Goal: Task Accomplishment & Management: Complete application form

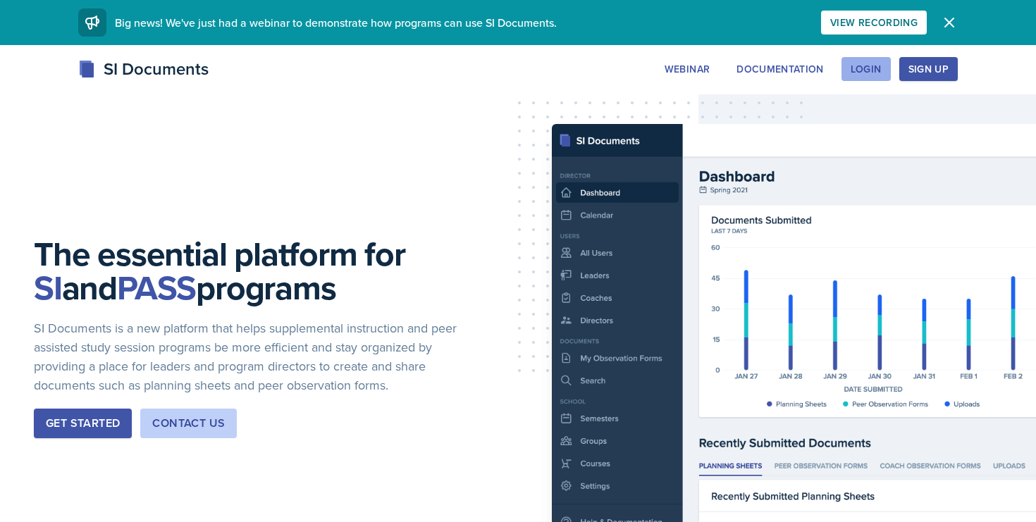
click at [872, 67] on div "Login" at bounding box center [866, 68] width 31 height 11
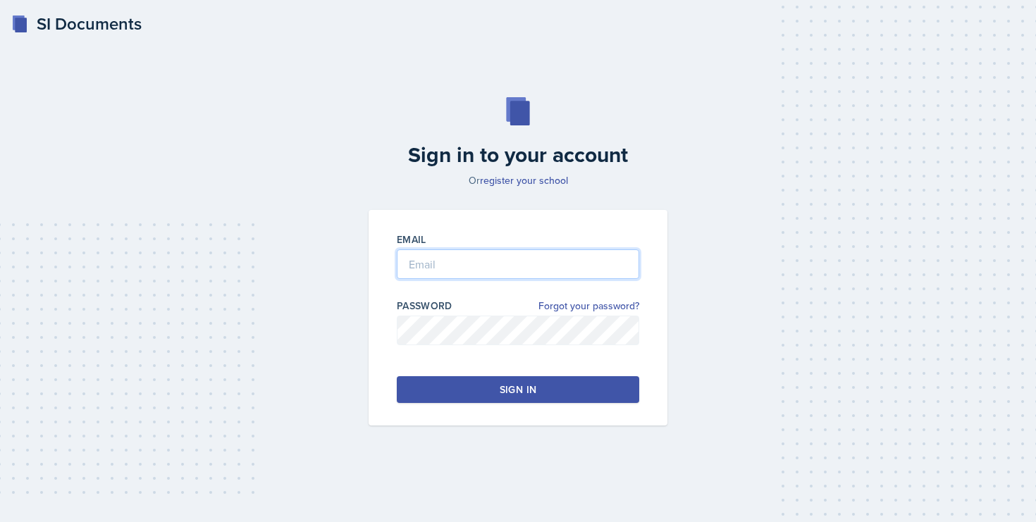
click at [584, 259] on input "email" at bounding box center [518, 265] width 242 height 30
type input "sroseiba@students.kennesaw.edu"
click at [571, 356] on div at bounding box center [518, 352] width 242 height 14
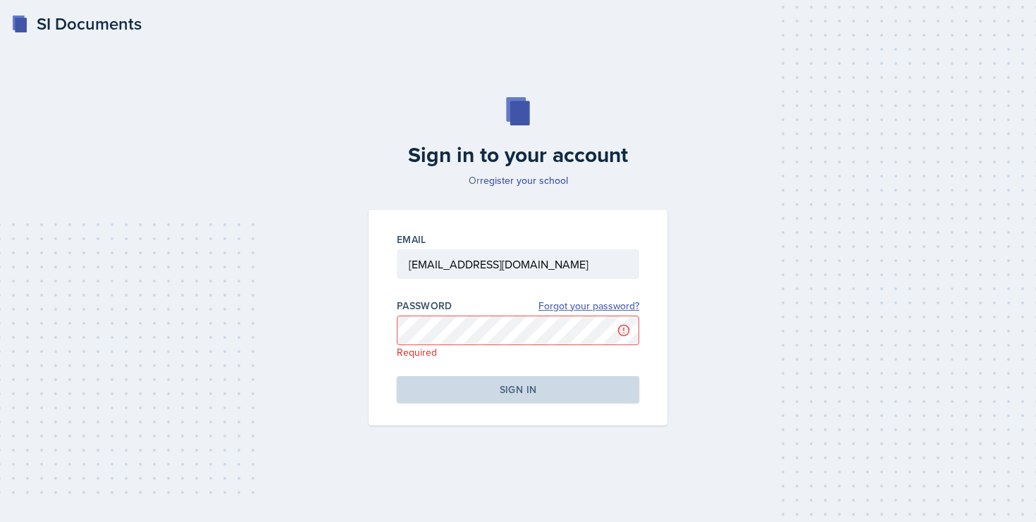
click at [574, 306] on link "Forgot your password?" at bounding box center [588, 306] width 101 height 15
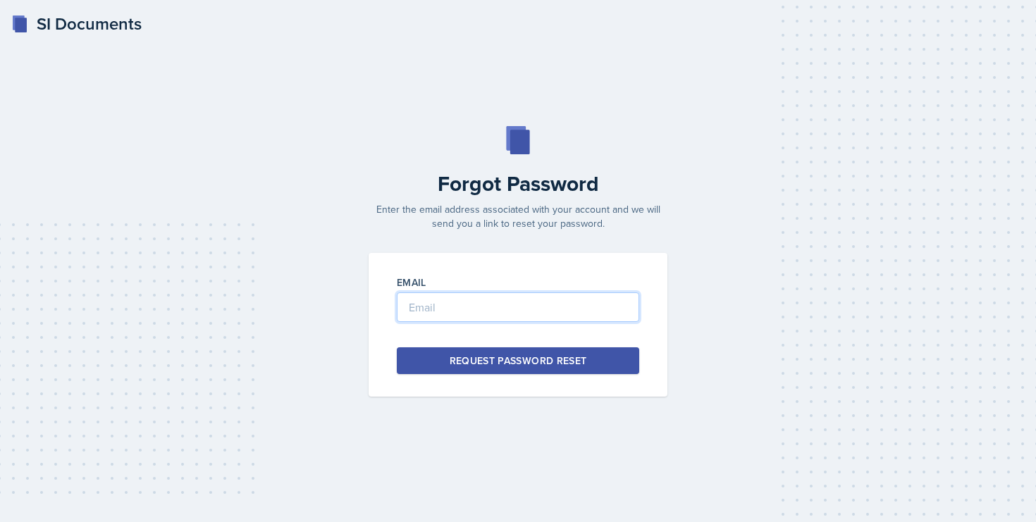
click at [551, 306] on input "email" at bounding box center [518, 307] width 242 height 30
type input "sroseiba@students.kennesaw.edu"
click at [560, 364] on div "Request Password Reset" at bounding box center [518, 361] width 137 height 14
click at [431, 313] on input "email" at bounding box center [518, 307] width 242 height 30
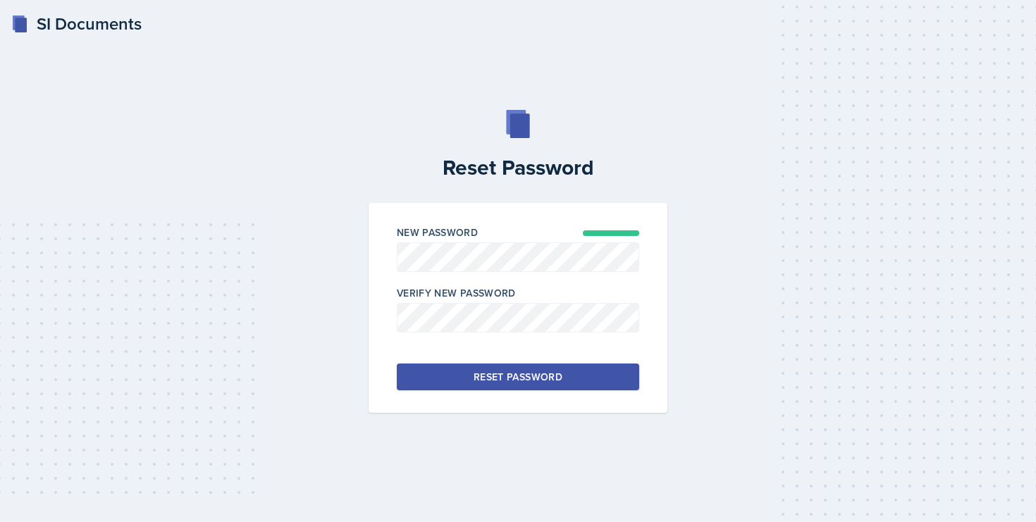
click at [506, 373] on div "Reset Password" at bounding box center [518, 377] width 89 height 14
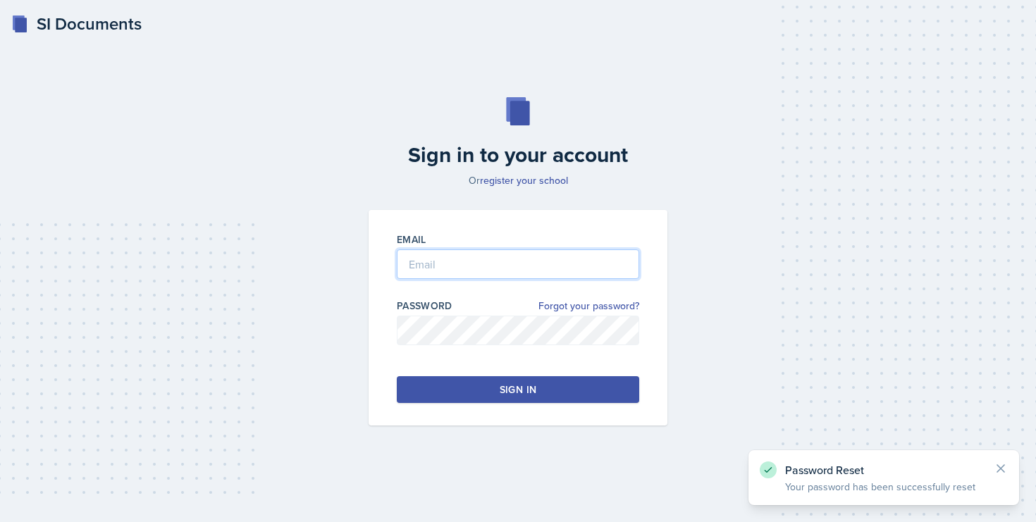
click at [469, 257] on input "email" at bounding box center [518, 265] width 242 height 30
type input "S"
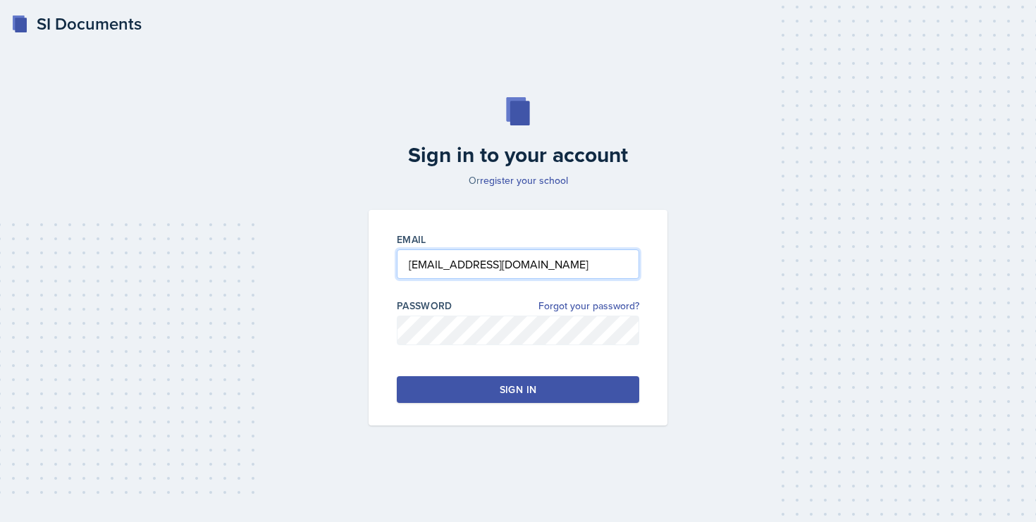
type input "sroseiba@students.kennesaw.edu"
click at [485, 396] on button "Sign in" at bounding box center [518, 389] width 242 height 27
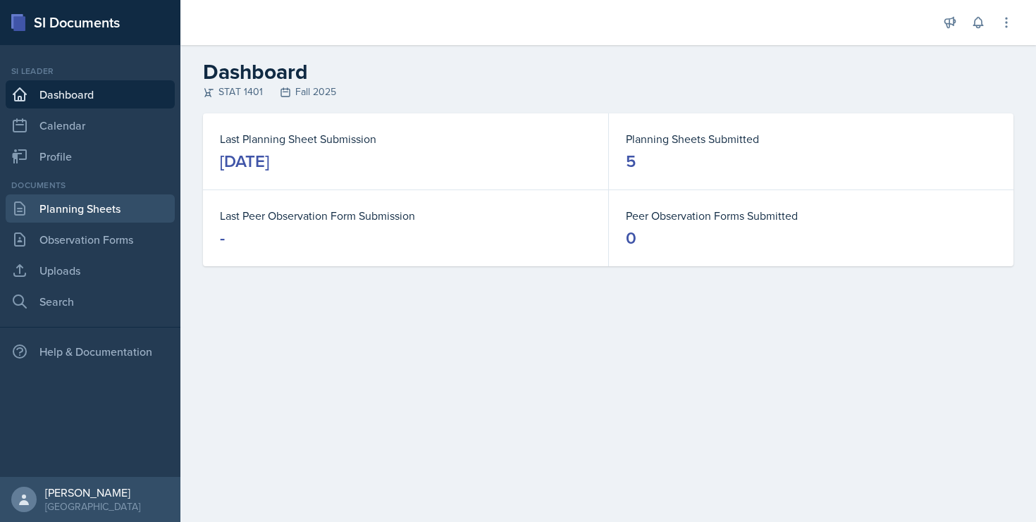
click at [88, 202] on link "Planning Sheets" at bounding box center [90, 209] width 169 height 28
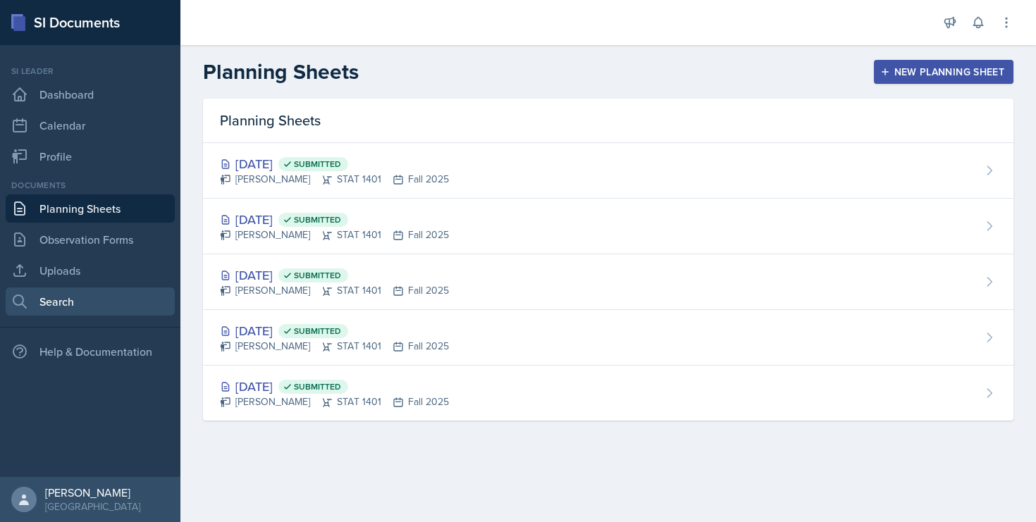
click at [78, 300] on link "Search" at bounding box center [90, 302] width 169 height 28
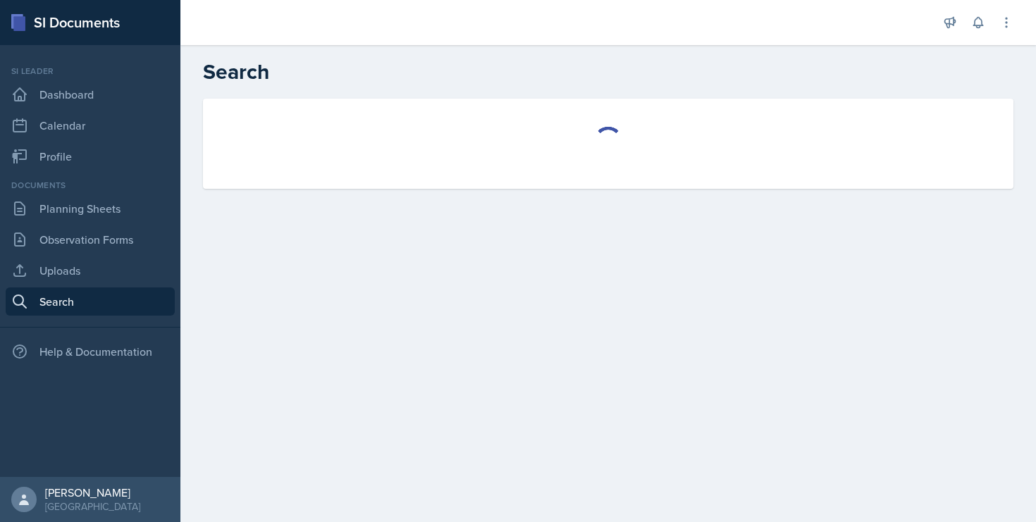
select select "all"
select select "1"
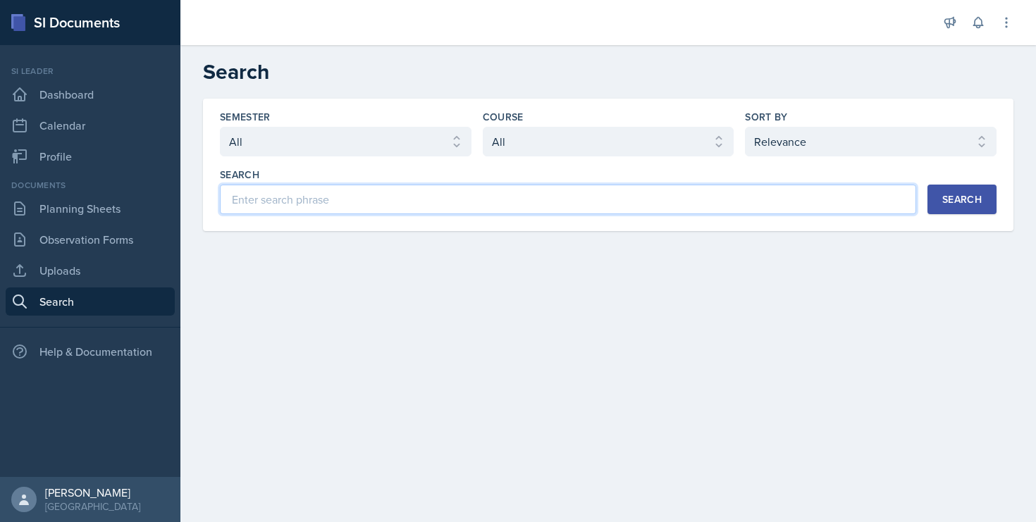
click at [408, 188] on input at bounding box center [568, 200] width 696 height 30
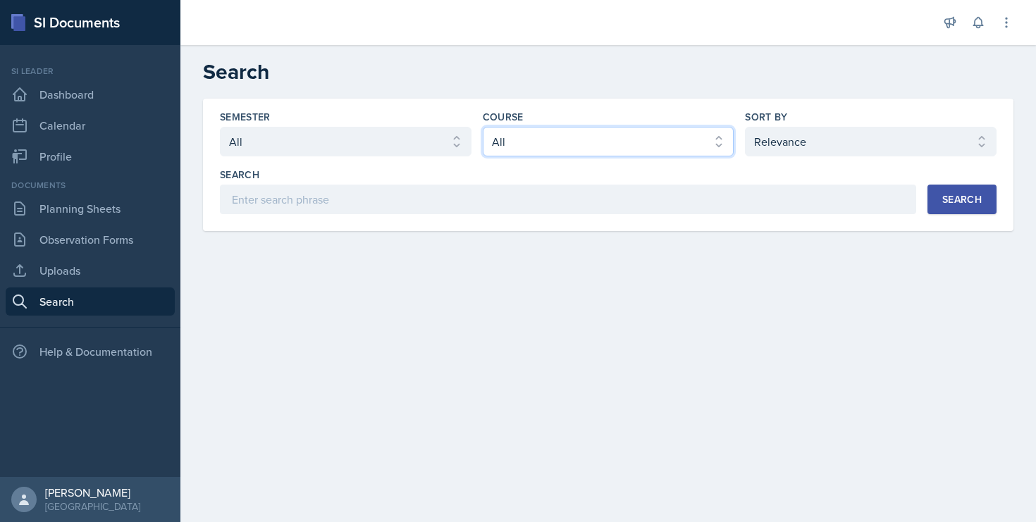
click at [515, 145] on select "Select course All ACCT 2101 ACCT 2102 ACCT 4050 ANTH 1102 ANTH 3301 ARCH 1000 A…" at bounding box center [609, 142] width 252 height 30
select select "834e4a61-10d2-4b52-98e1-66666996b5f0"
click at [483, 127] on select "Select course All ACCT 2101 ACCT 2102 ACCT 4050 ANTH 1102 ANTH 3301 ARCH 1000 A…" at bounding box center [609, 142] width 252 height 30
click at [938, 202] on button "Search" at bounding box center [962, 200] width 69 height 30
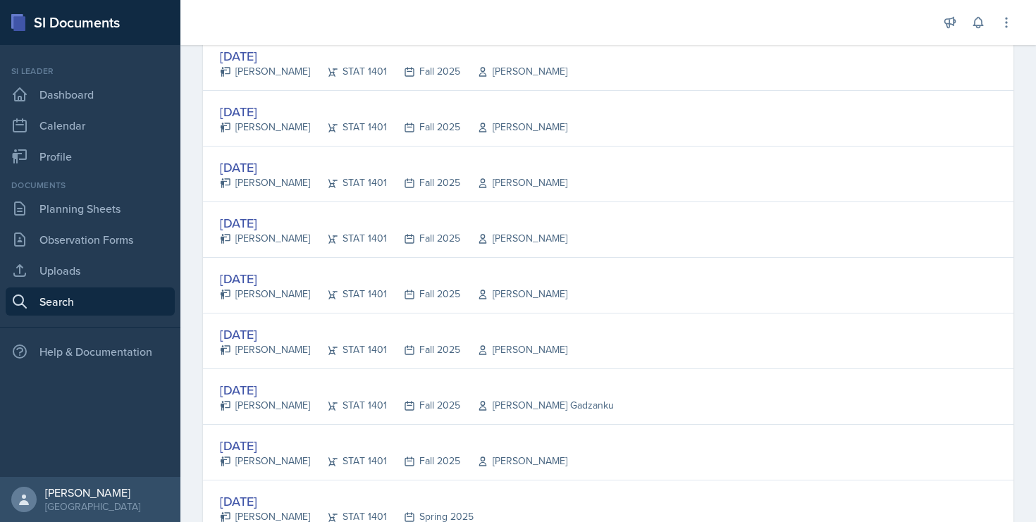
scroll to position [254, 0]
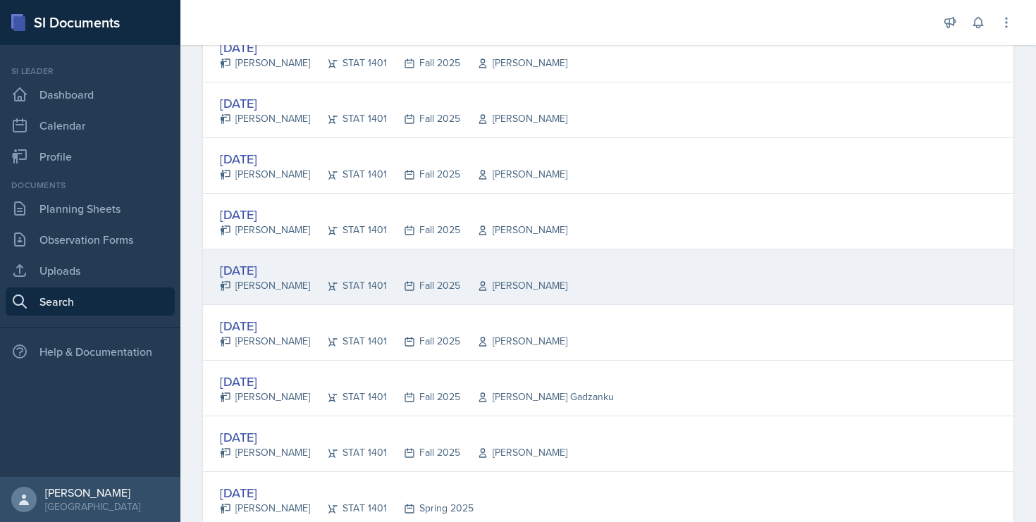
click at [288, 272] on div "Sep 8th, 2025" at bounding box center [393, 270] width 347 height 19
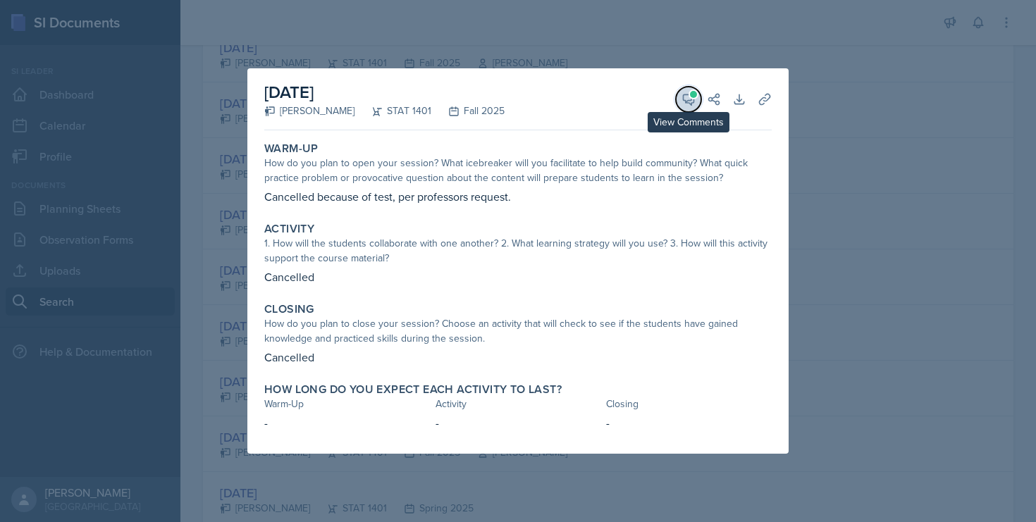
click at [682, 102] on icon at bounding box center [689, 99] width 14 height 14
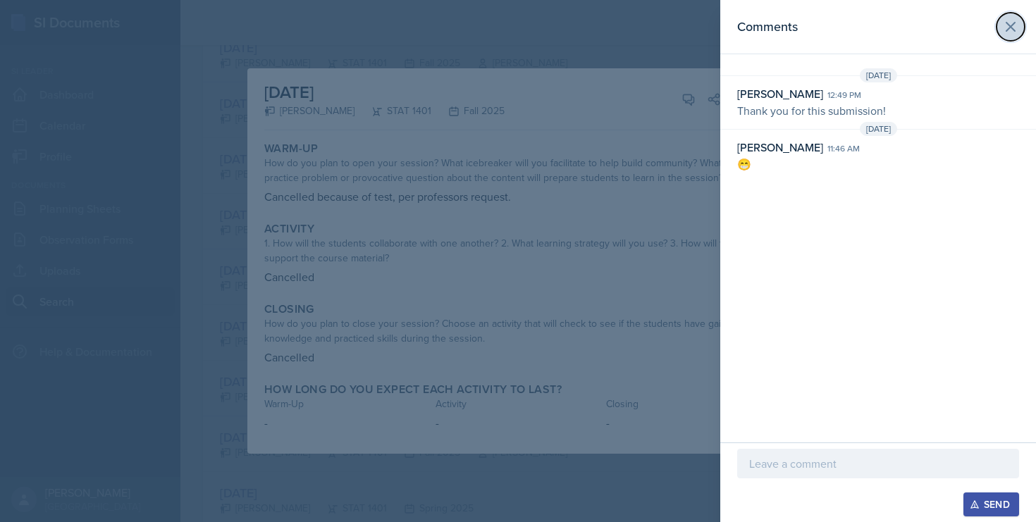
click at [1007, 27] on icon at bounding box center [1010, 26] width 17 height 17
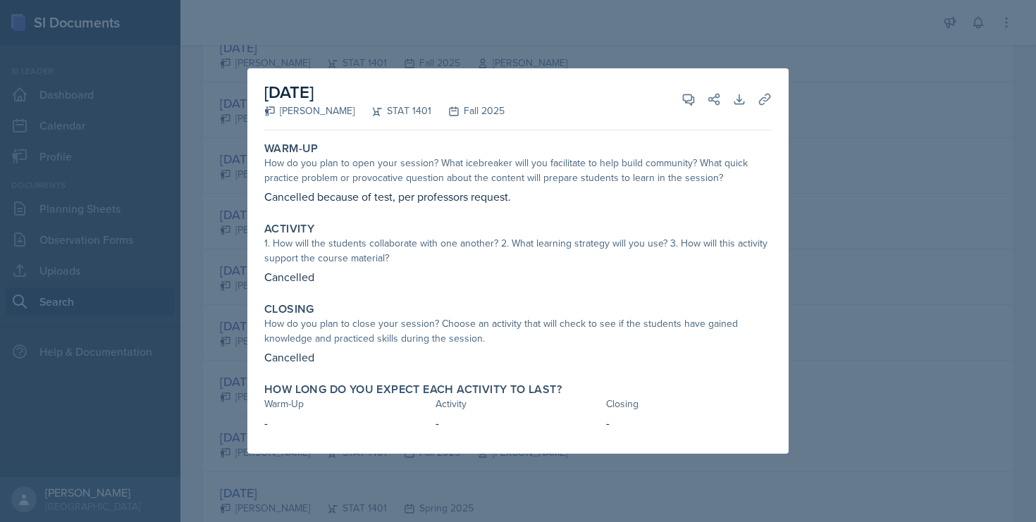
click at [813, 75] on div at bounding box center [518, 261] width 1036 height 522
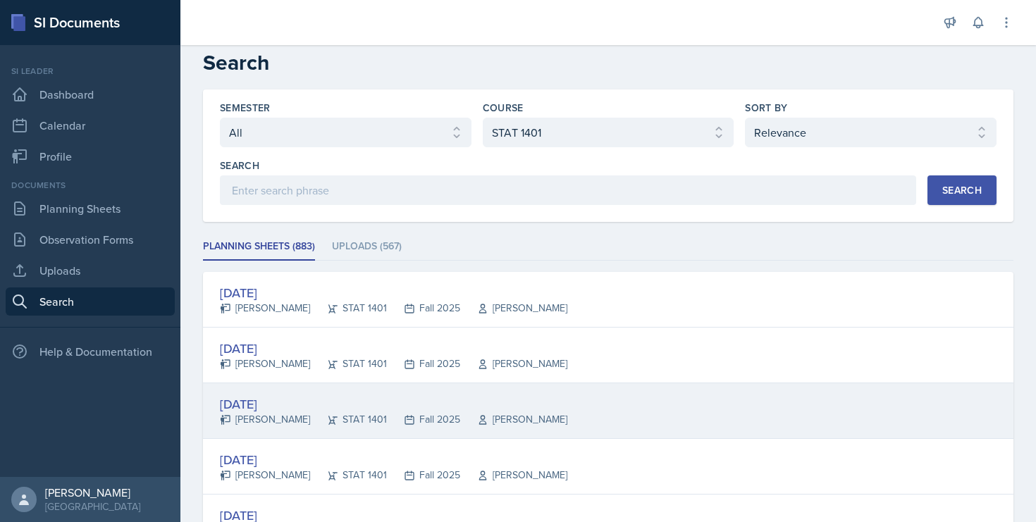
scroll to position [37, 0]
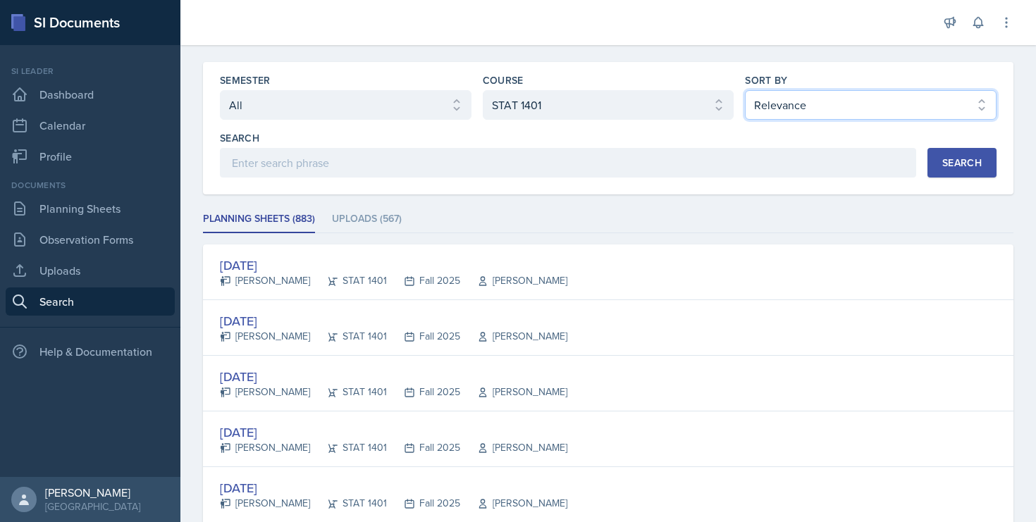
click at [766, 106] on select "Select sort by Relevance Document Date (Asc) Document Date (Desc)" at bounding box center [871, 105] width 252 height 30
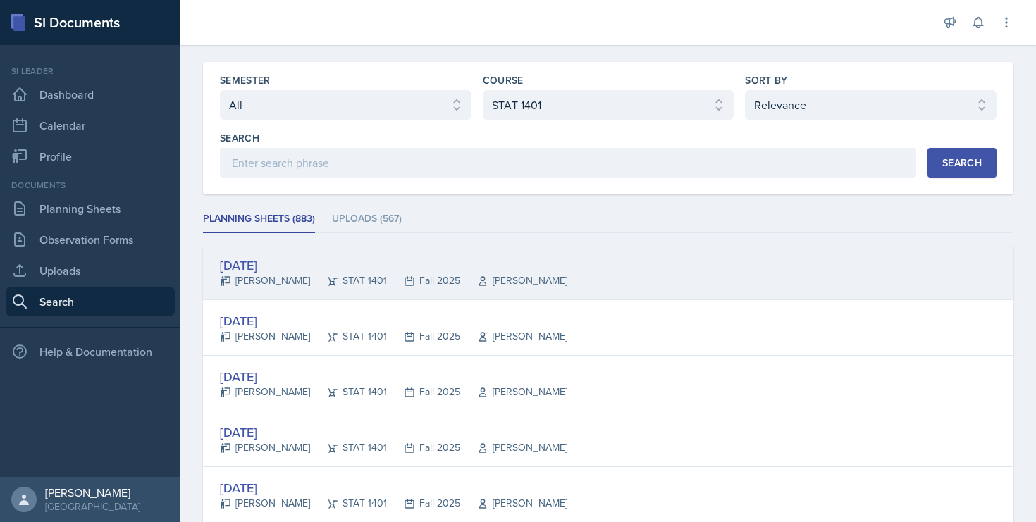
click at [263, 269] on div "Sep 15th, 2025" at bounding box center [393, 265] width 347 height 19
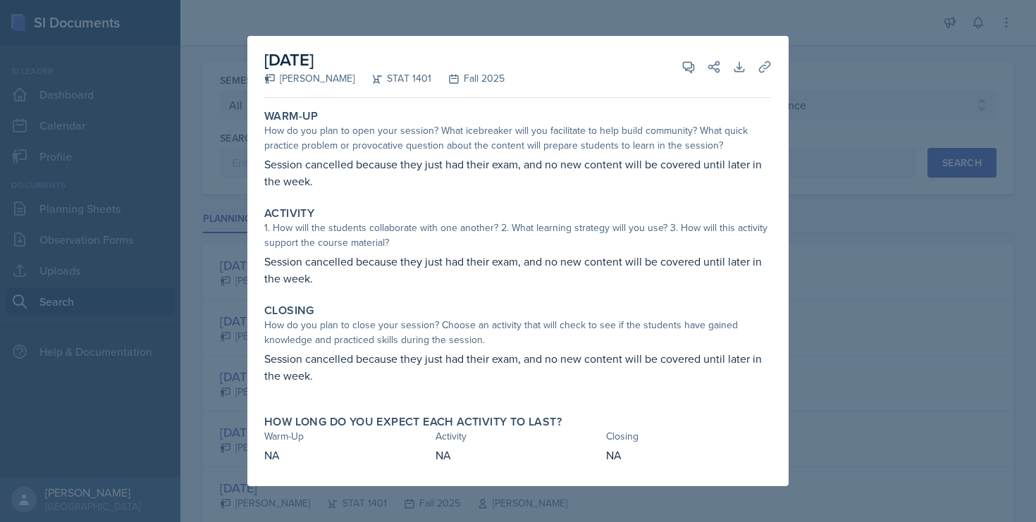
click at [818, 76] on div at bounding box center [518, 261] width 1036 height 522
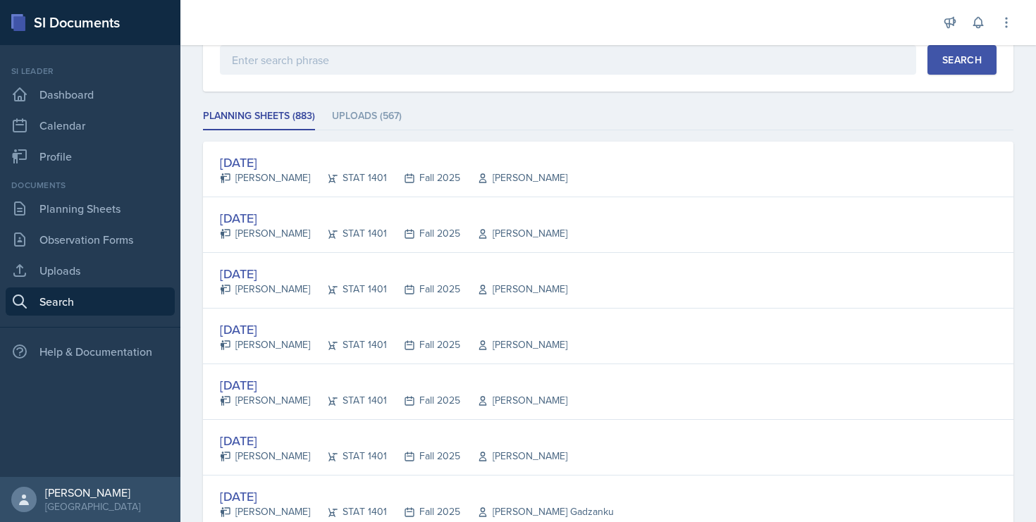
scroll to position [140, 0]
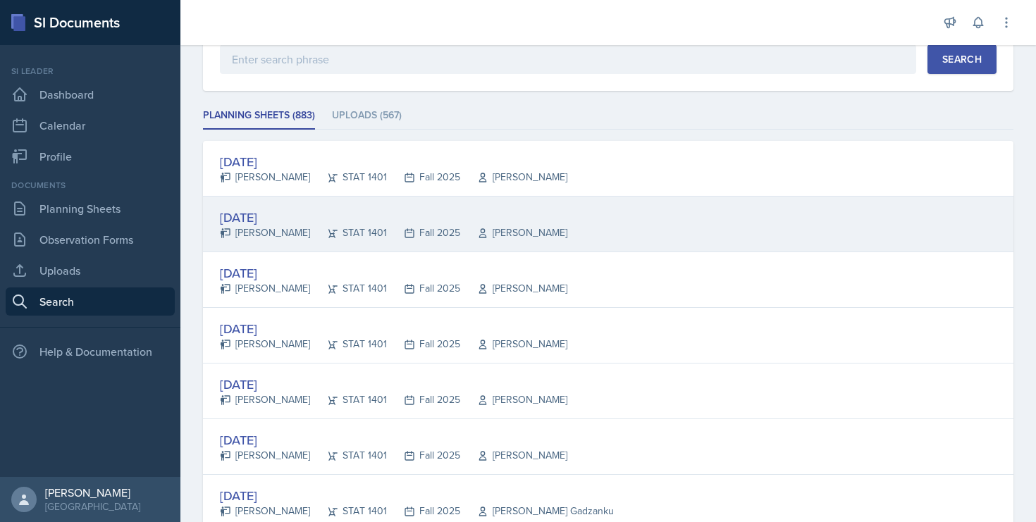
click at [295, 217] on div "Sep 10th, 2025" at bounding box center [393, 217] width 347 height 19
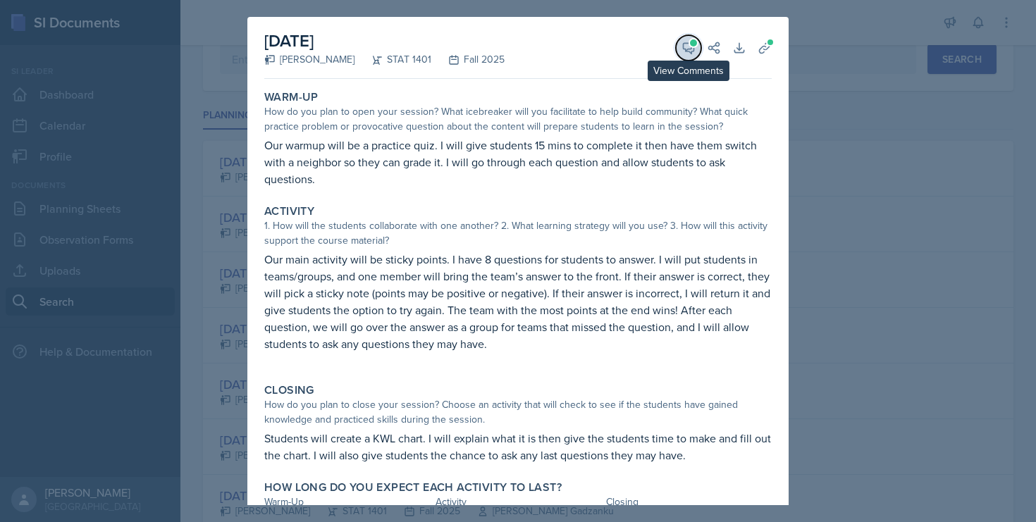
click at [686, 49] on icon at bounding box center [689, 48] width 11 height 11
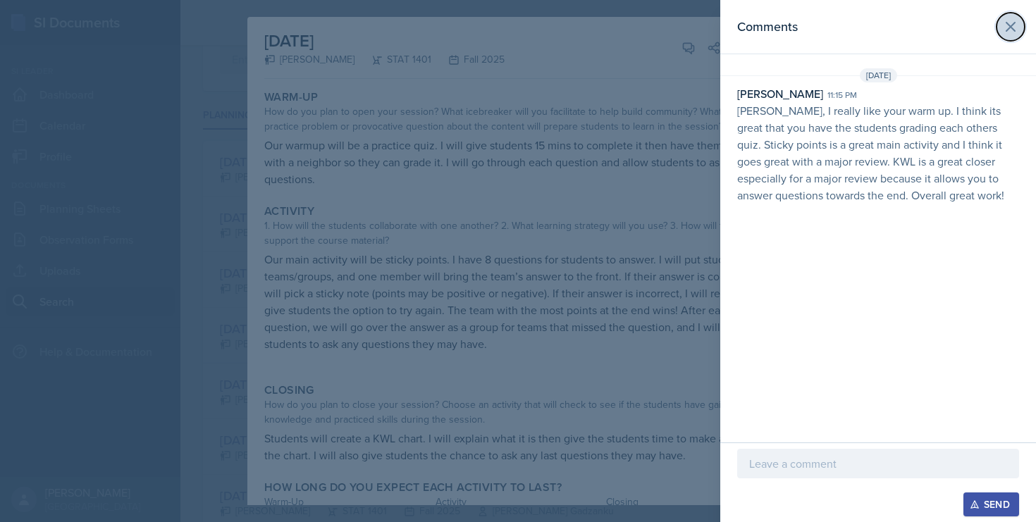
click at [998, 31] on button at bounding box center [1011, 27] width 28 height 28
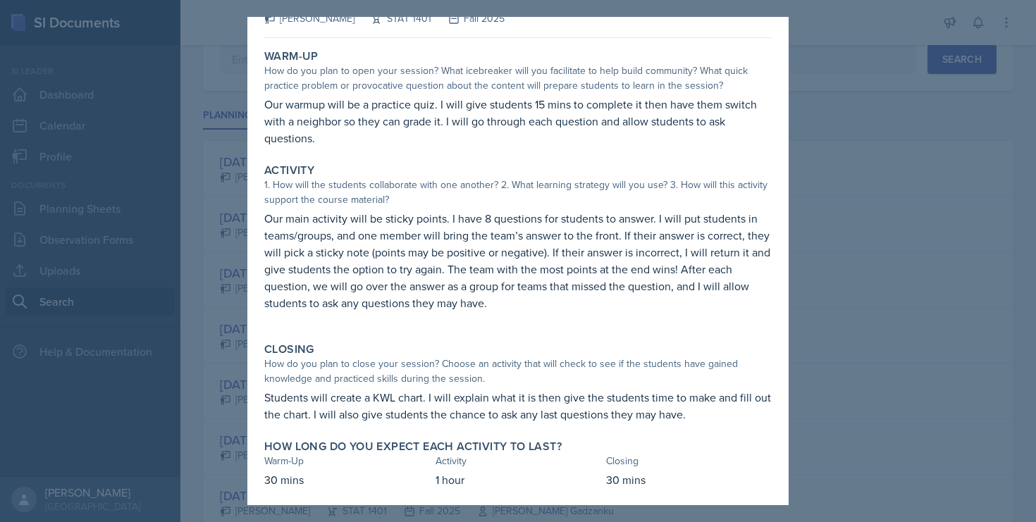
scroll to position [47, 0]
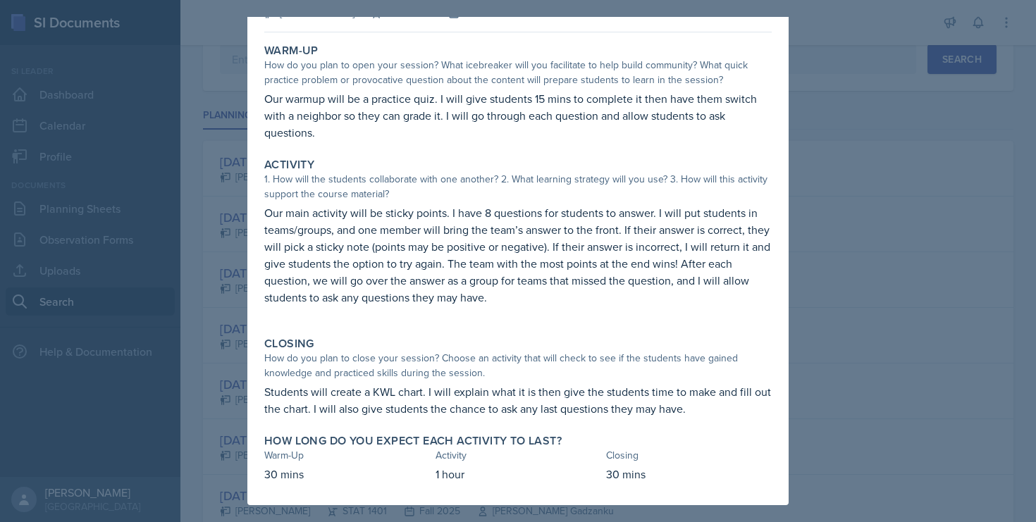
click at [900, 200] on div at bounding box center [518, 261] width 1036 height 522
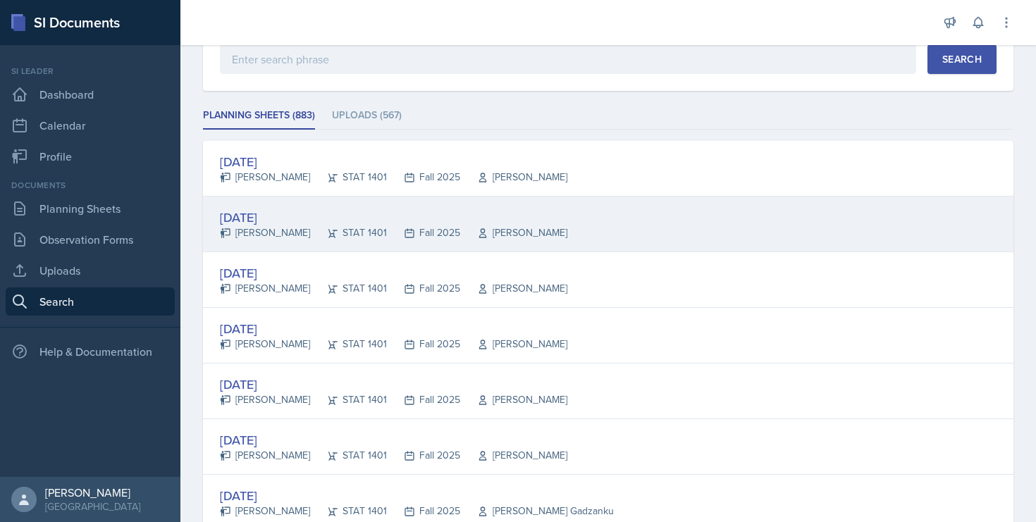
scroll to position [0, 0]
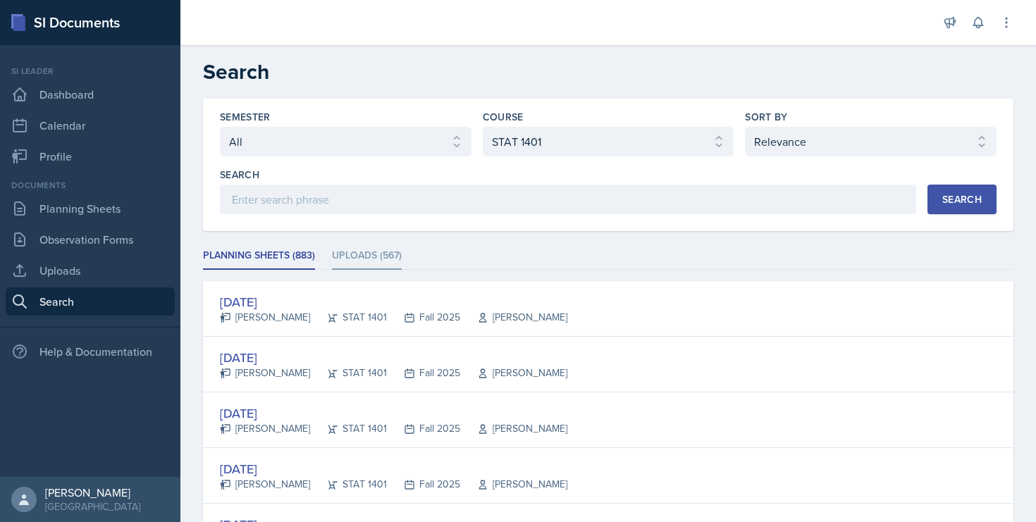
click at [397, 261] on li "Uploads (567)" at bounding box center [367, 255] width 70 height 27
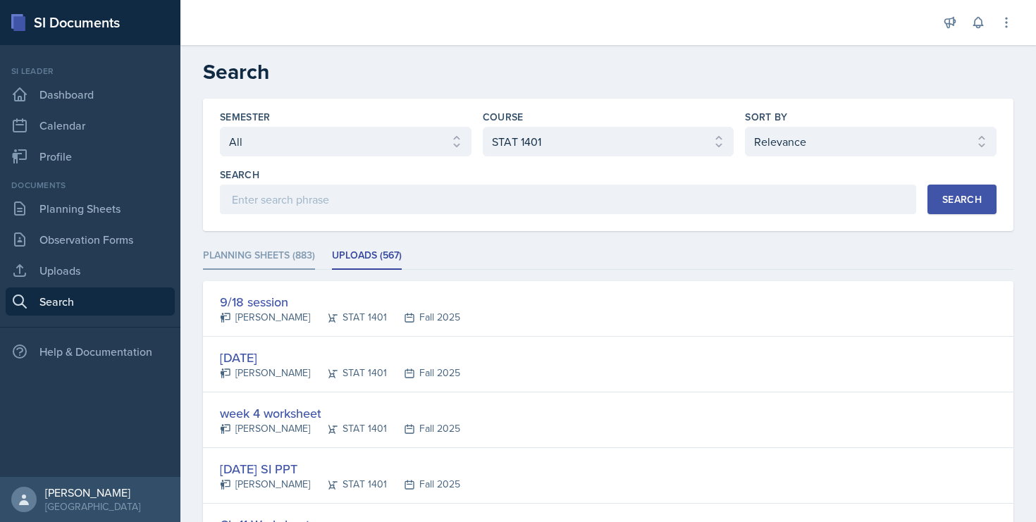
click at [304, 264] on li "Planning Sheets (883)" at bounding box center [259, 255] width 112 height 27
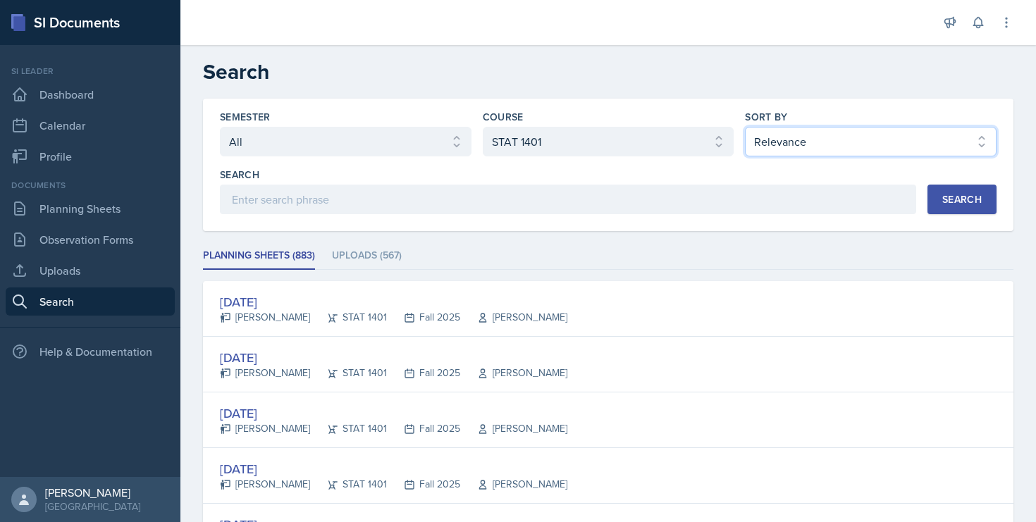
click at [800, 152] on select "Select sort by Relevance Document Date (Asc) Document Date (Desc)" at bounding box center [871, 142] width 252 height 30
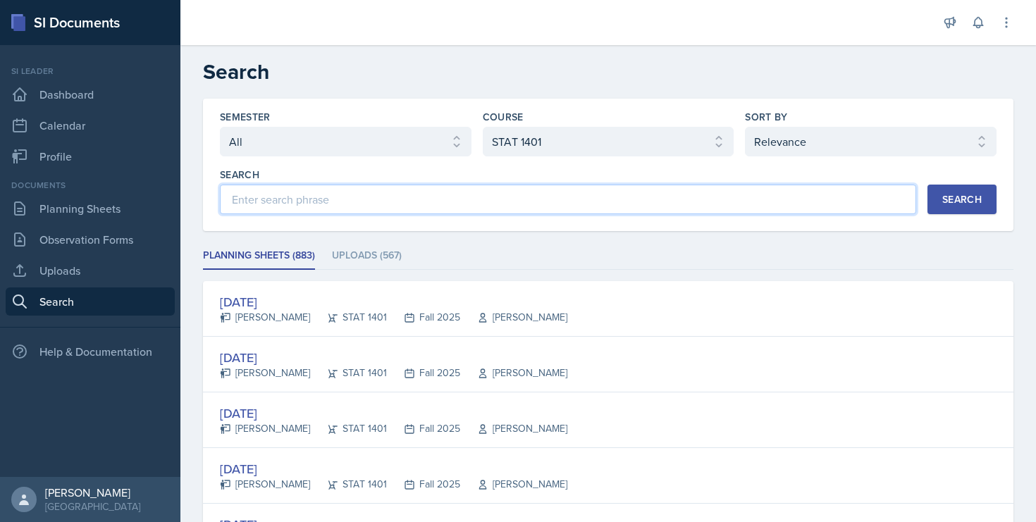
click at [575, 204] on input at bounding box center [568, 200] width 696 height 30
type input "correlation"
click at [971, 200] on div "Search" at bounding box center [961, 199] width 39 height 11
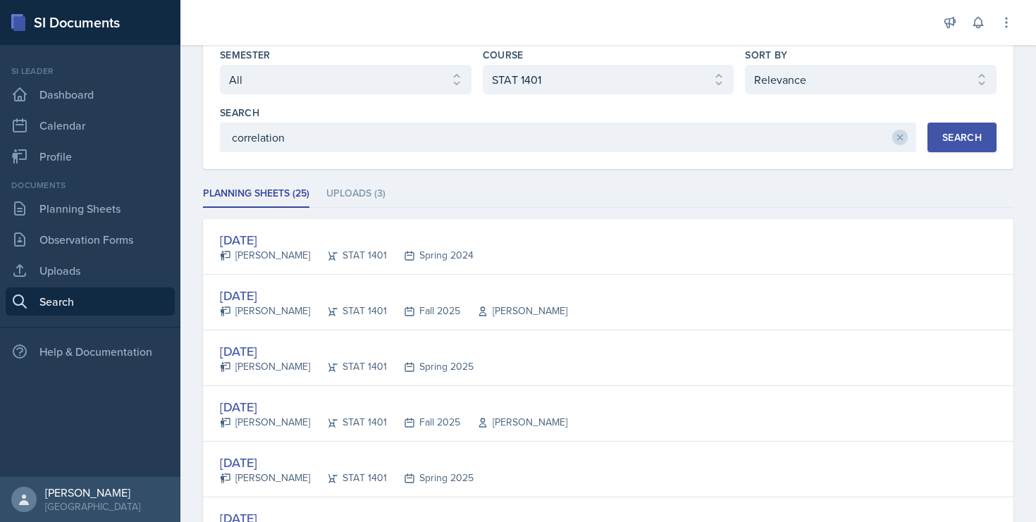
scroll to position [69, 0]
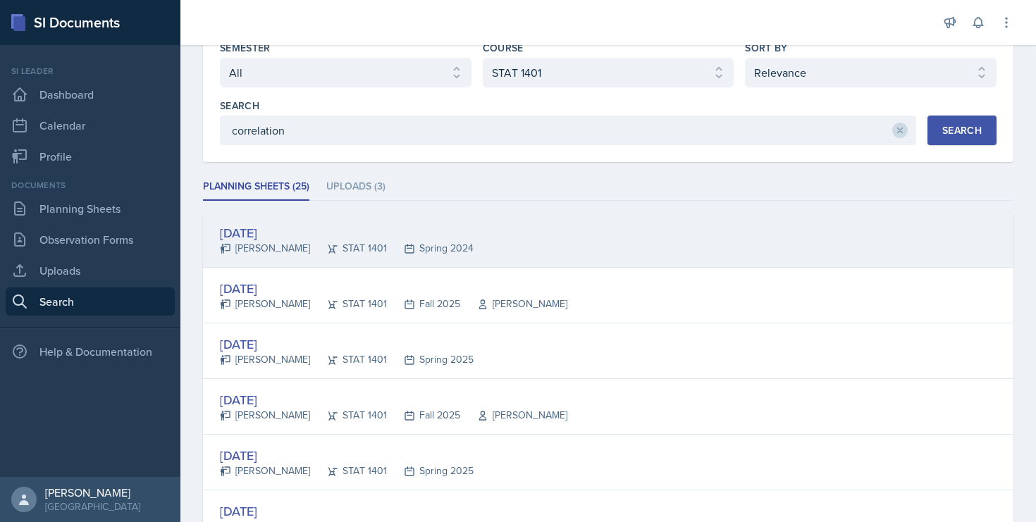
click at [297, 230] on div "Jan 31st, 2024" at bounding box center [347, 232] width 254 height 19
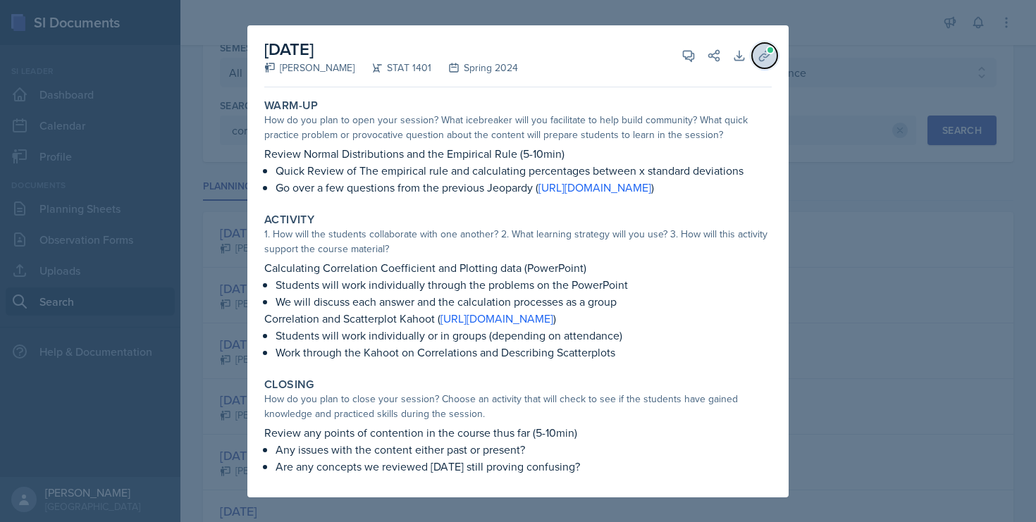
click at [765, 43] on button "Uploads" at bounding box center [764, 55] width 25 height 25
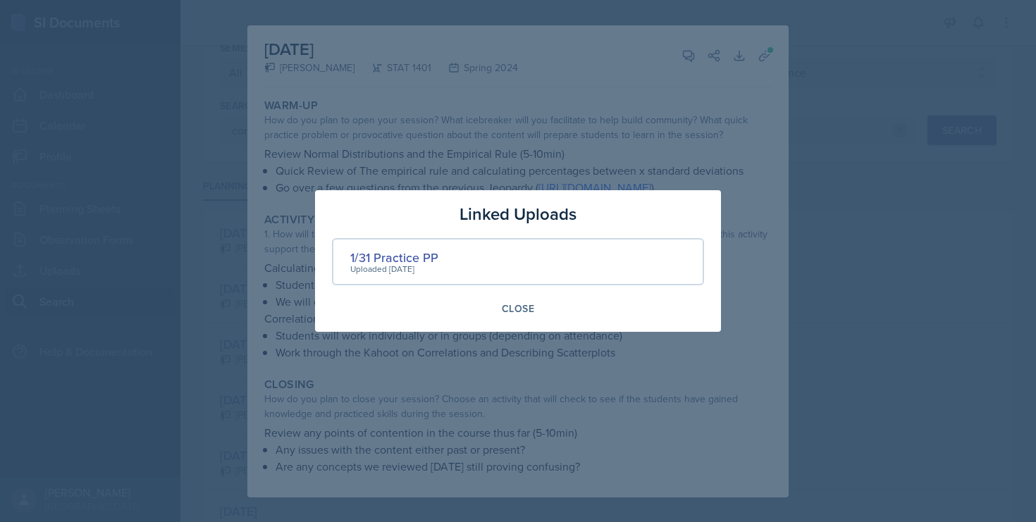
click at [415, 264] on div "Uploaded Jan 28th, 2024" at bounding box center [394, 269] width 88 height 13
click at [414, 259] on div "1/31 Practice PP" at bounding box center [394, 257] width 88 height 19
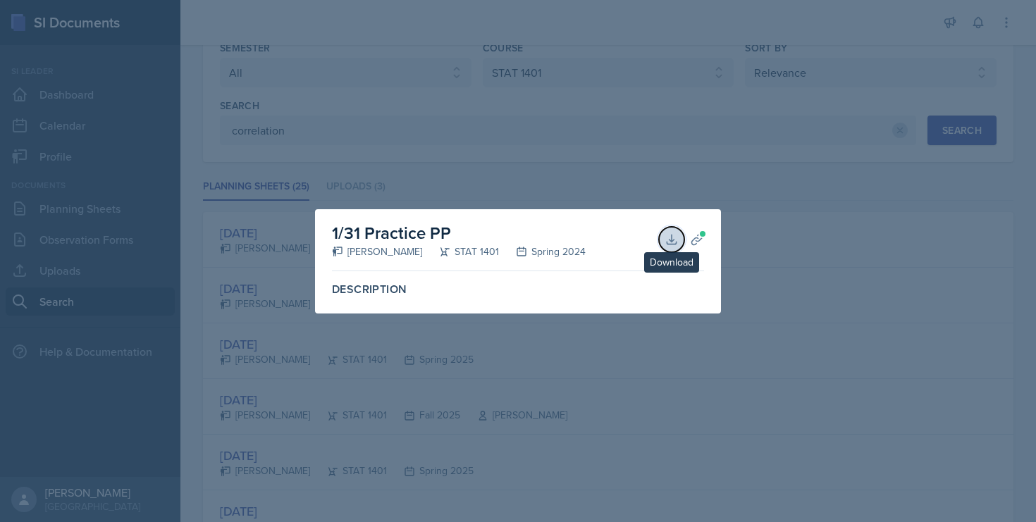
click at [671, 239] on icon at bounding box center [671, 239] width 9 height 9
click at [500, 218] on div "1/31 Practice PP Aidan McColligan STAT 1401 Spring 2024 Download Planning Sheets" at bounding box center [518, 240] width 372 height 62
click at [465, 197] on div at bounding box center [518, 261] width 1036 height 522
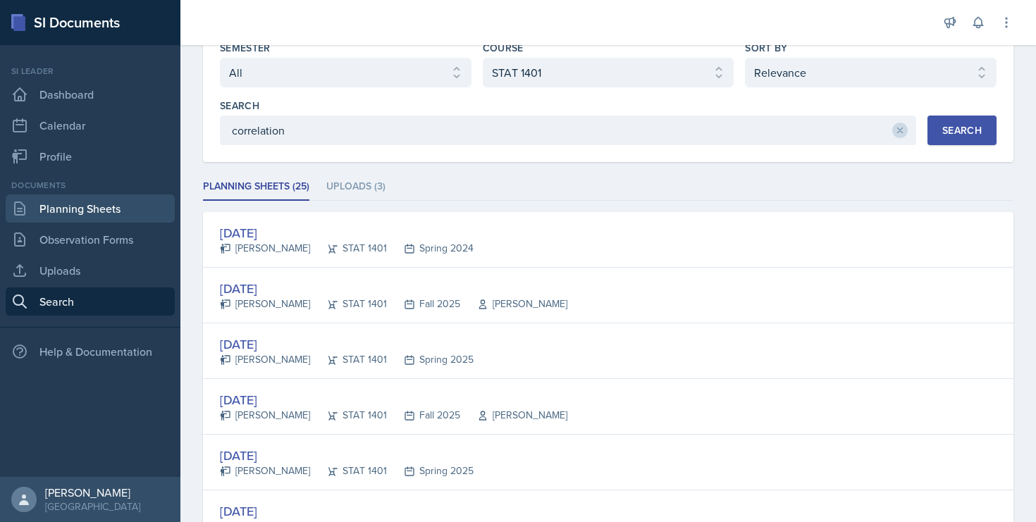
click at [106, 209] on link "Planning Sheets" at bounding box center [90, 209] width 169 height 28
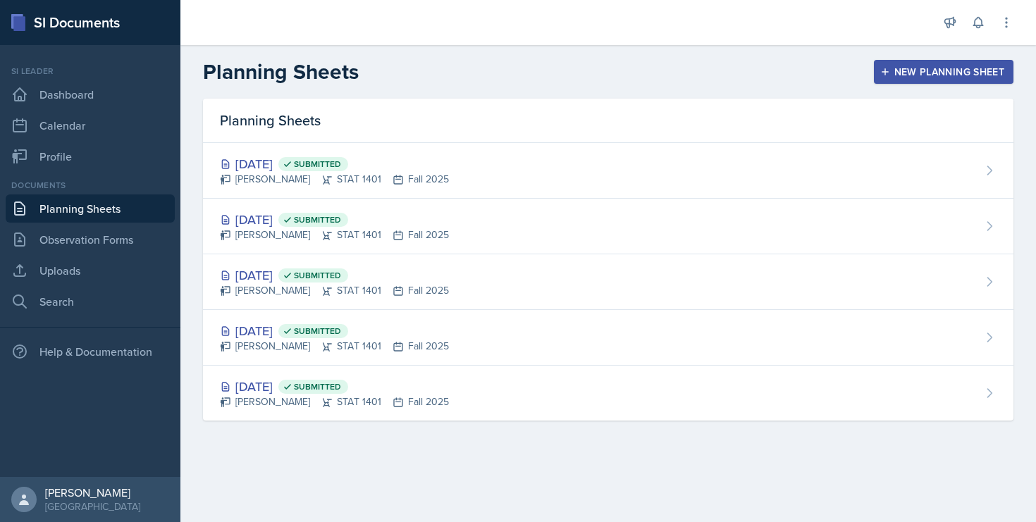
click at [889, 78] on button "New Planning Sheet" at bounding box center [944, 72] width 140 height 24
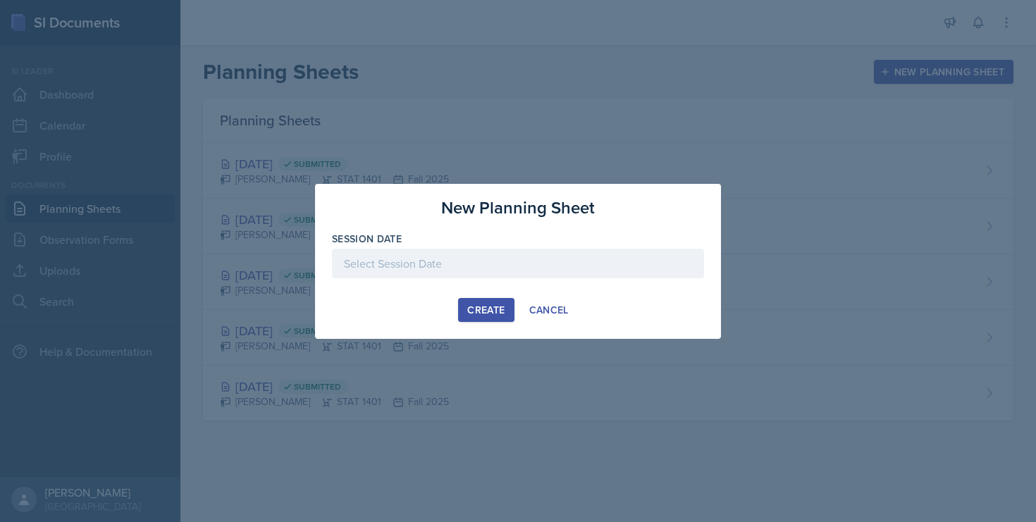
click at [474, 257] on div at bounding box center [518, 264] width 372 height 30
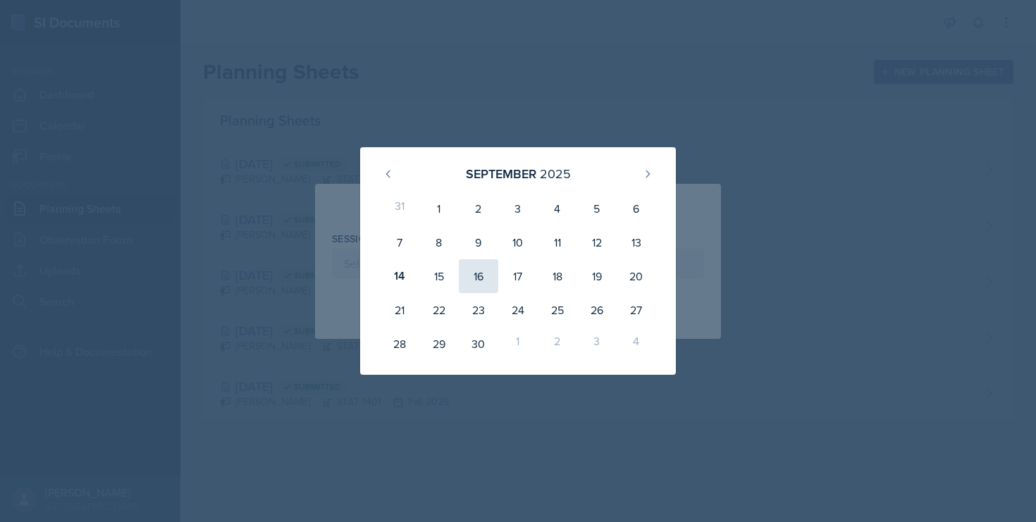
click at [472, 275] on div "16" at bounding box center [478, 276] width 39 height 34
type input "[DATE]"
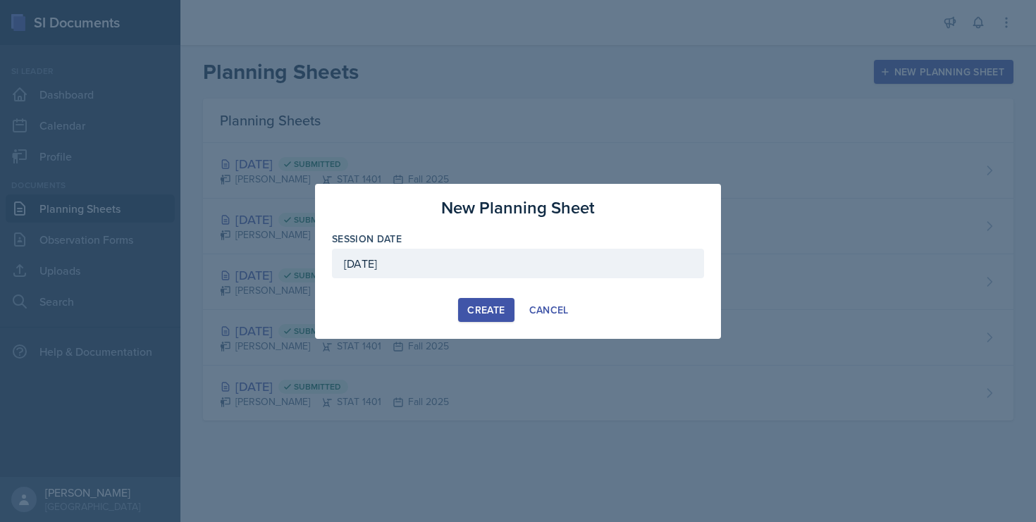
click at [475, 310] on div "Create" at bounding box center [485, 309] width 37 height 11
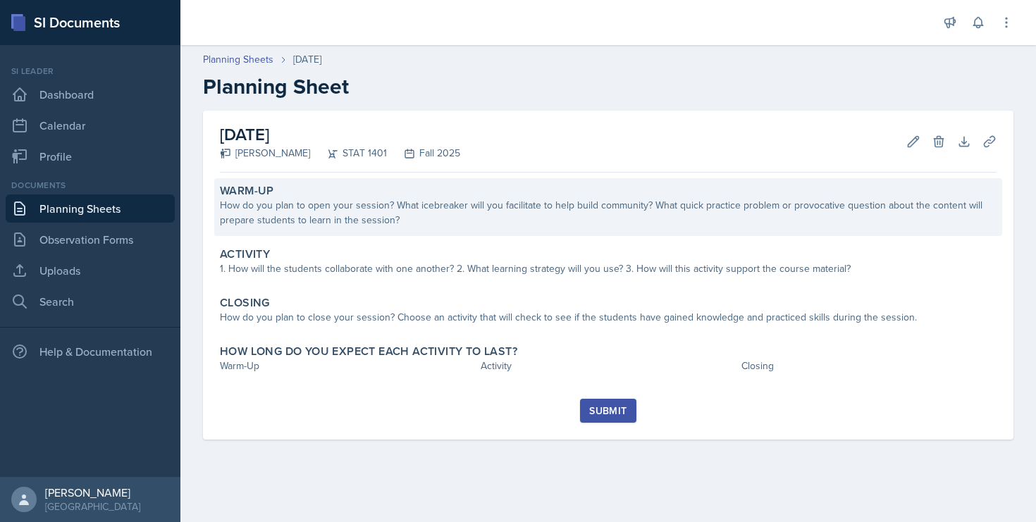
click at [440, 229] on div "Warm-Up How do you plan to open your session? What icebreaker will you facilita…" at bounding box center [608, 207] width 788 height 58
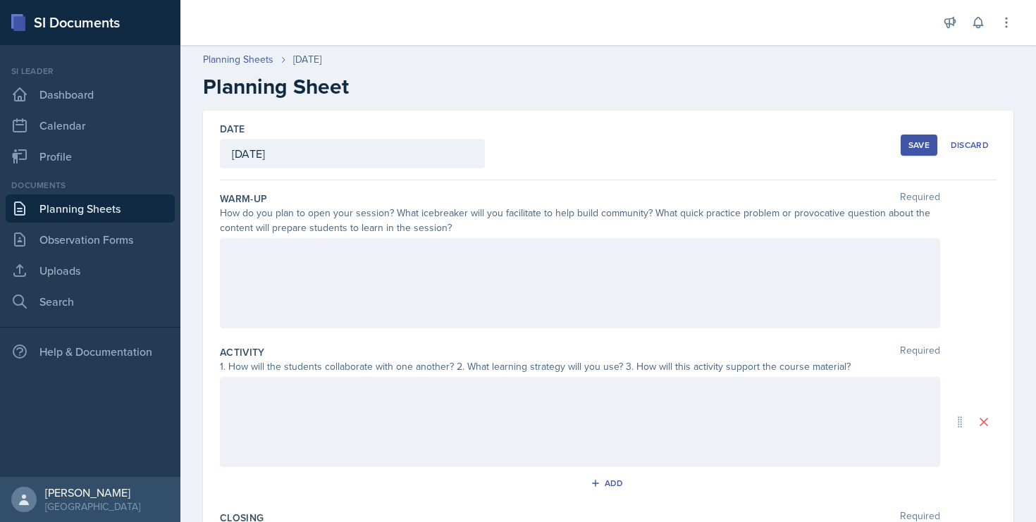
click at [433, 267] on div at bounding box center [580, 283] width 720 height 90
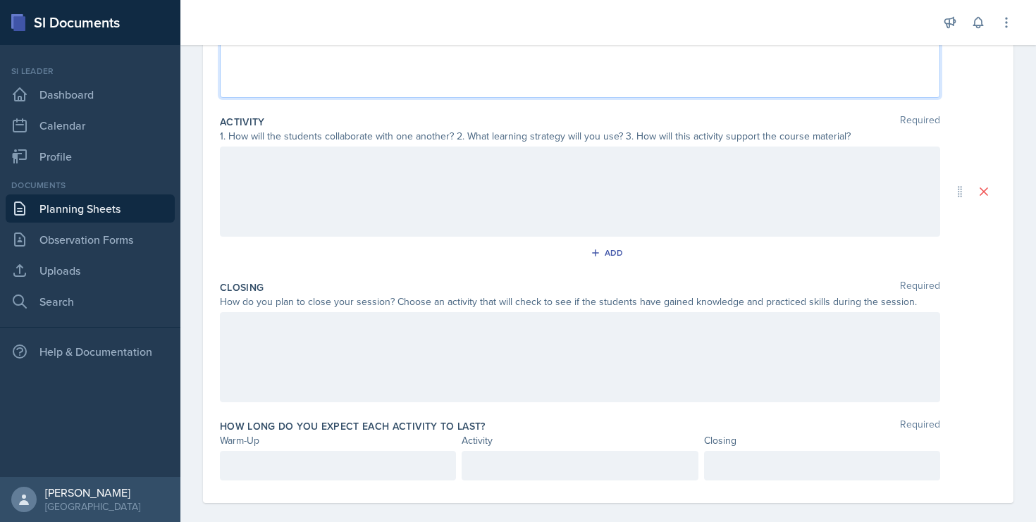
scroll to position [245, 0]
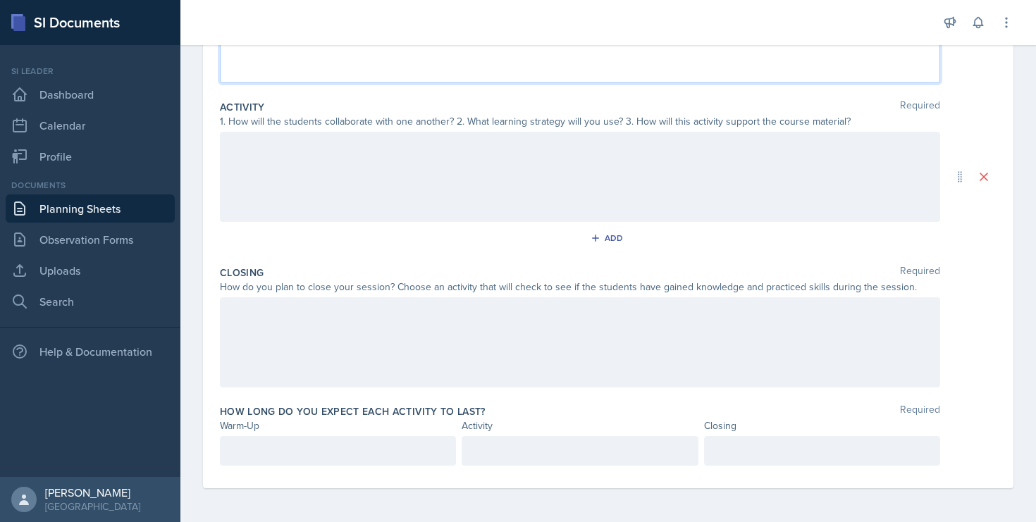
click at [390, 325] on div at bounding box center [580, 342] width 720 height 90
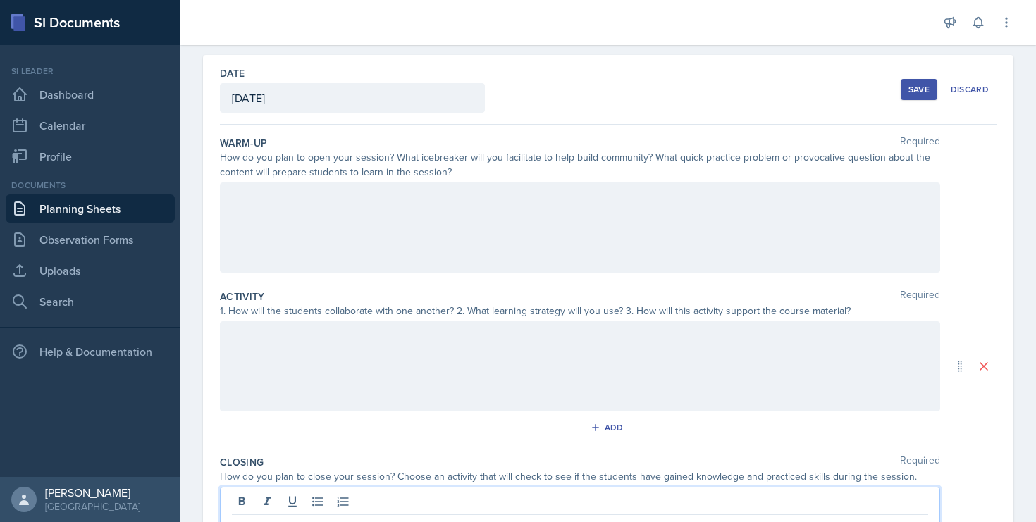
click at [358, 221] on div at bounding box center [580, 228] width 720 height 90
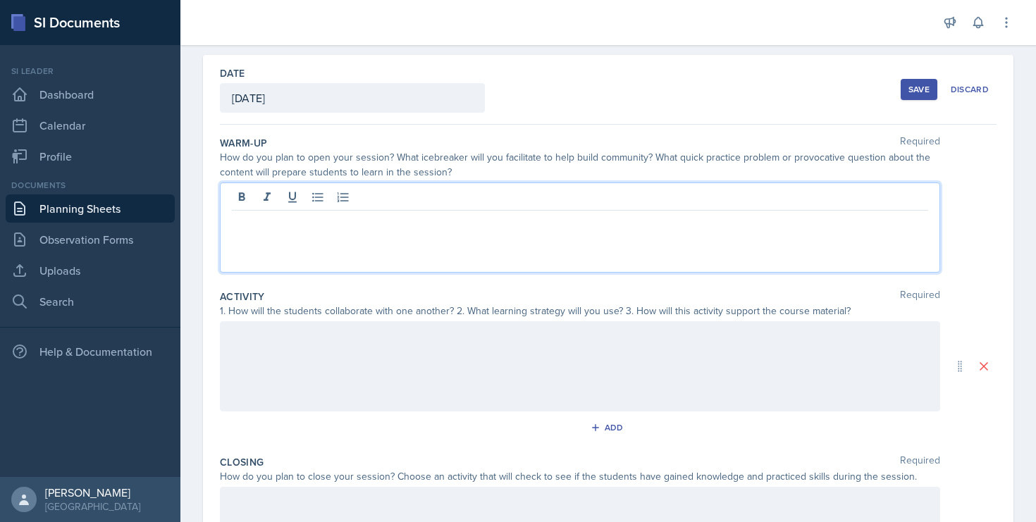
scroll to position [80, 0]
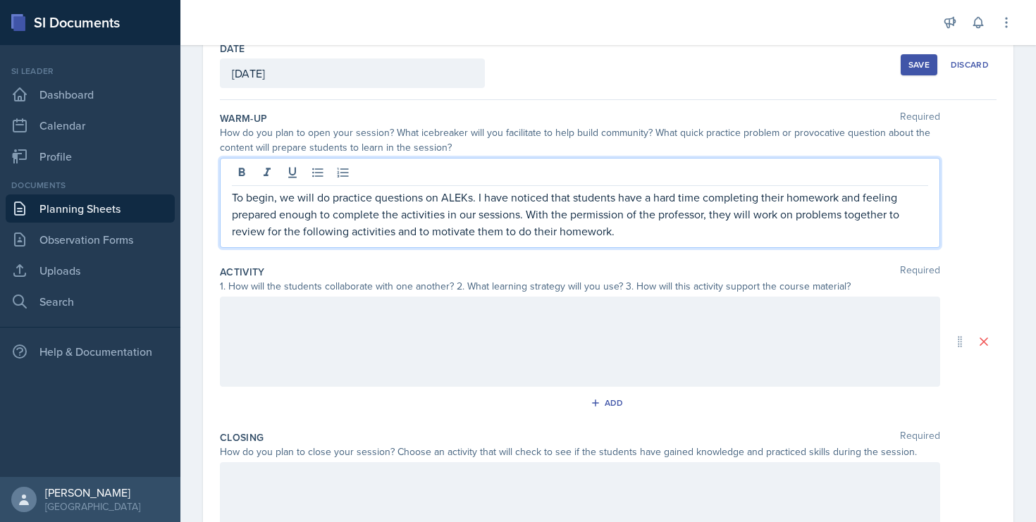
click at [258, 235] on p "To begin, we will do practice questions on ALEKs. I have noticed that students …" at bounding box center [580, 214] width 696 height 51
click at [670, 239] on p "To begin, we will do practice questions on ALEKs. I have noticed that students …" at bounding box center [580, 214] width 696 height 51
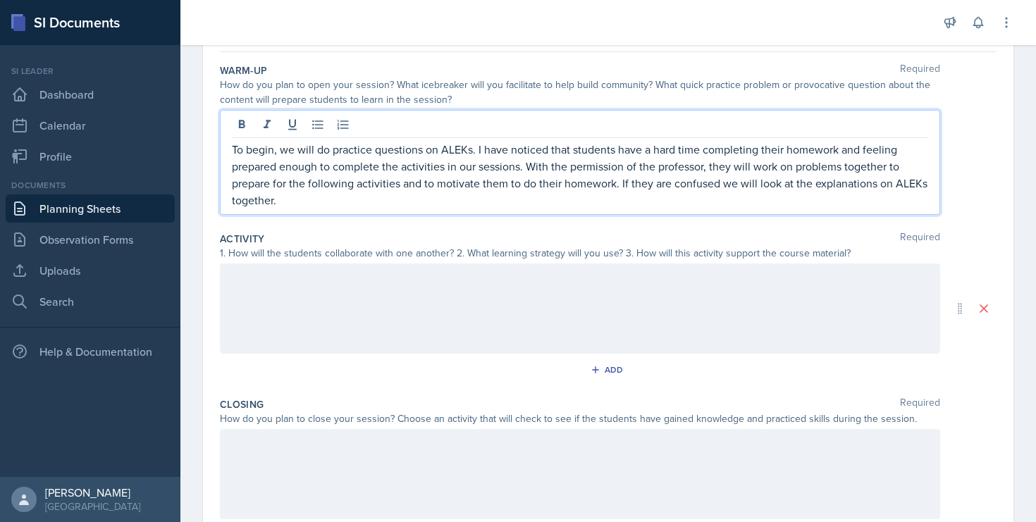
scroll to position [155, 0]
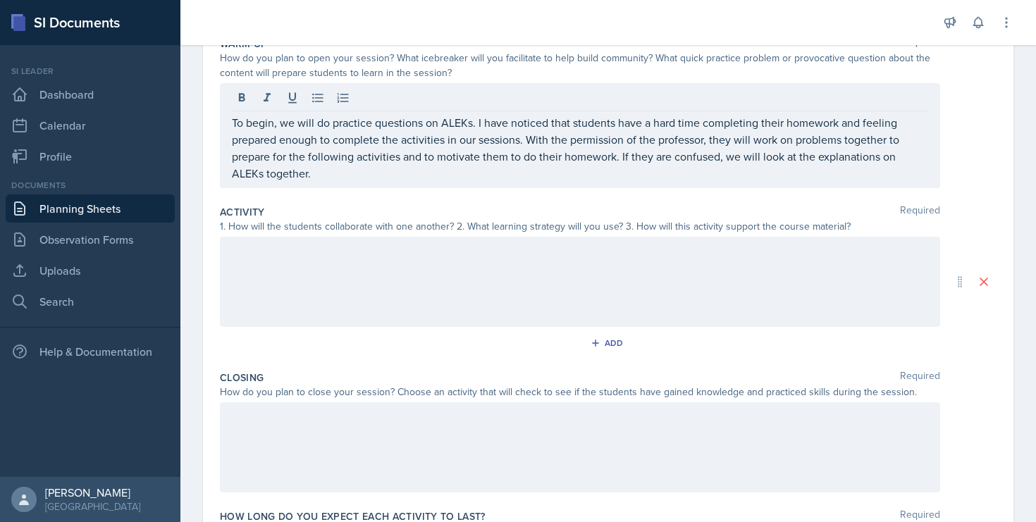
click at [599, 261] on div at bounding box center [580, 282] width 720 height 90
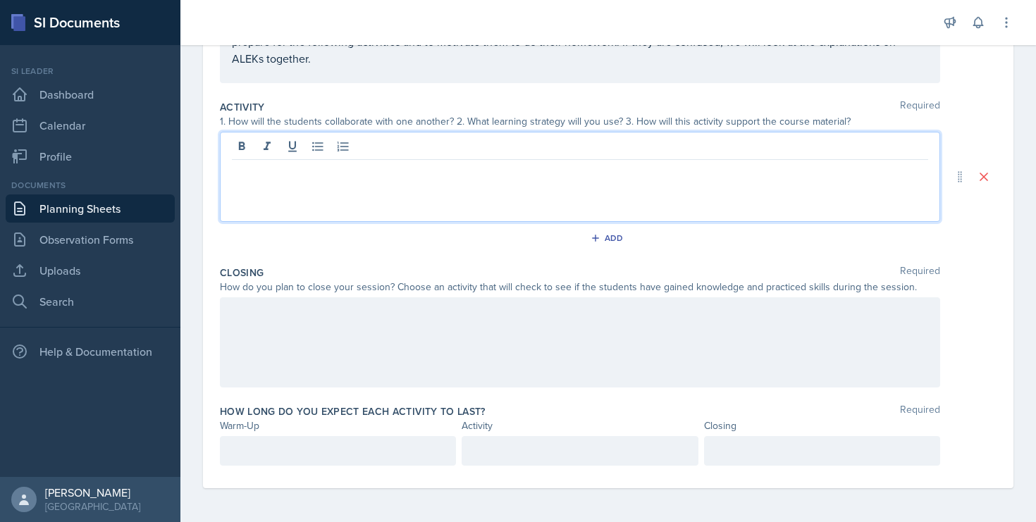
scroll to position [270, 0]
click at [351, 457] on p at bounding box center [338, 451] width 212 height 17
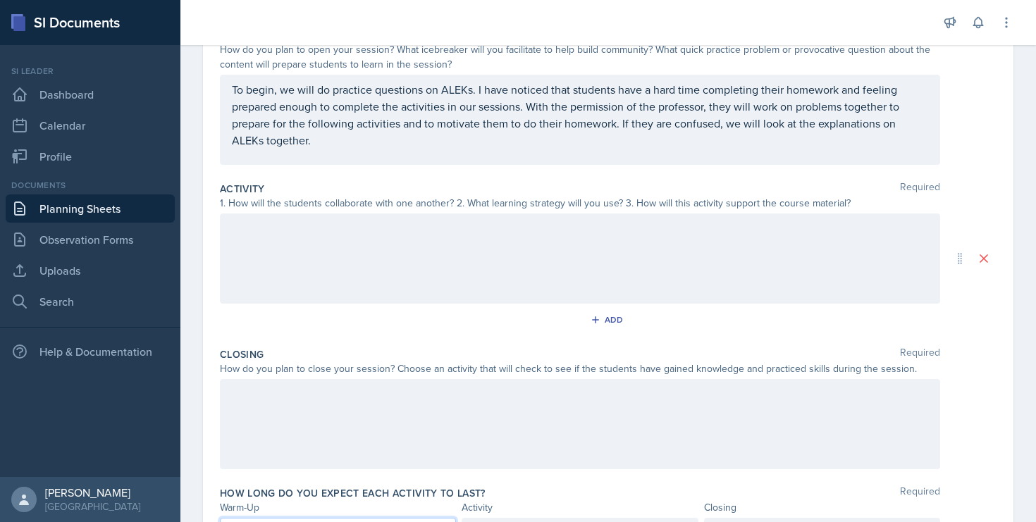
scroll to position [142, 0]
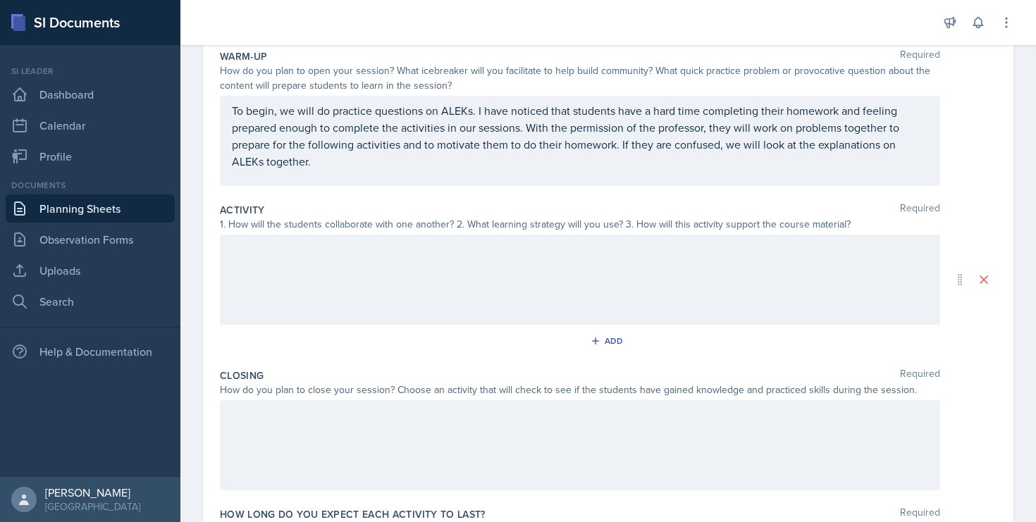
click at [439, 441] on div at bounding box center [580, 445] width 720 height 90
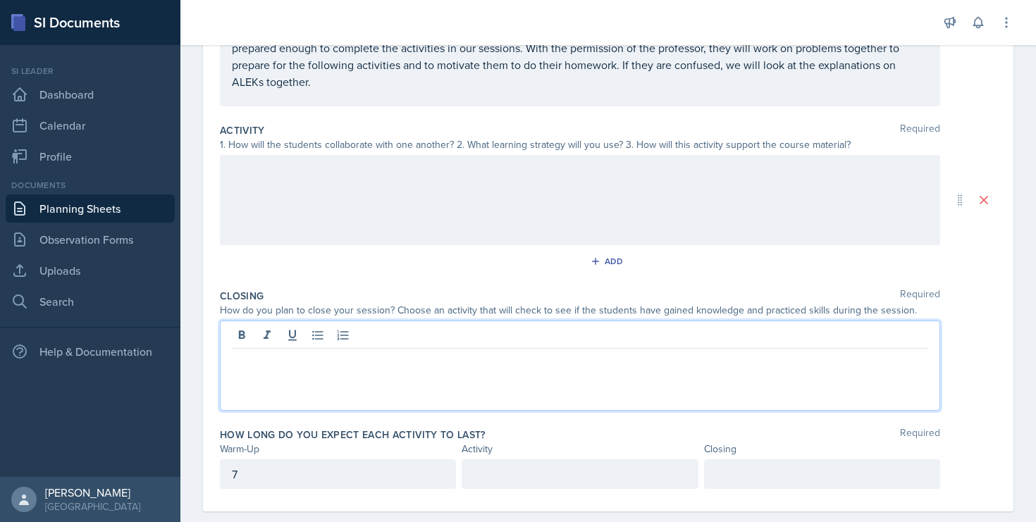
scroll to position [245, 0]
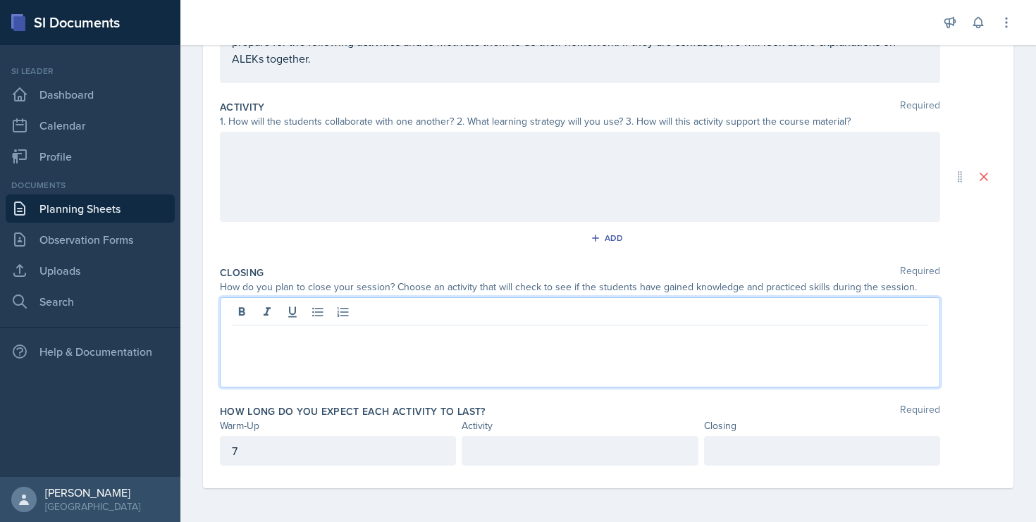
click at [827, 457] on p at bounding box center [822, 451] width 212 height 17
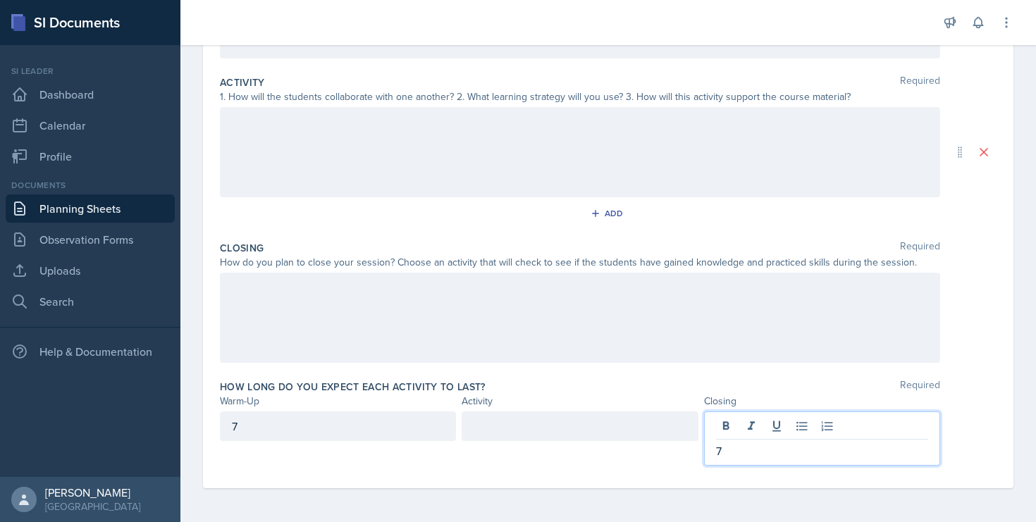
drag, startPoint x: 576, startPoint y: 354, endPoint x: 572, endPoint y: 340, distance: 14.0
click at [575, 352] on div at bounding box center [580, 318] width 720 height 90
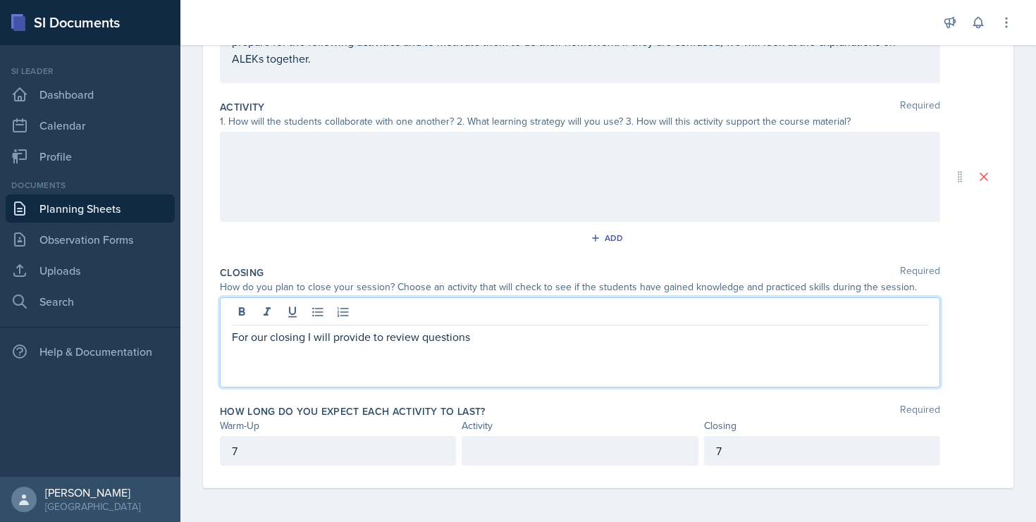
click at [233, 340] on p "For our closing I will provide to review questions" at bounding box center [580, 336] width 696 height 17
click at [538, 345] on p "For our closing I will provide to review questions" at bounding box center [585, 336] width 685 height 17
click at [389, 338] on p "For our closing I will provide to review questions" at bounding box center [585, 336] width 685 height 17
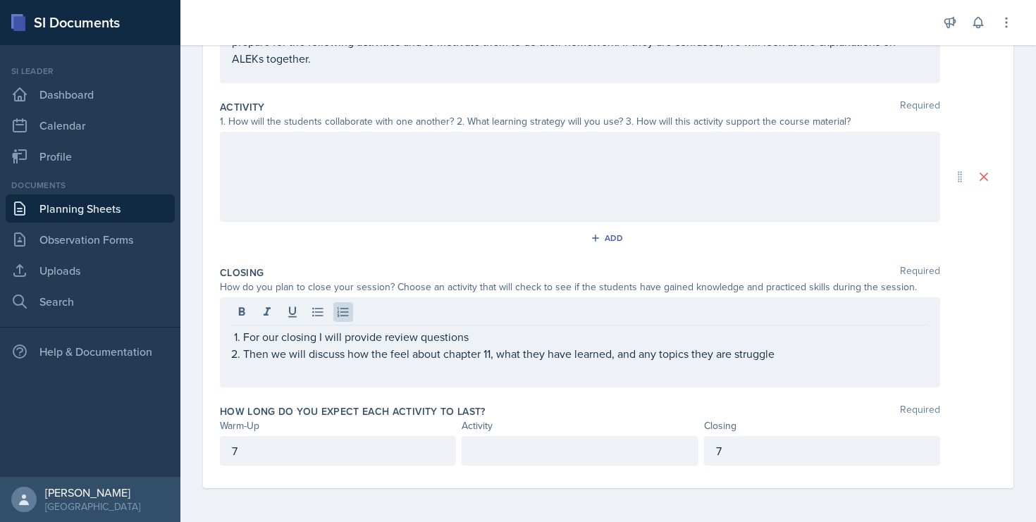
click at [790, 366] on div "For our closing I will provide review questions Then we will discuss how the fe…" at bounding box center [580, 342] width 720 height 90
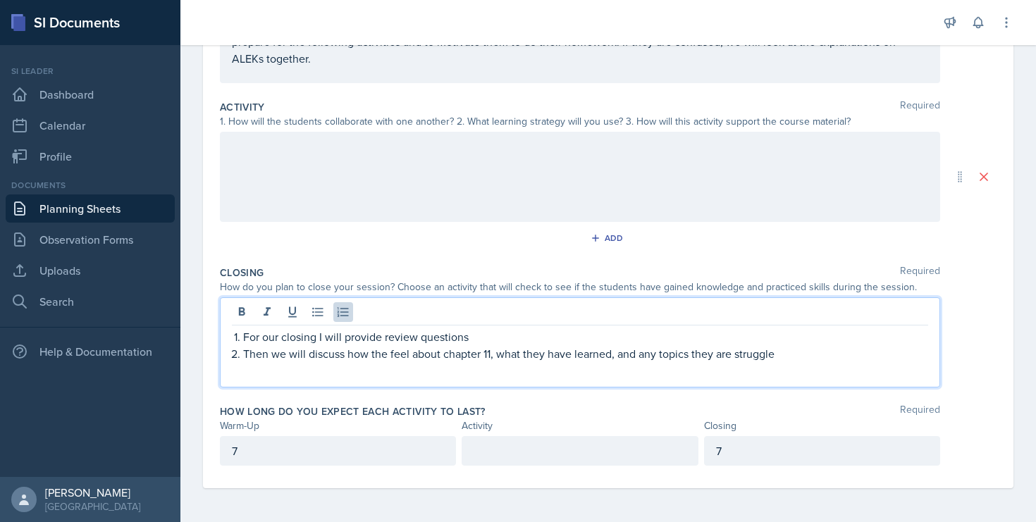
click at [784, 358] on p "Then we will discuss how the feel about chapter 11, what they have learned, and…" at bounding box center [585, 353] width 685 height 17
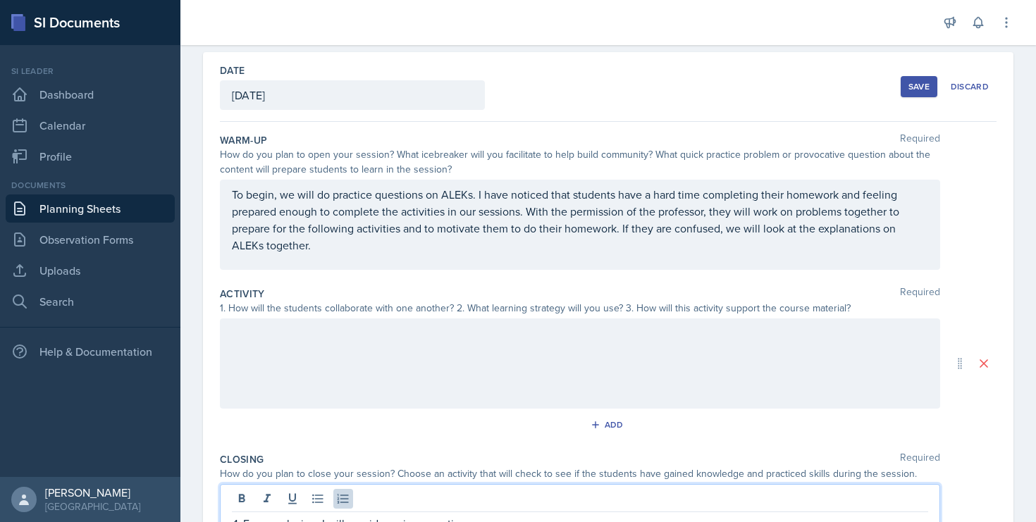
scroll to position [57, 0]
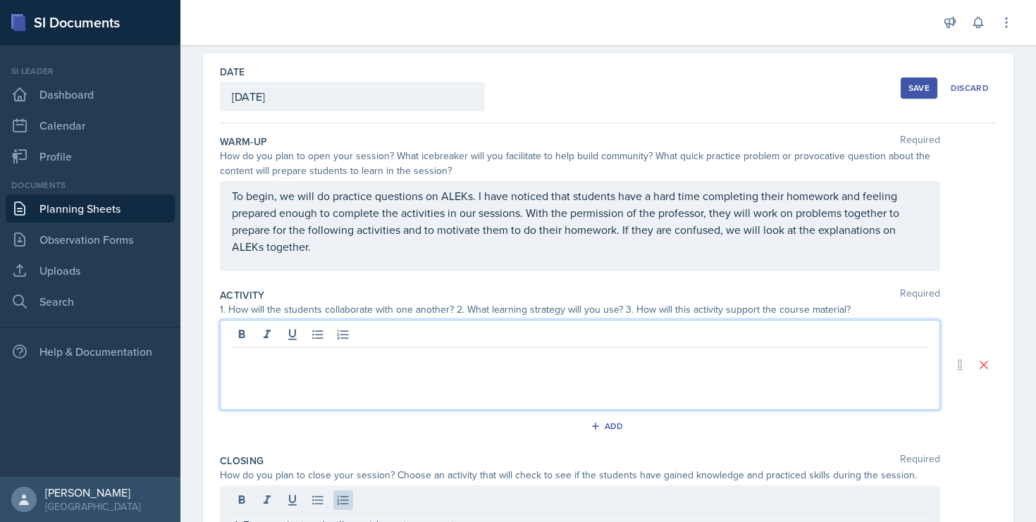
click at [330, 338] on div at bounding box center [580, 365] width 720 height 90
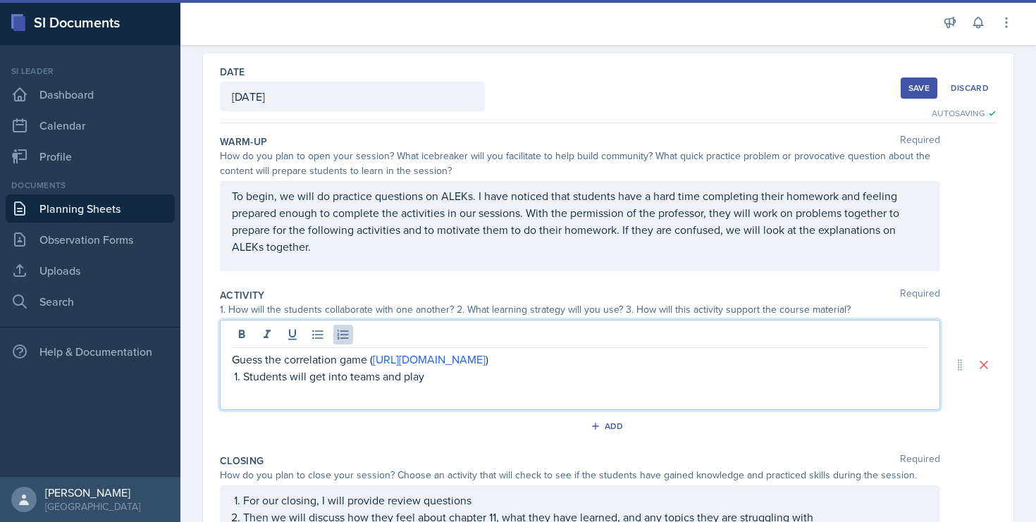
click at [492, 380] on p "Students will get into teams and play" at bounding box center [585, 376] width 685 height 17
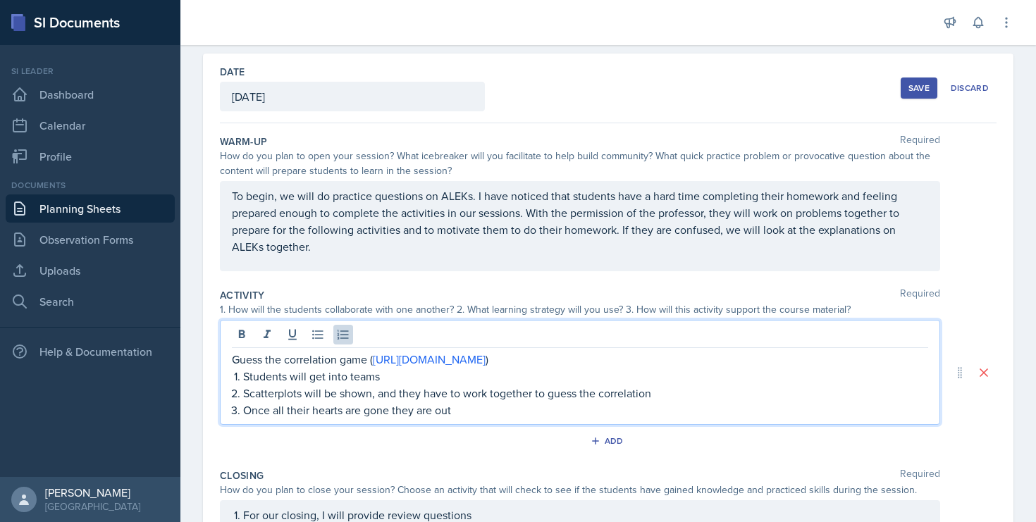
click at [480, 414] on p "Once all their hearts are gone they are out" at bounding box center [585, 410] width 685 height 17
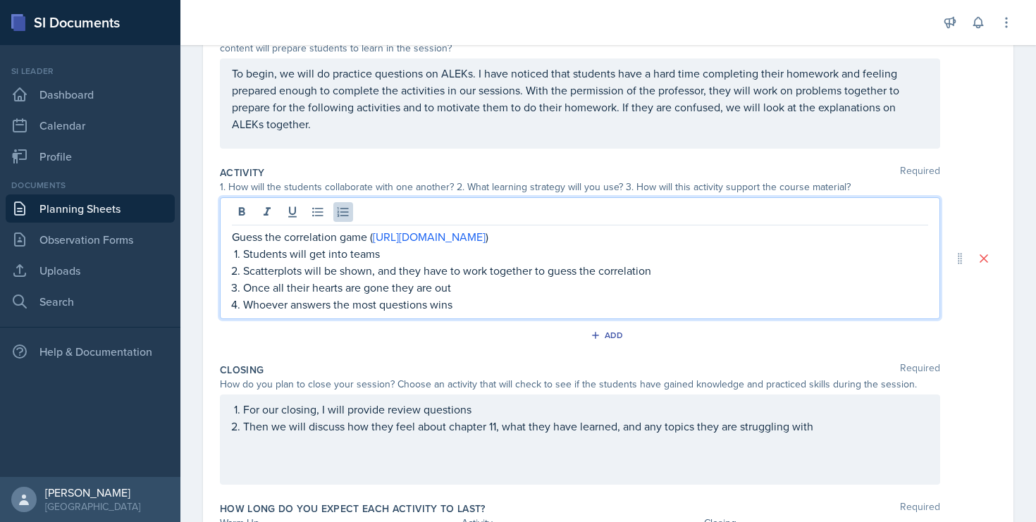
scroll to position [197, 0]
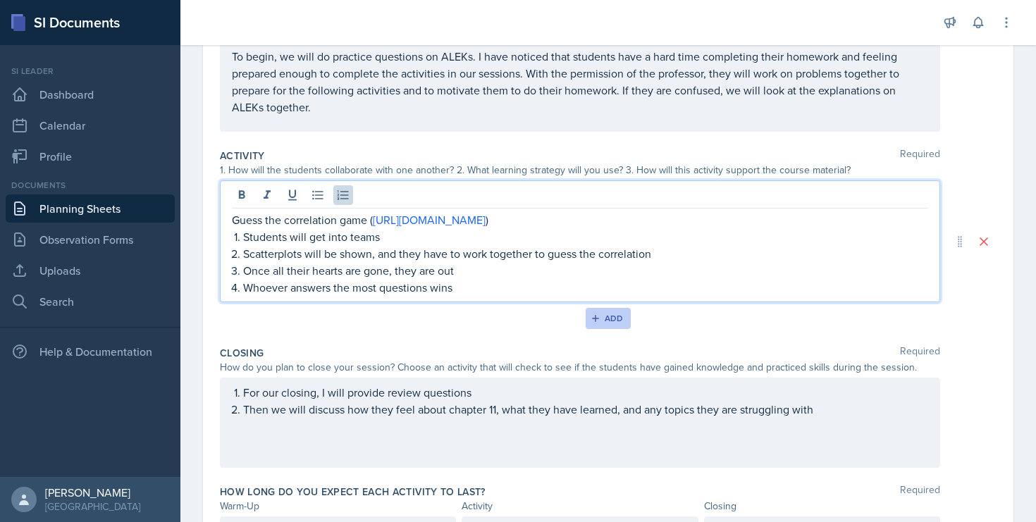
click at [611, 319] on div "Add" at bounding box center [608, 318] width 30 height 11
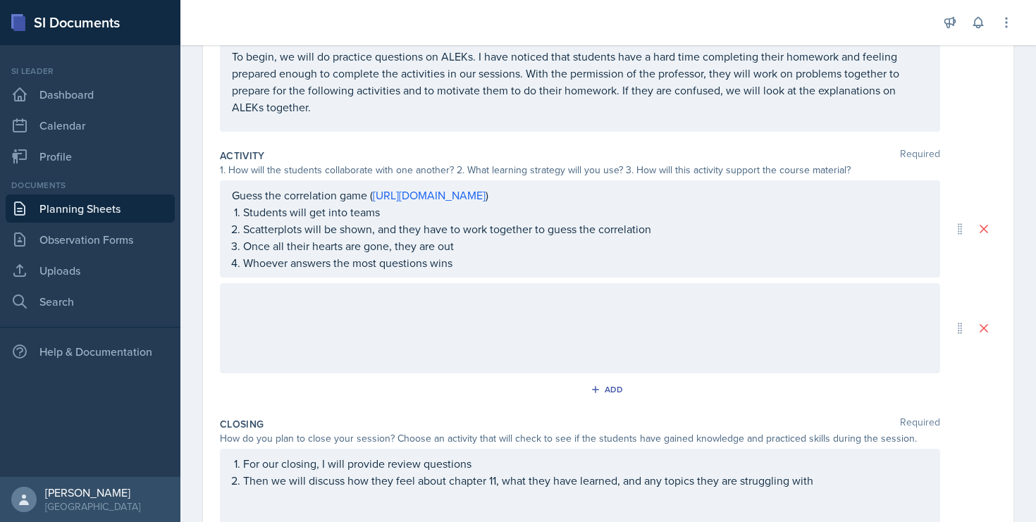
click at [516, 309] on div at bounding box center [580, 328] width 720 height 90
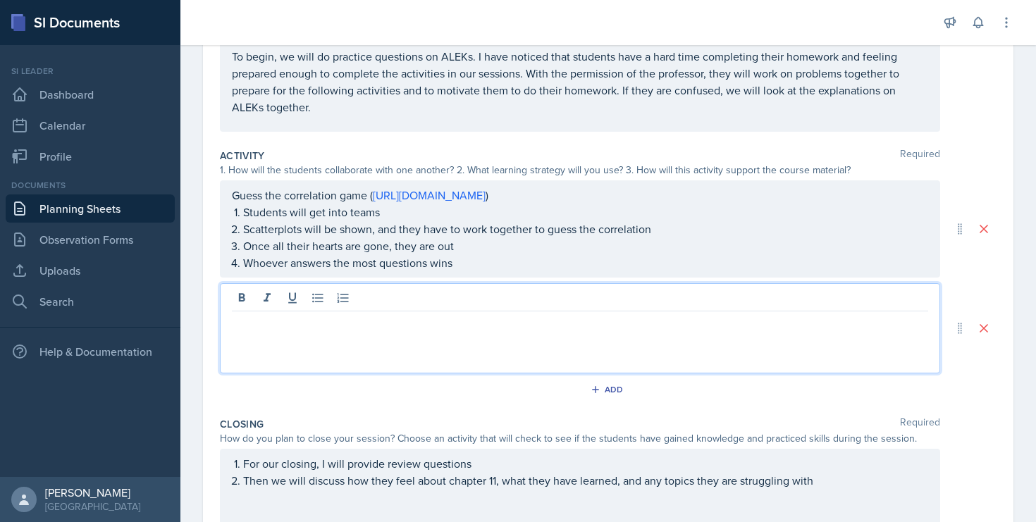
scroll to position [221, 0]
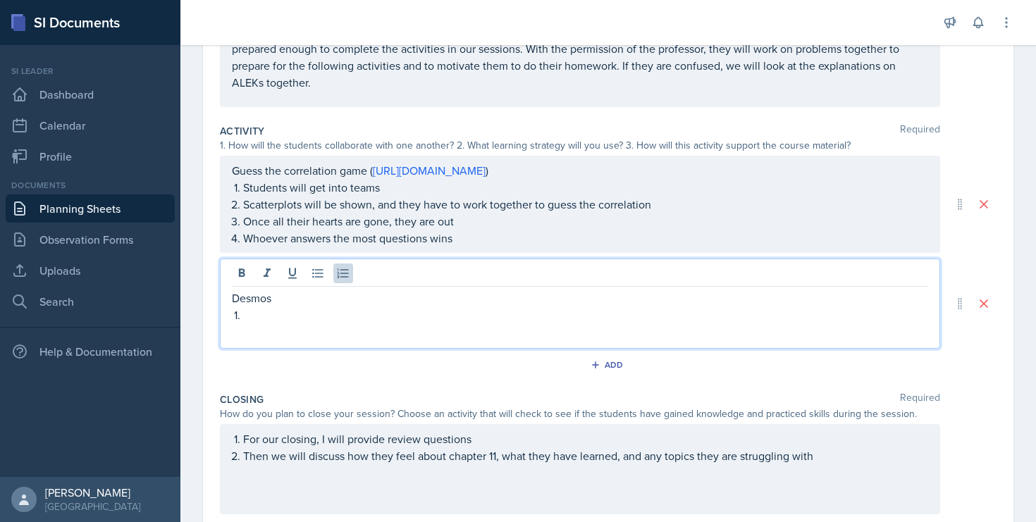
click at [398, 301] on p "Desmos" at bounding box center [580, 298] width 696 height 17
click at [332, 347] on div "Desmos ( https://classroom.amplify.com/activity/68891604c86396e22191fedf?collec…" at bounding box center [580, 304] width 720 height 90
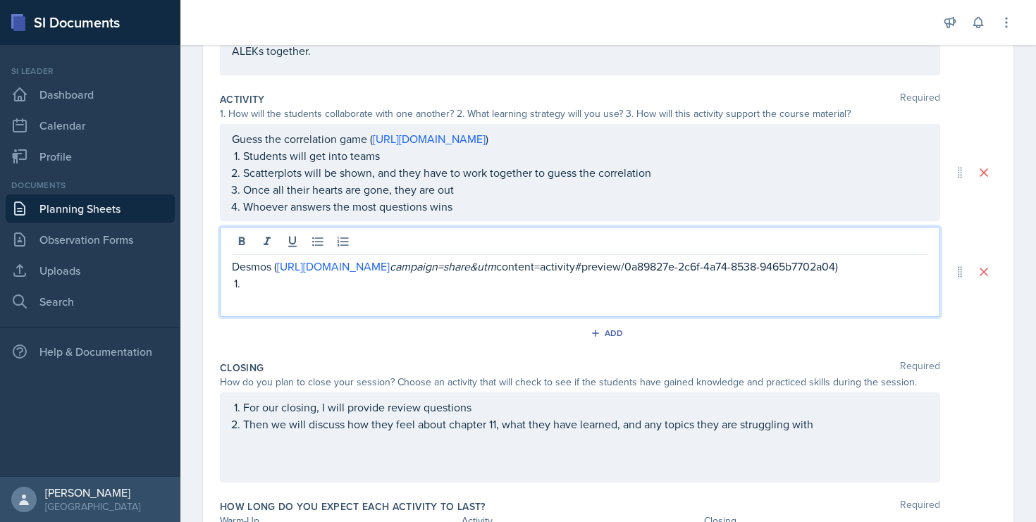
scroll to position [267, 0]
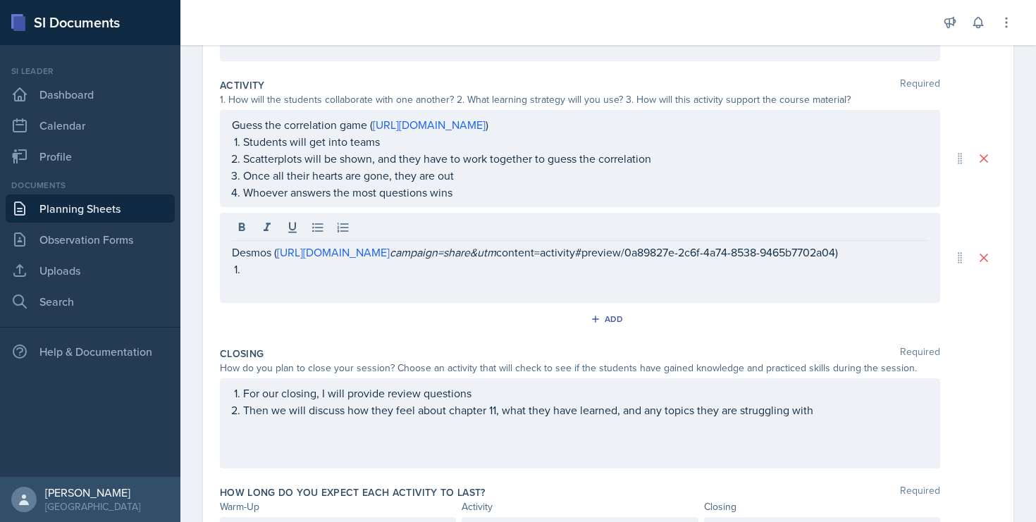
click at [312, 295] on div "Desmos ( https://classroom.amplify.com/activity/68891604c86396e22191fedf?collec…" at bounding box center [580, 258] width 720 height 90
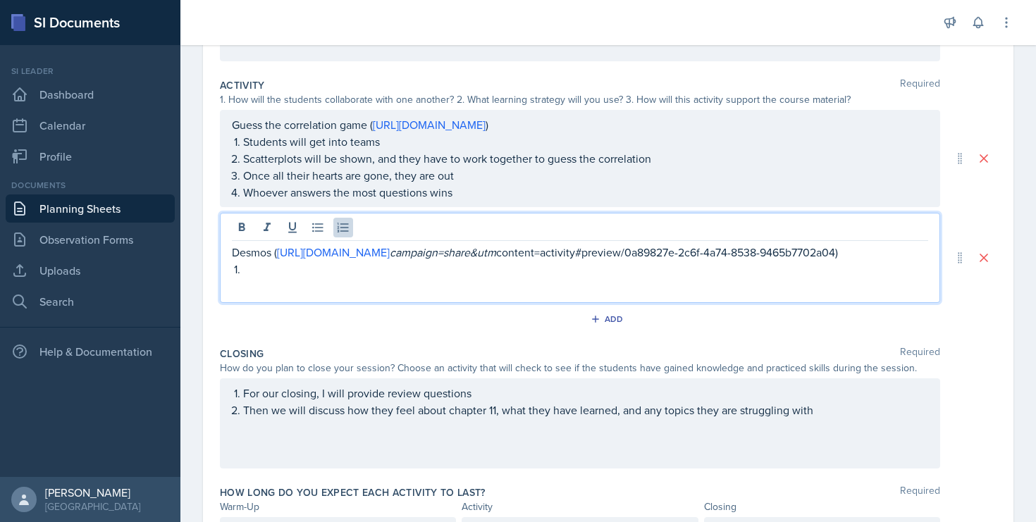
click at [315, 278] on p at bounding box center [585, 269] width 685 height 17
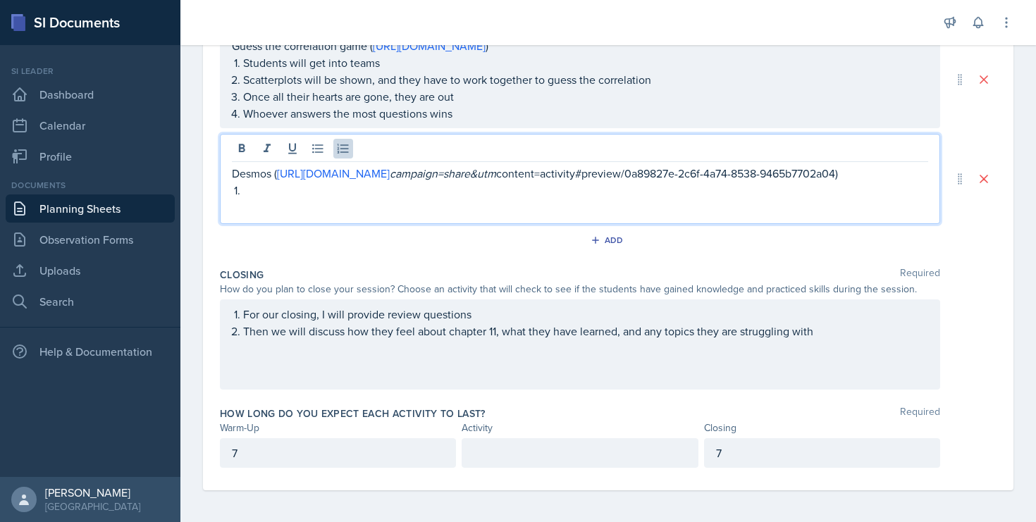
scroll to position [348, 0]
click at [472, 452] on div at bounding box center [580, 451] width 236 height 30
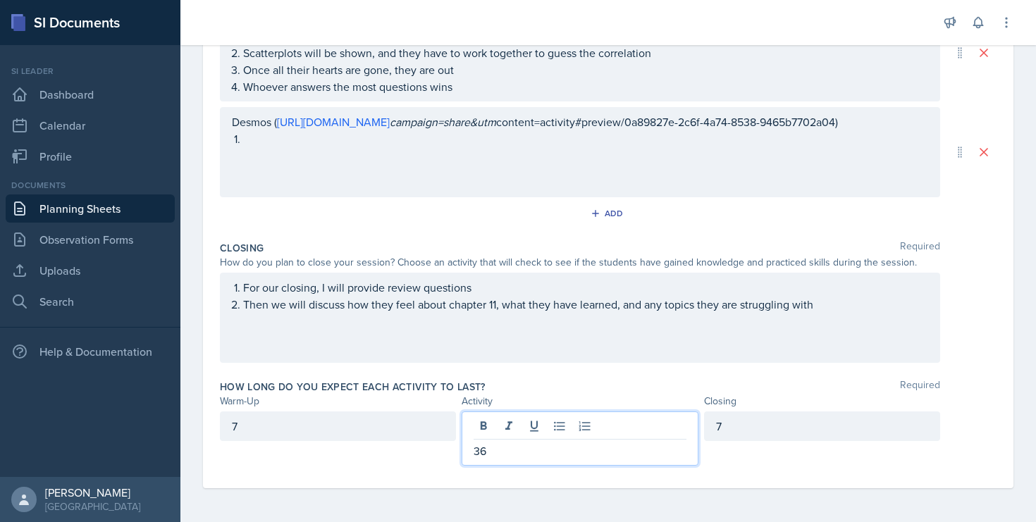
click at [429, 173] on div "Desmos ( https://classroom.amplify.com/activity/68891604c86396e22191fedf?collec…" at bounding box center [580, 152] width 720 height 90
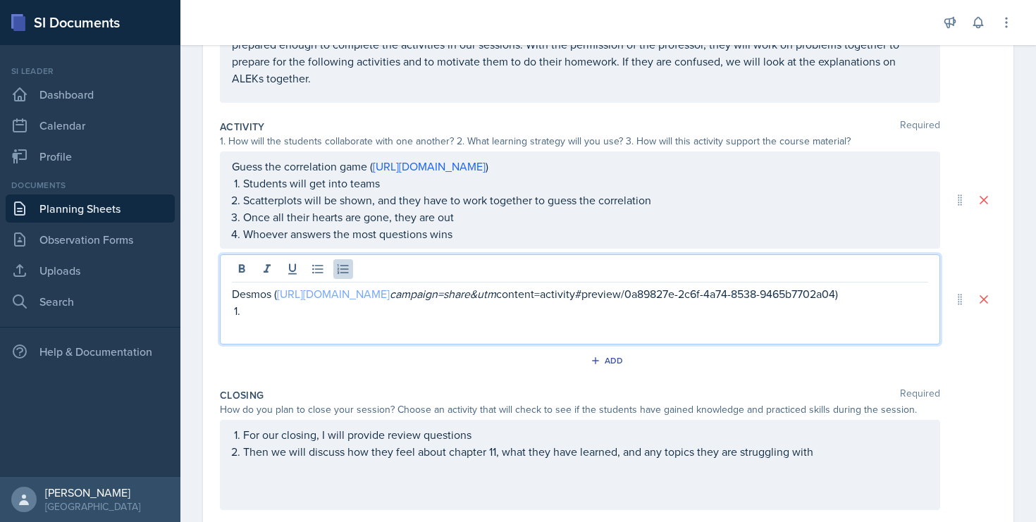
scroll to position [218, 0]
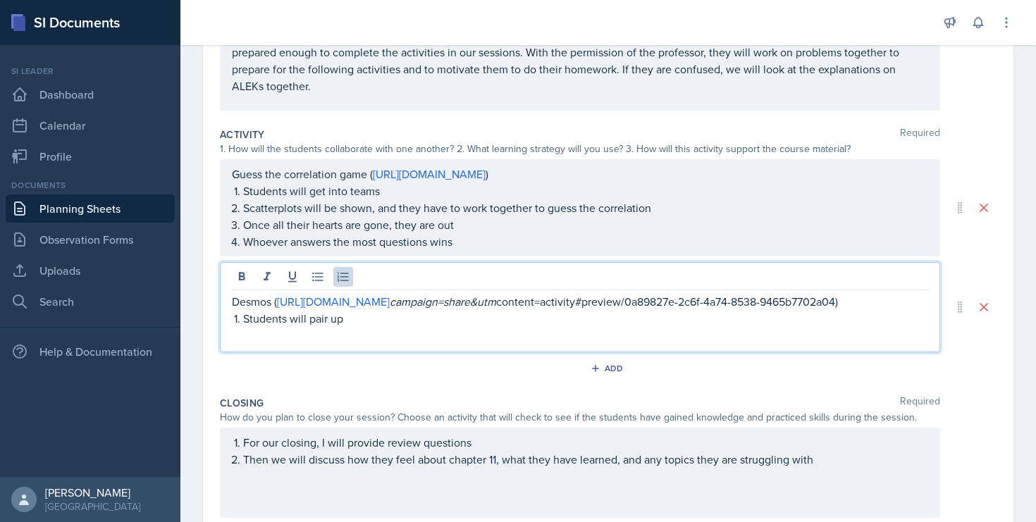
drag, startPoint x: 352, startPoint y: 333, endPoint x: 240, endPoint y: 336, distance: 112.1
click at [243, 327] on li "Students will pair up" at bounding box center [585, 318] width 685 height 17
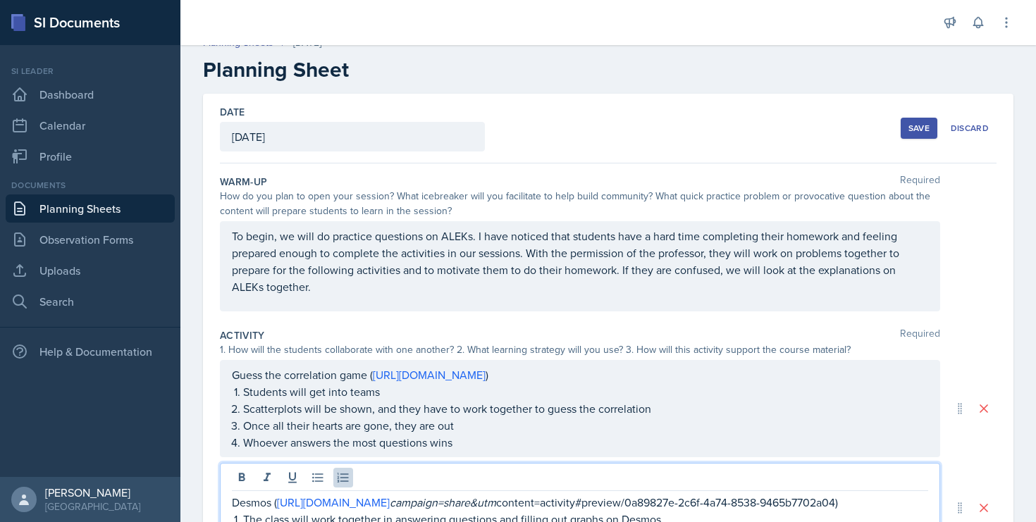
scroll to position [8, 0]
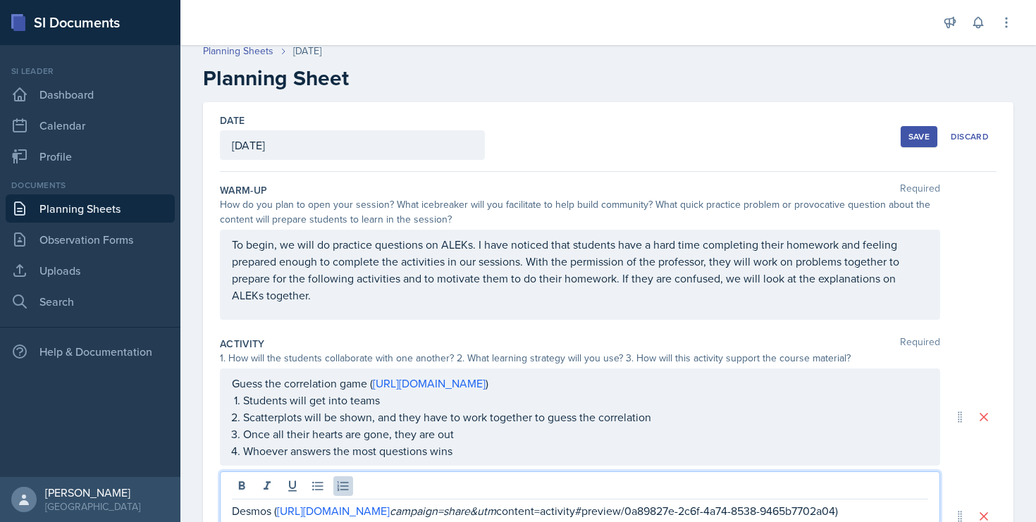
click at [901, 138] on button "Save" at bounding box center [919, 136] width 37 height 21
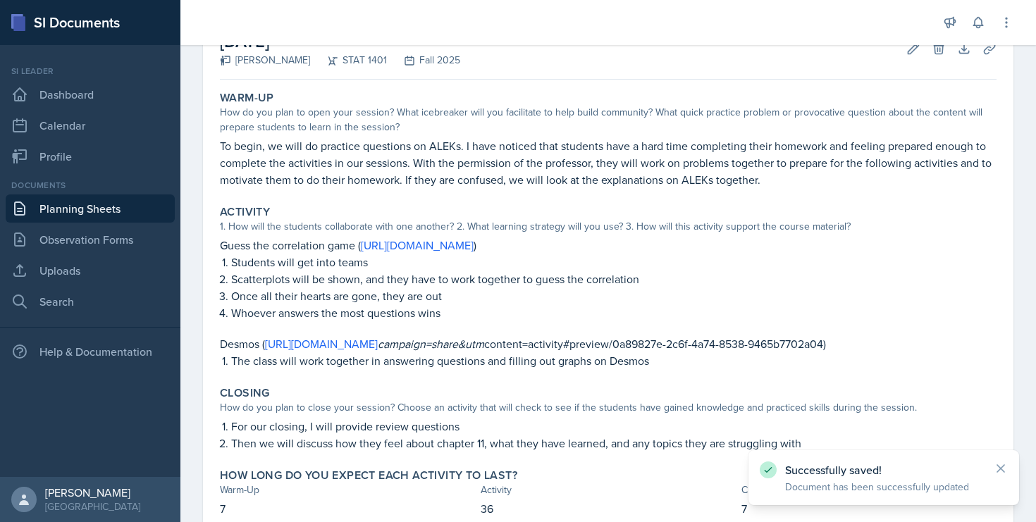
scroll to position [76, 0]
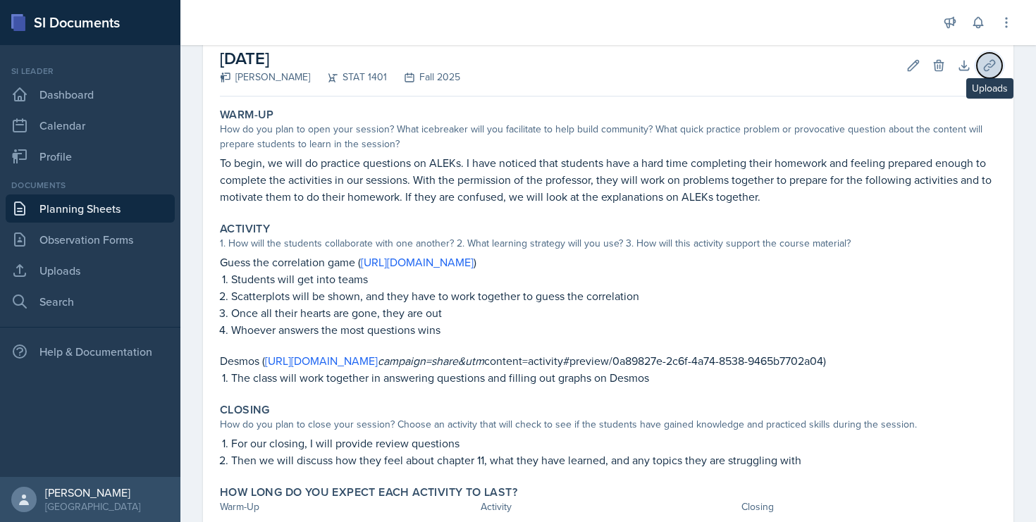
click at [992, 69] on icon at bounding box center [990, 65] width 14 height 14
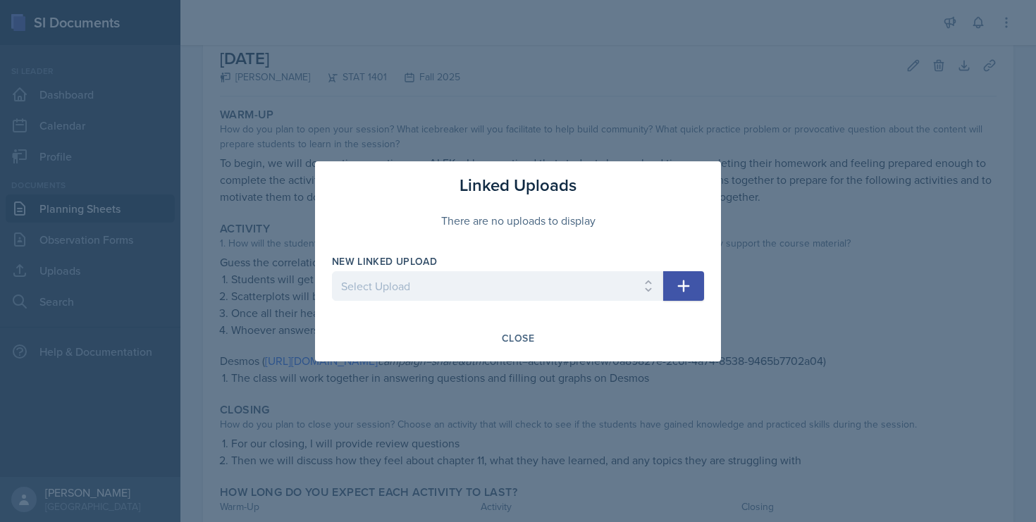
click at [228, 253] on div at bounding box center [518, 261] width 1036 height 522
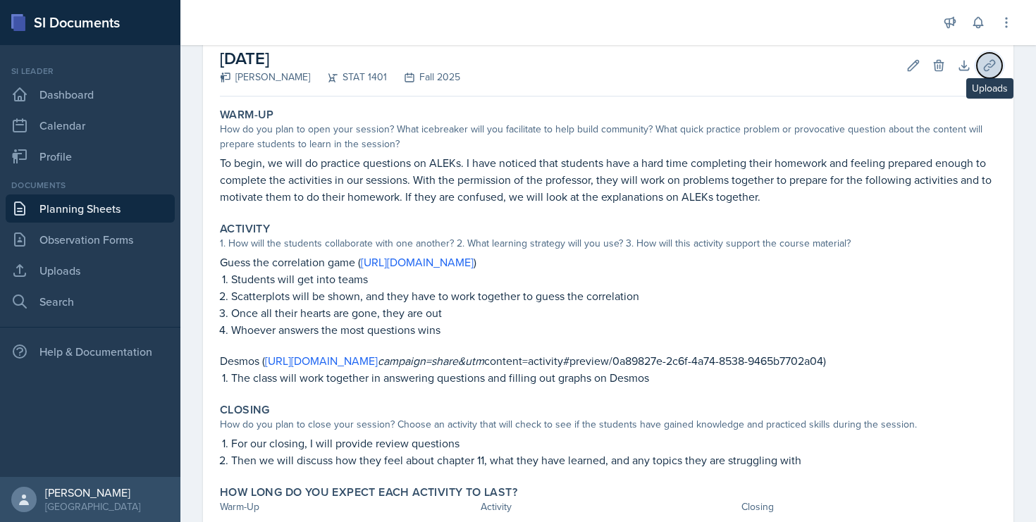
click at [986, 68] on icon at bounding box center [990, 65] width 14 height 14
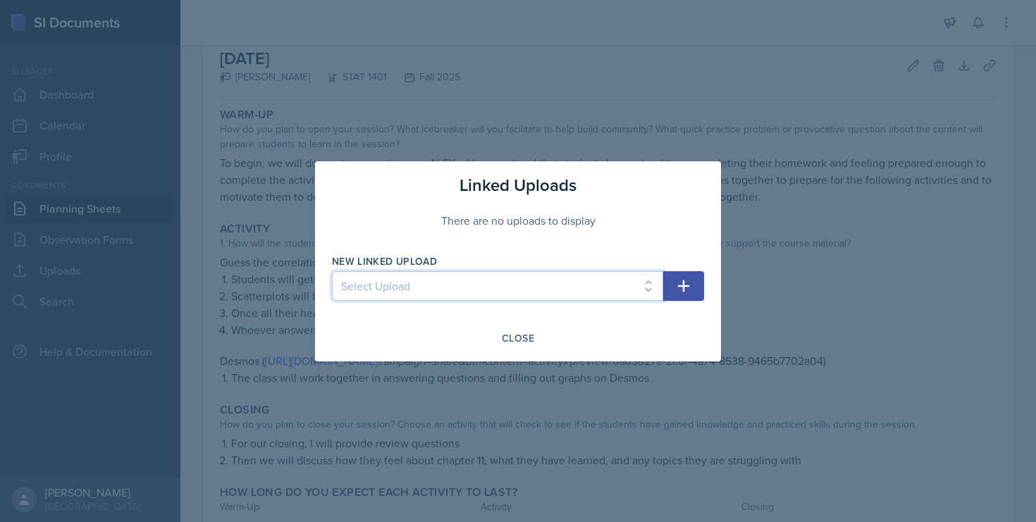
click at [502, 288] on select "Select Upload Ch 1 Practice Worksheet Ch 2 Practice Worksheet Measures of Cente…" at bounding box center [497, 286] width 331 height 30
click at [584, 138] on div at bounding box center [518, 261] width 1036 height 522
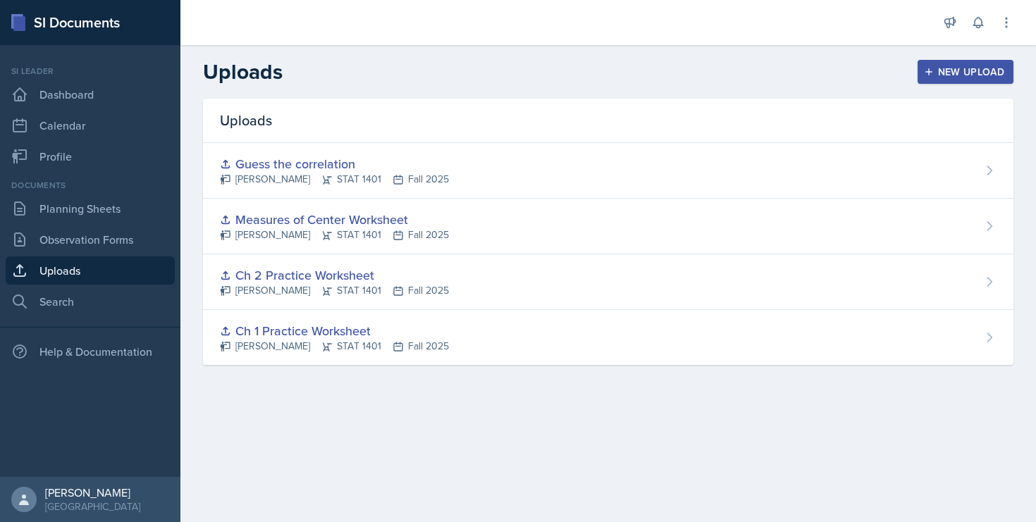
click at [938, 66] on div "New Upload" at bounding box center [966, 71] width 78 height 11
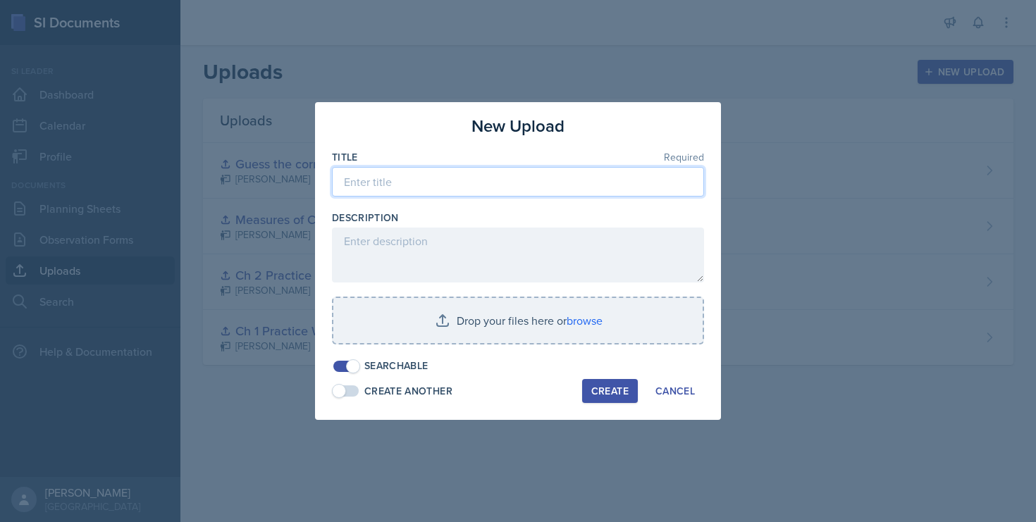
click at [481, 187] on input at bounding box center [518, 182] width 372 height 30
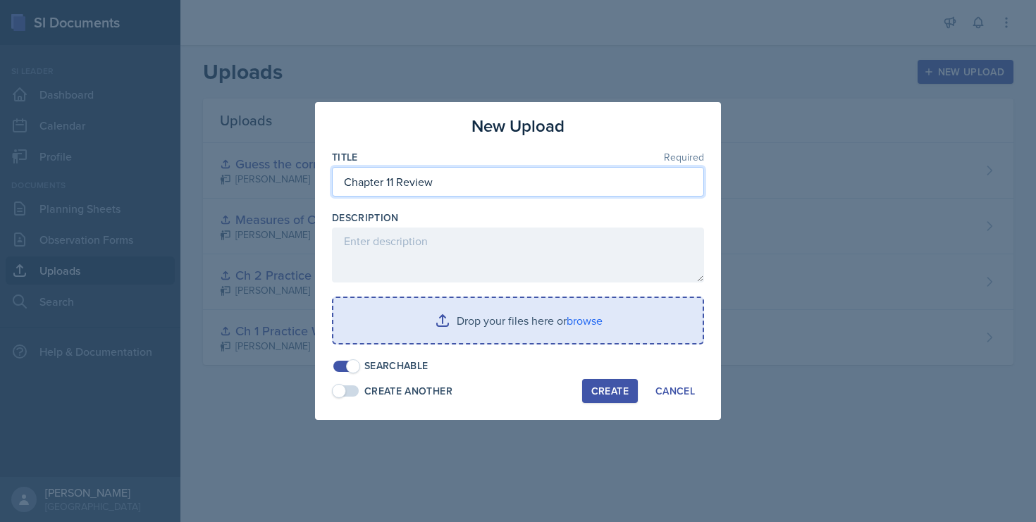
type input "Chapter 11 Review"
click at [593, 314] on input "file" at bounding box center [517, 320] width 369 height 45
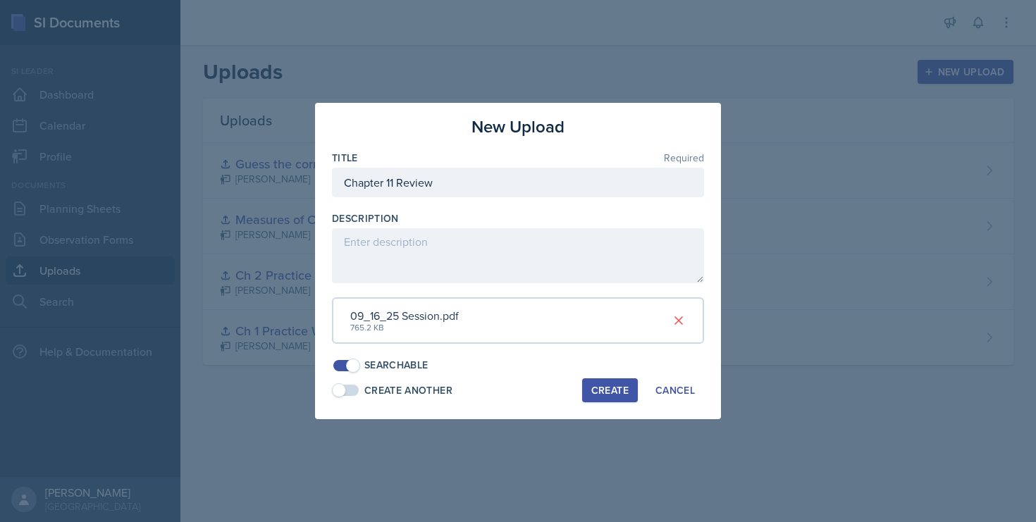
click at [629, 393] on button "Create" at bounding box center [610, 390] width 56 height 24
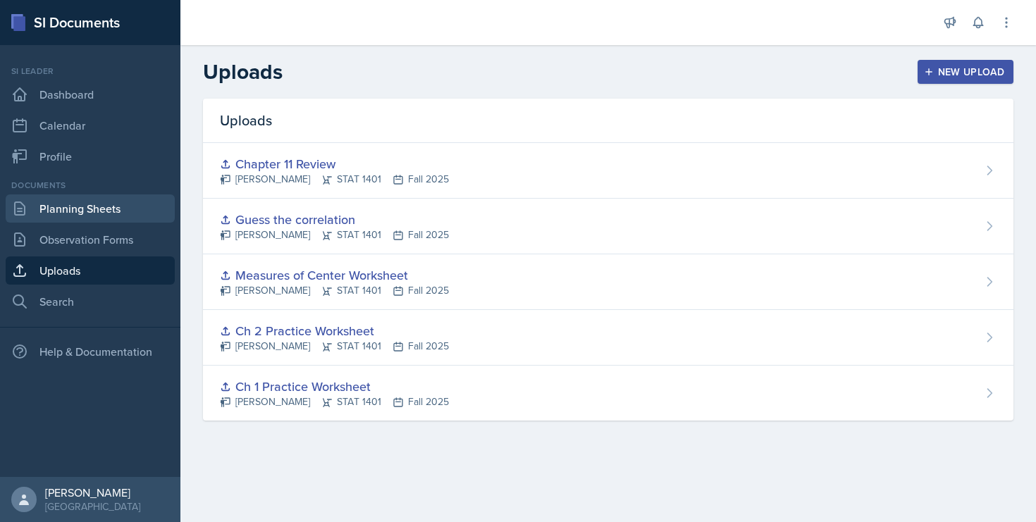
click at [126, 215] on link "Planning Sheets" at bounding box center [90, 209] width 169 height 28
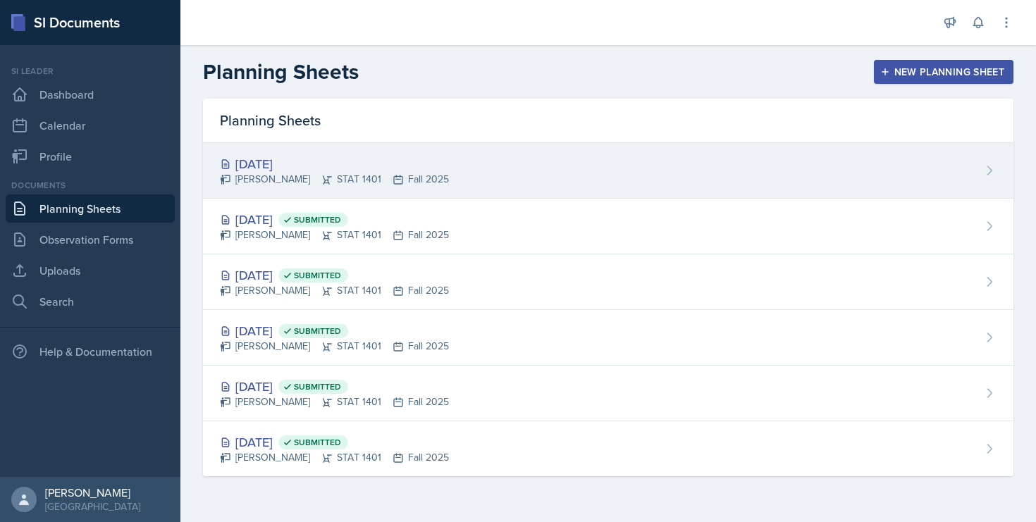
click at [607, 180] on div "Sep 16th, 2025 Sofia Rose Ibarra STAT 1401 Fall 2025" at bounding box center [608, 171] width 811 height 56
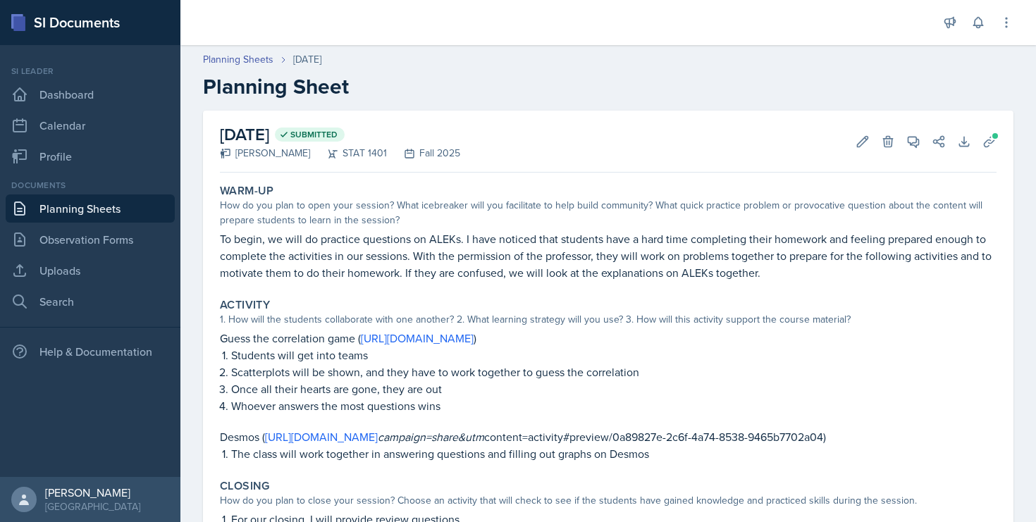
click at [121, 209] on link "Planning Sheets" at bounding box center [90, 209] width 169 height 28
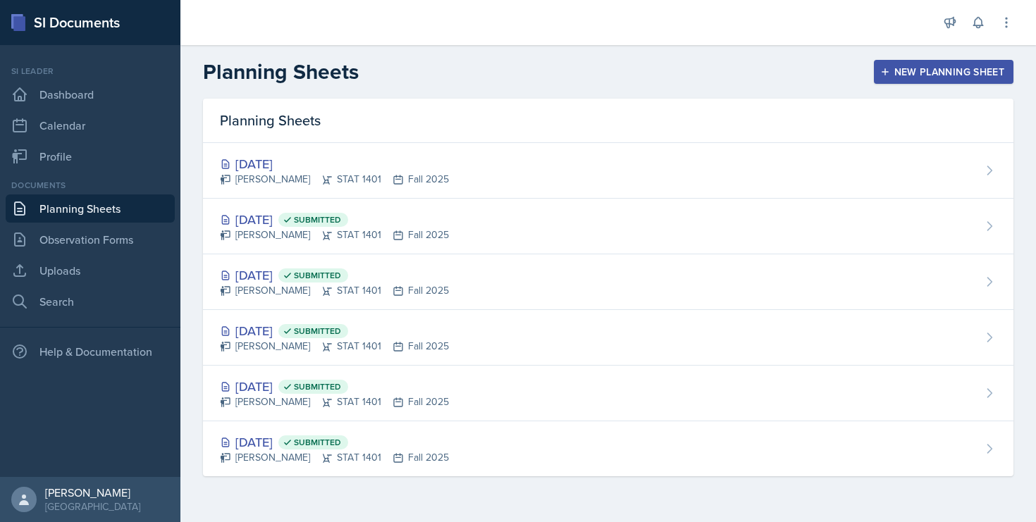
click at [937, 75] on div "New Planning Sheet" at bounding box center [943, 71] width 121 height 11
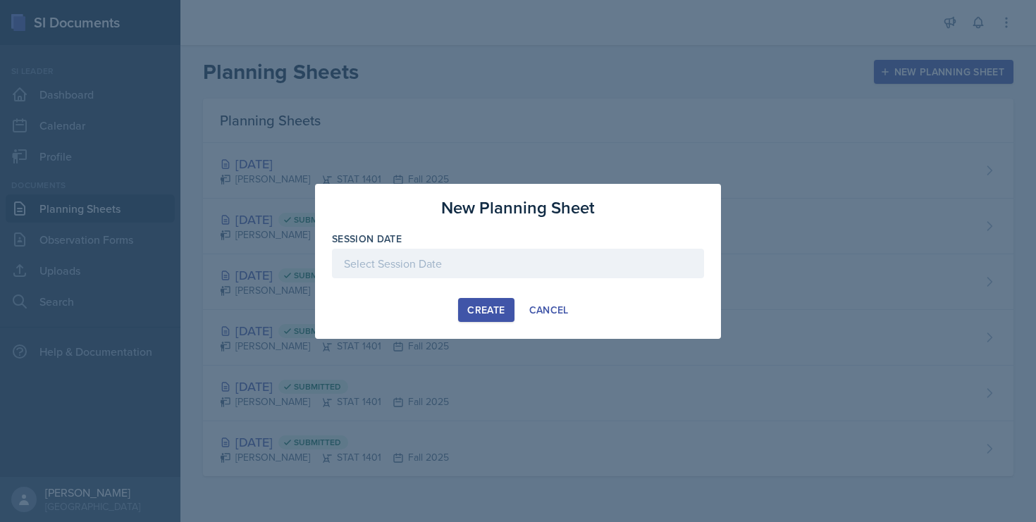
click at [549, 235] on div "Session Date" at bounding box center [518, 239] width 372 height 14
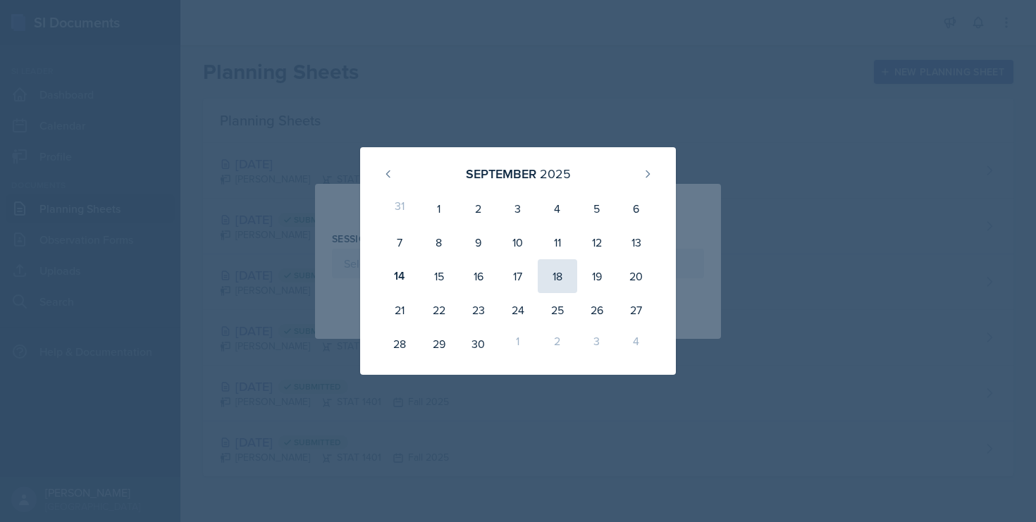
click at [549, 267] on div "18" at bounding box center [557, 276] width 39 height 34
type input "[DATE]"
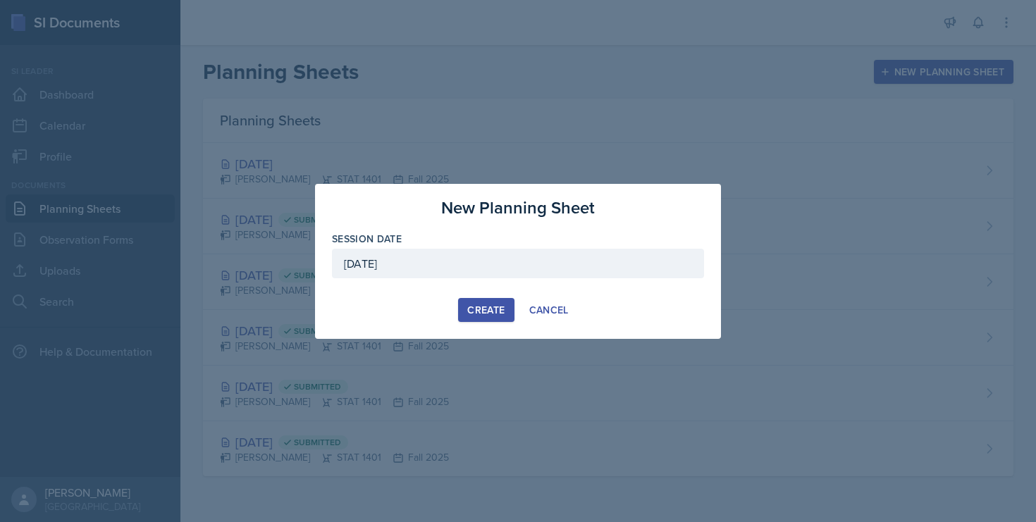
click at [549, 267] on div "[DATE]" at bounding box center [518, 264] width 372 height 30
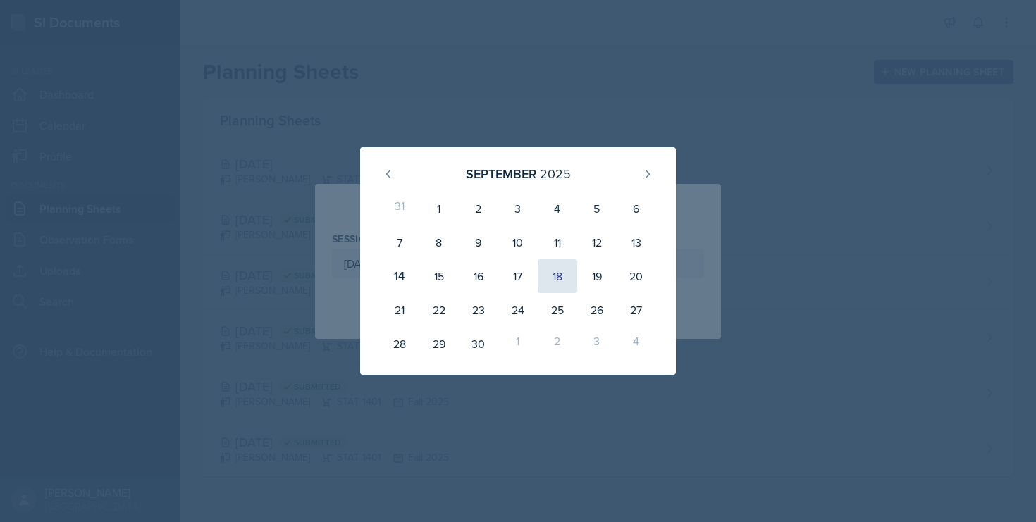
click at [550, 281] on div "18" at bounding box center [557, 276] width 39 height 34
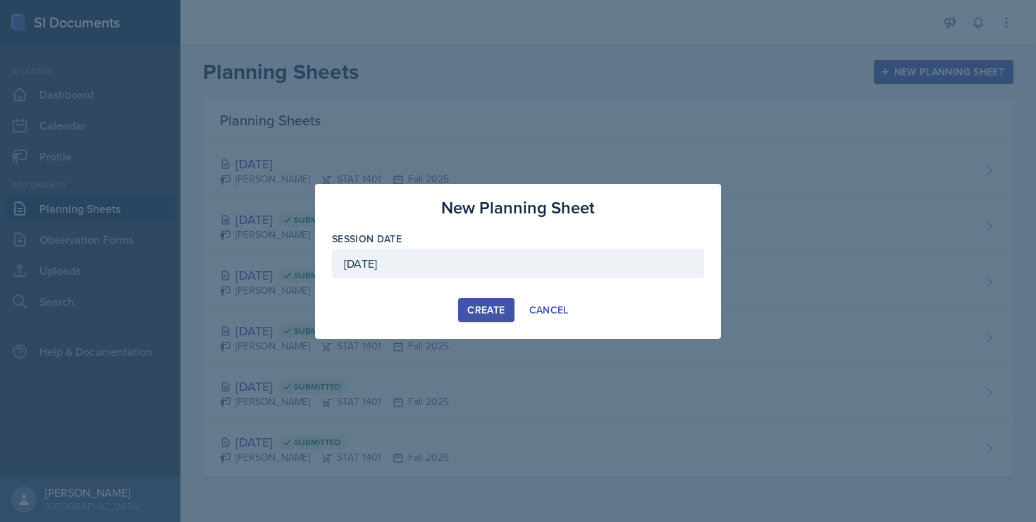
click at [500, 304] on div "Create" at bounding box center [485, 309] width 37 height 11
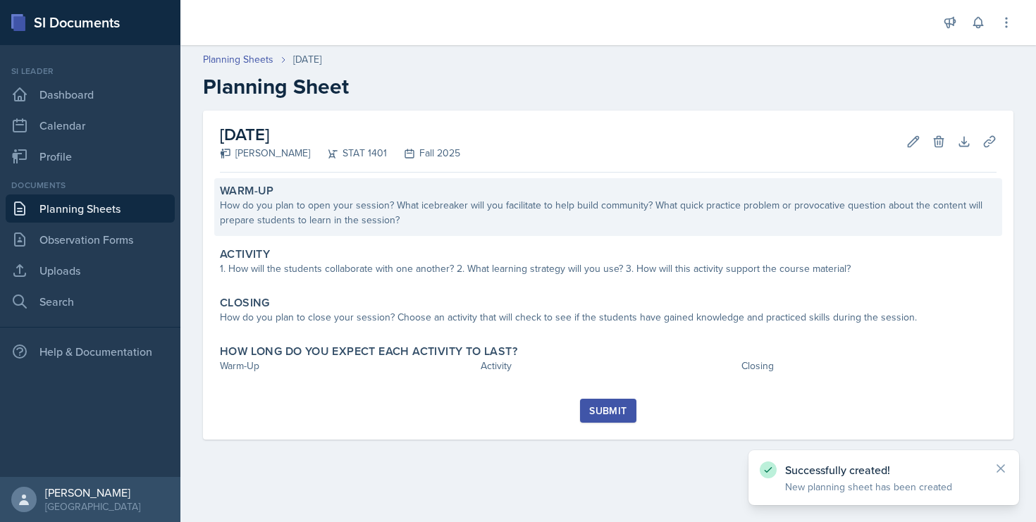
click at [412, 206] on div "How do you plan to open your session? What icebreaker will you facilitate to he…" at bounding box center [608, 213] width 777 height 30
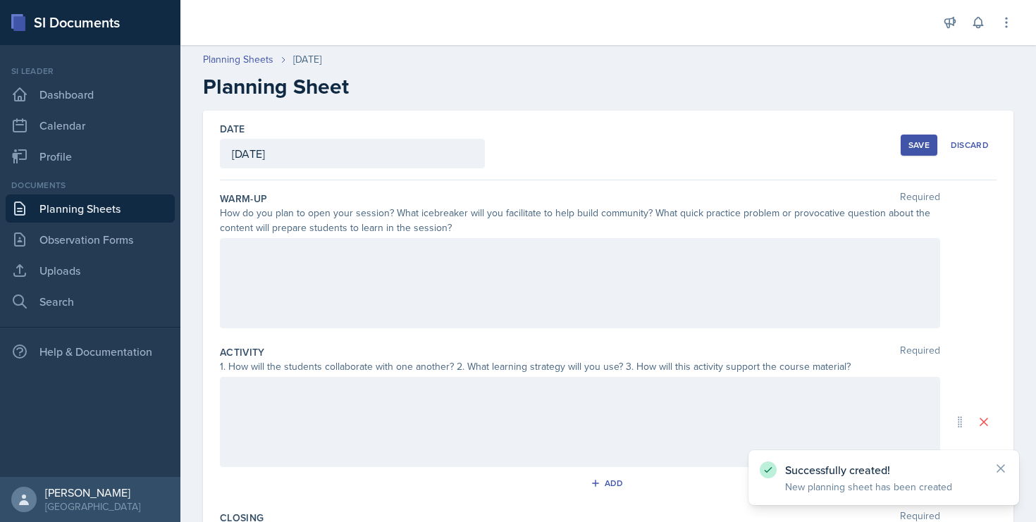
click at [374, 272] on div at bounding box center [580, 283] width 720 height 90
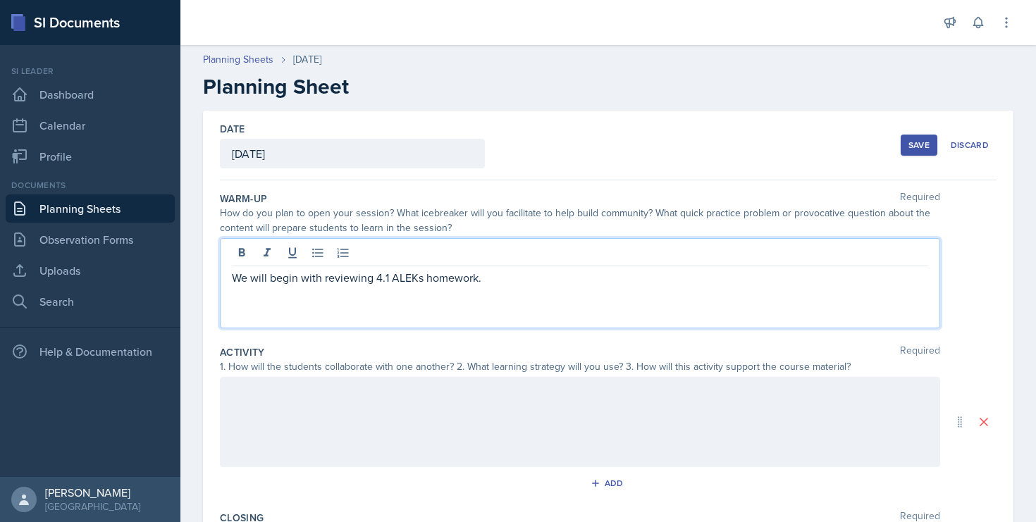
click at [421, 282] on p "We will begin with reviewing 4.1 ALEKs homework." at bounding box center [580, 277] width 696 height 17
click at [527, 280] on p "We will begin with reviewing 4.1 ALEKS homework." at bounding box center [580, 277] width 696 height 17
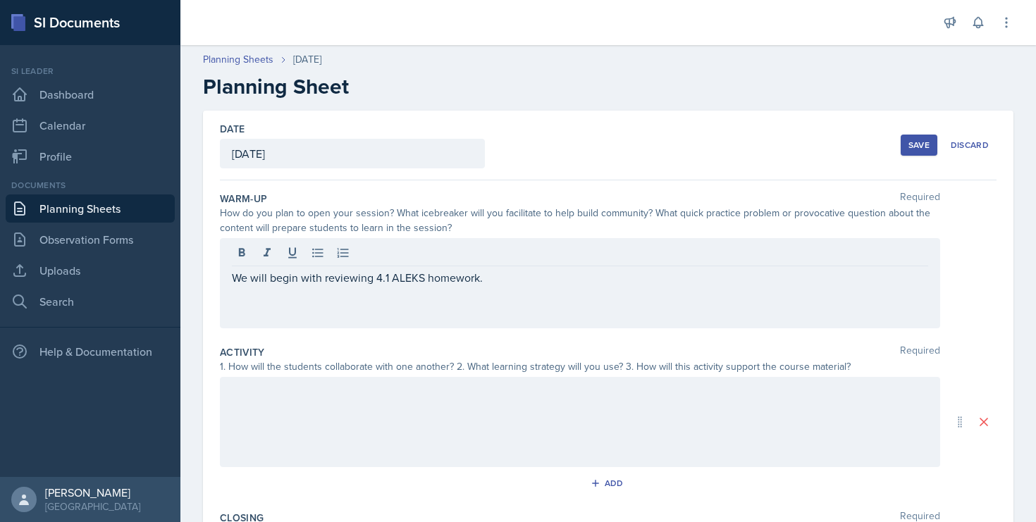
click at [492, 303] on div "We will begin with reviewing 4.1 ALEKS homework." at bounding box center [580, 283] width 720 height 90
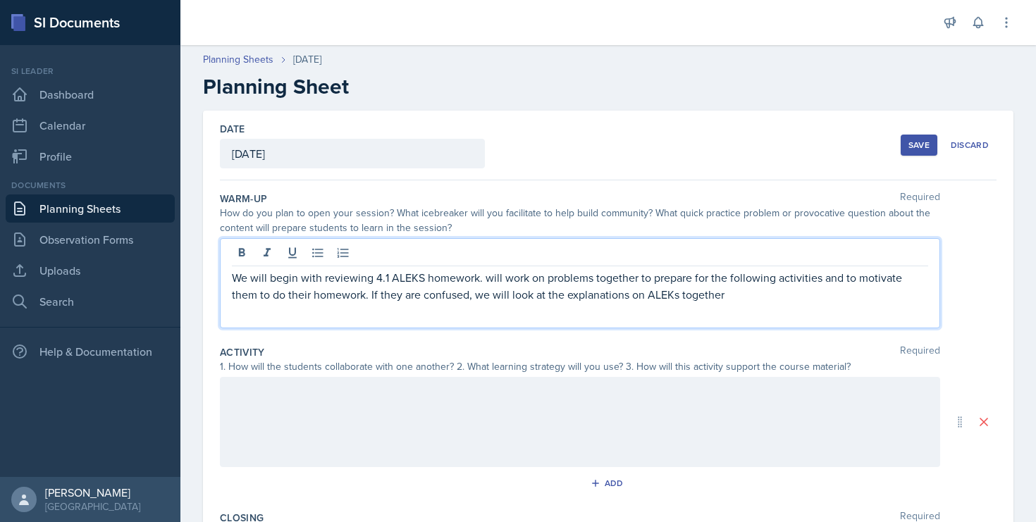
click at [485, 280] on p "We will begin with reviewing 4.1 ALEKS homework. will work on problems together…" at bounding box center [580, 286] width 696 height 34
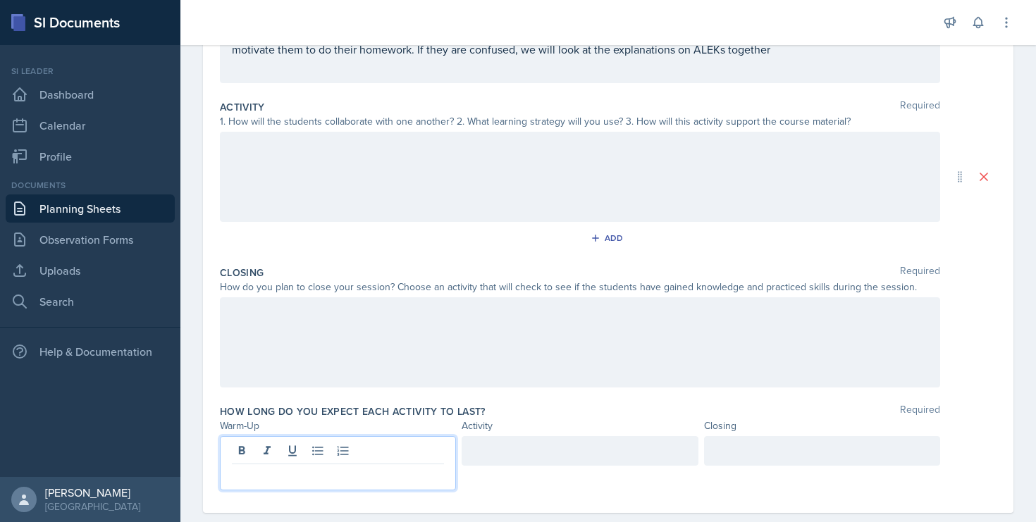
click at [398, 467] on p at bounding box center [338, 475] width 212 height 17
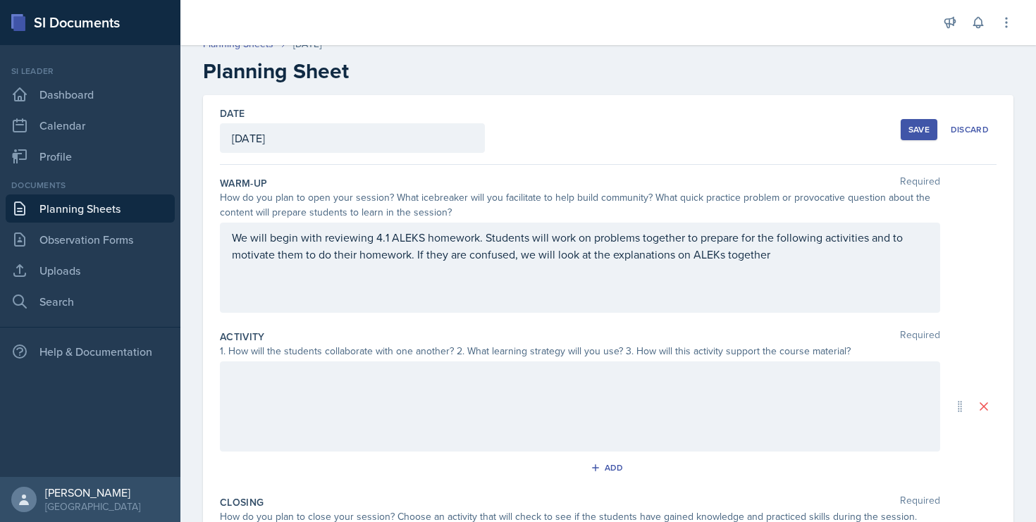
click at [391, 413] on div at bounding box center [580, 407] width 720 height 90
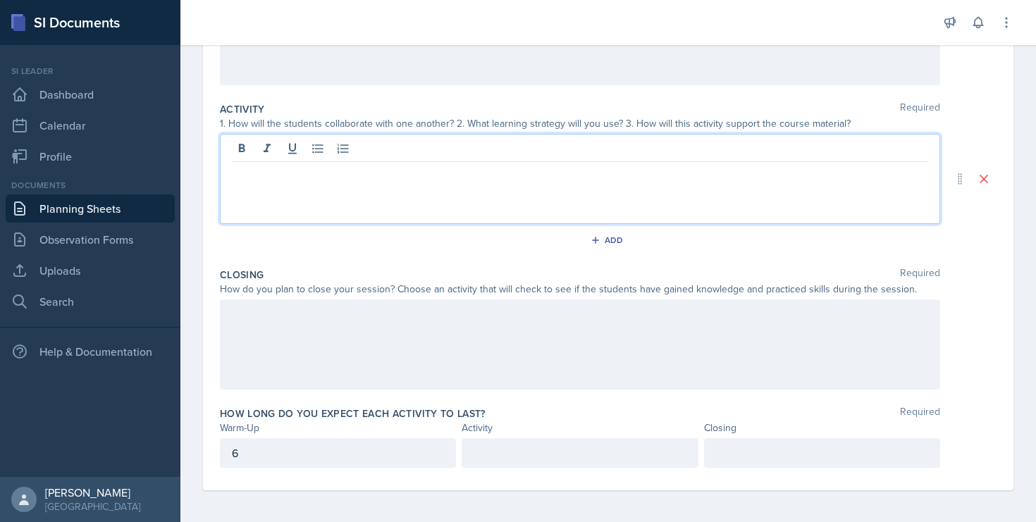
scroll to position [245, 0]
click at [393, 319] on div at bounding box center [580, 342] width 720 height 90
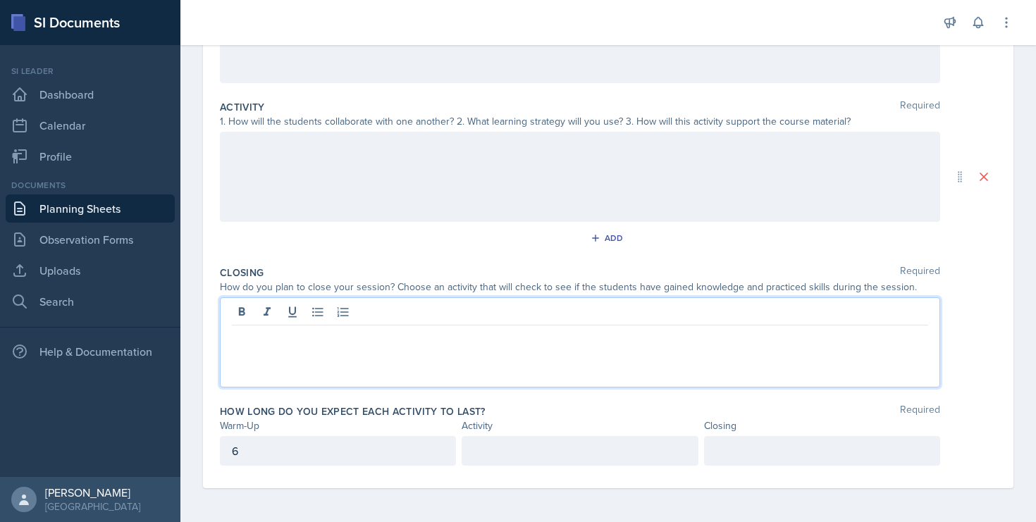
click at [736, 454] on div at bounding box center [822, 451] width 236 height 30
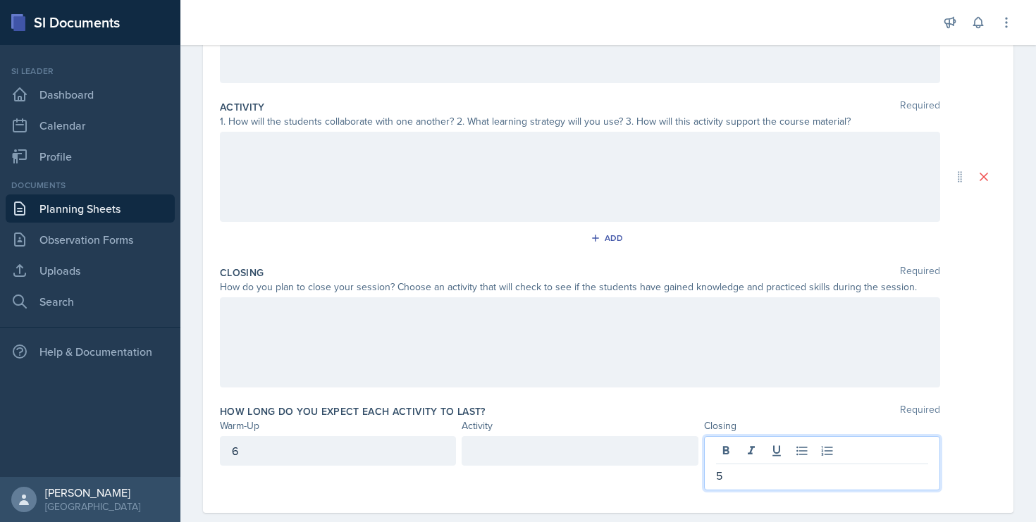
click at [471, 376] on div at bounding box center [580, 342] width 720 height 90
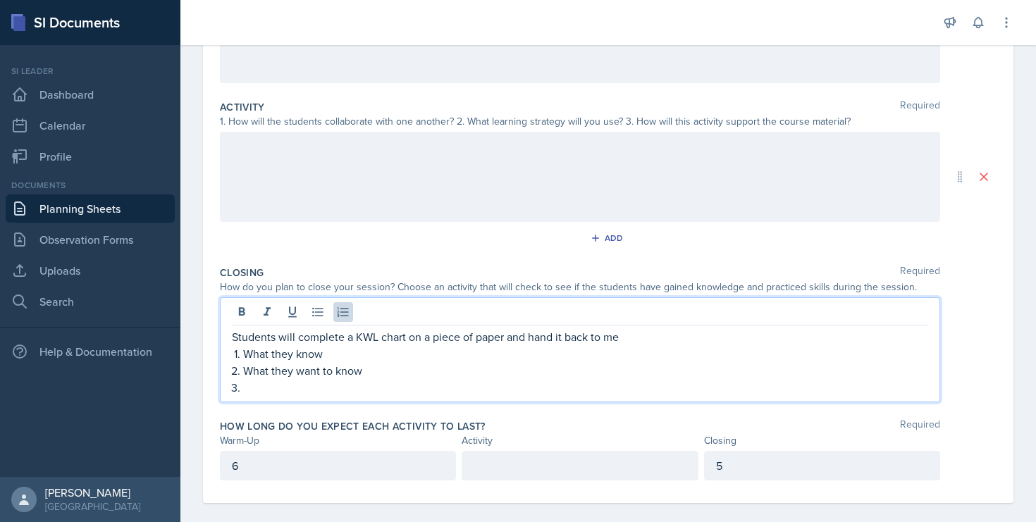
scroll to position [260, 0]
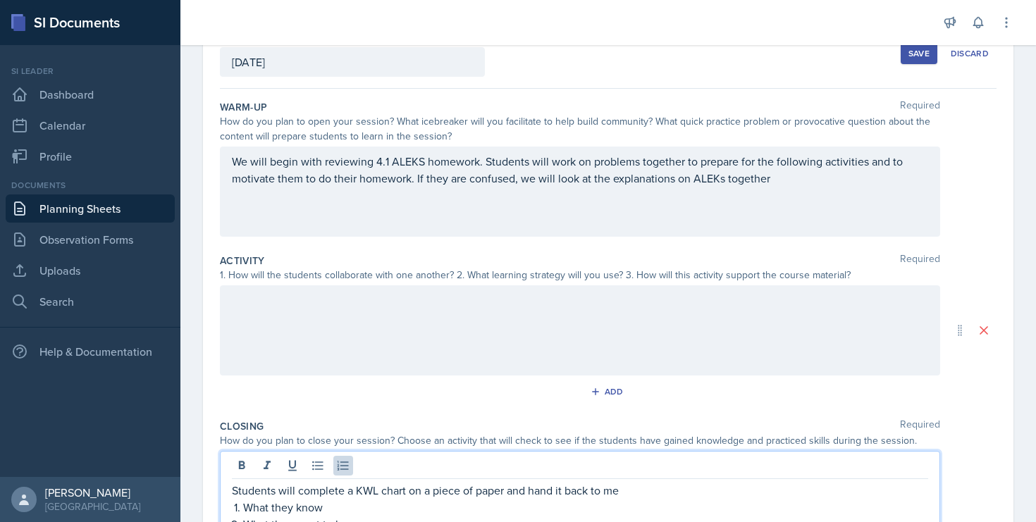
click at [304, 331] on div at bounding box center [580, 330] width 720 height 90
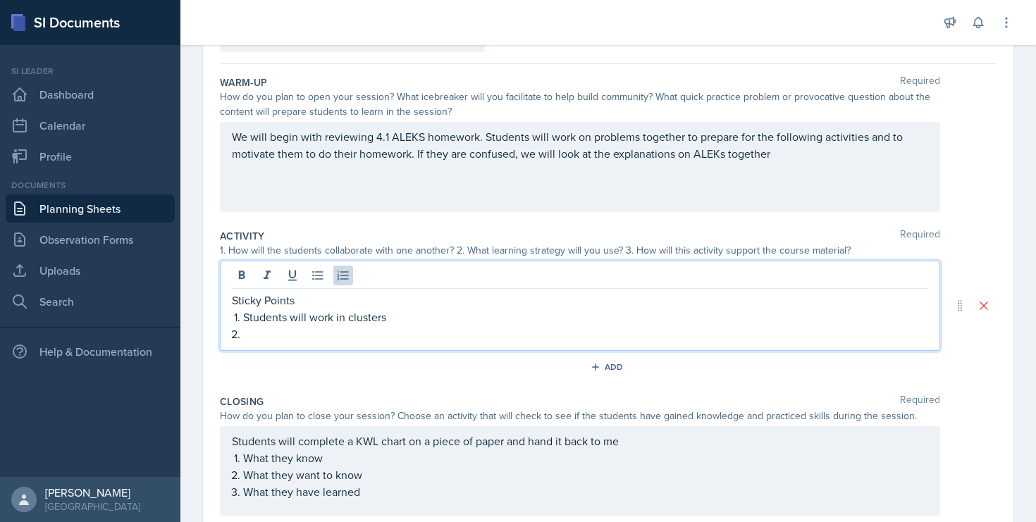
click at [335, 322] on p "Students will work in clusters" at bounding box center [585, 317] width 685 height 17
drag, startPoint x: 393, startPoint y: 325, endPoint x: 336, endPoint y: 325, distance: 56.4
click at [336, 325] on p "Students will work in clusters" at bounding box center [585, 317] width 685 height 17
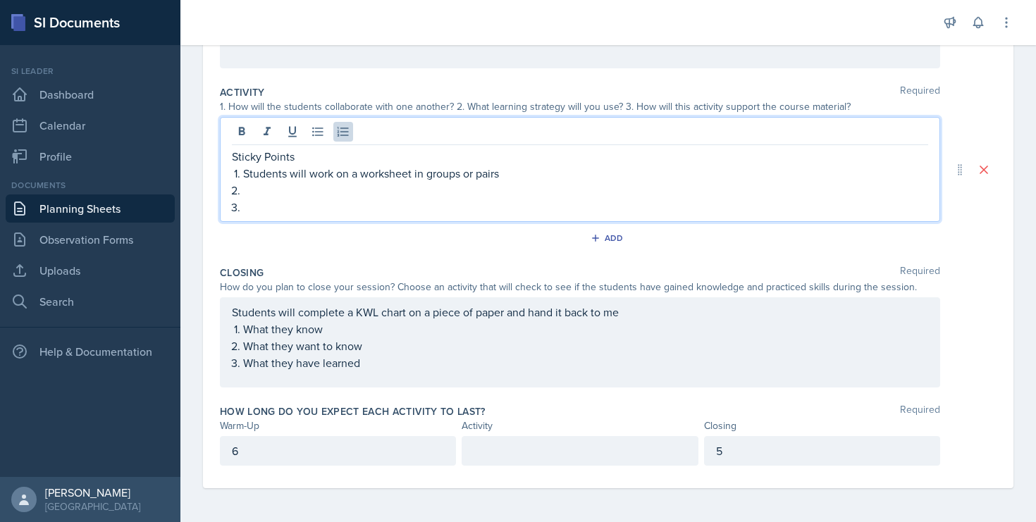
click at [296, 461] on div "6" at bounding box center [338, 451] width 236 height 30
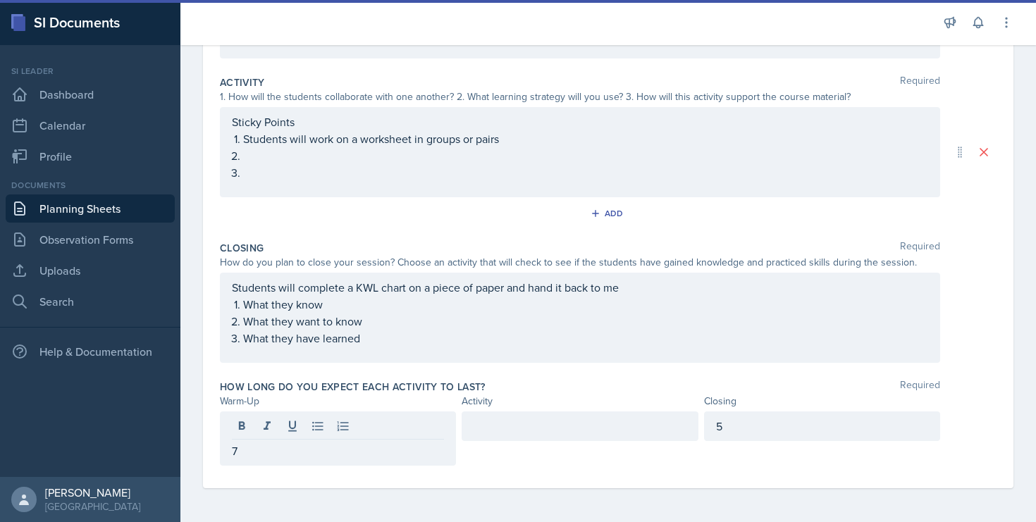
click at [536, 440] on div at bounding box center [580, 427] width 236 height 30
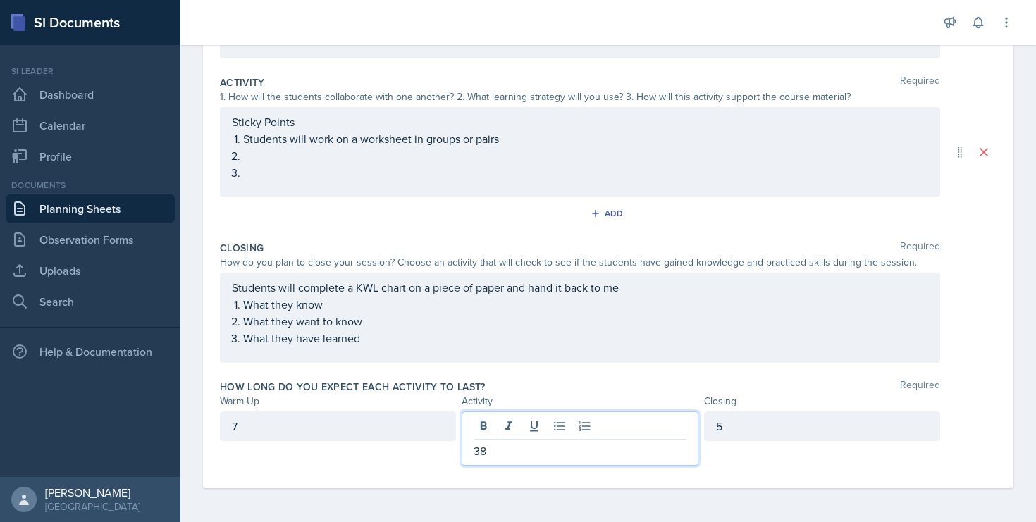
click at [276, 123] on p "Sticky Points" at bounding box center [580, 121] width 696 height 17
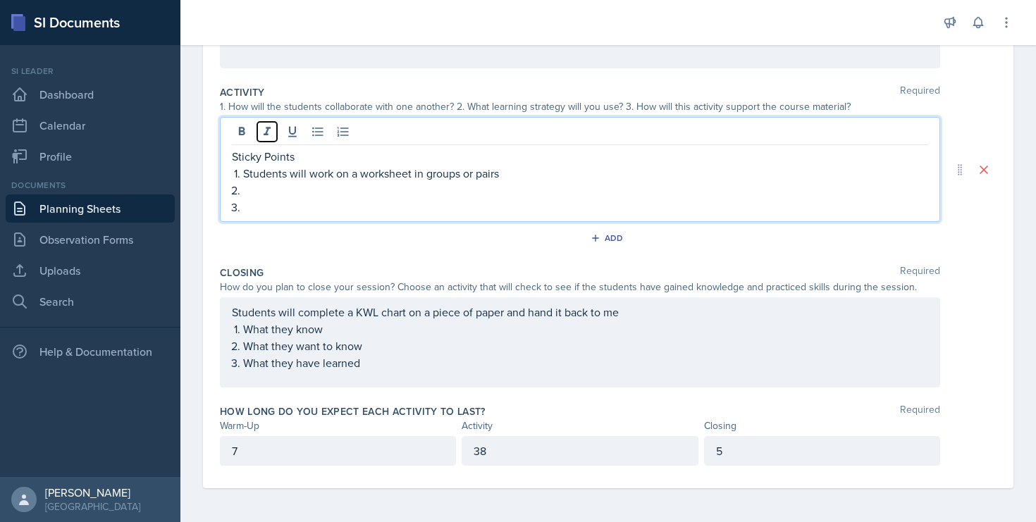
click at [276, 123] on button at bounding box center [267, 132] width 20 height 20
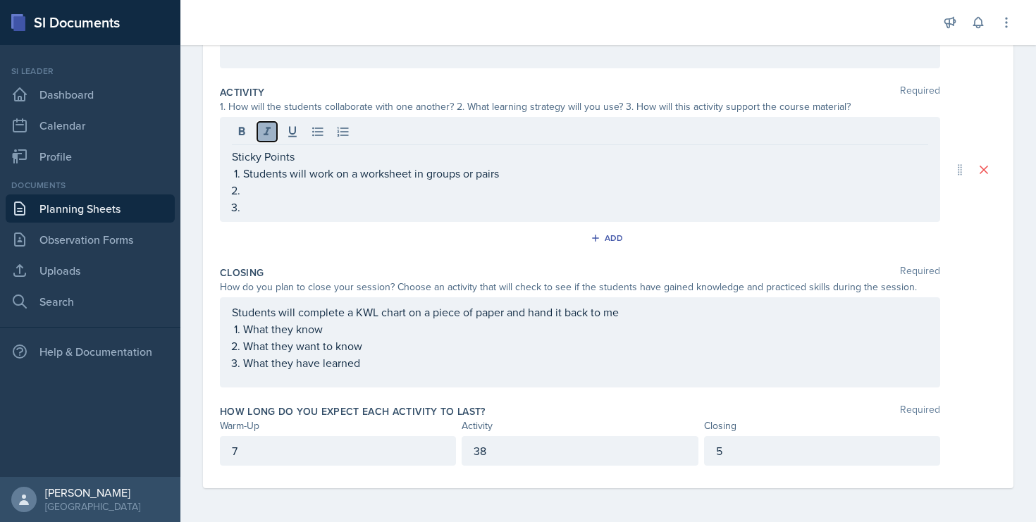
click at [270, 137] on icon at bounding box center [267, 132] width 14 height 14
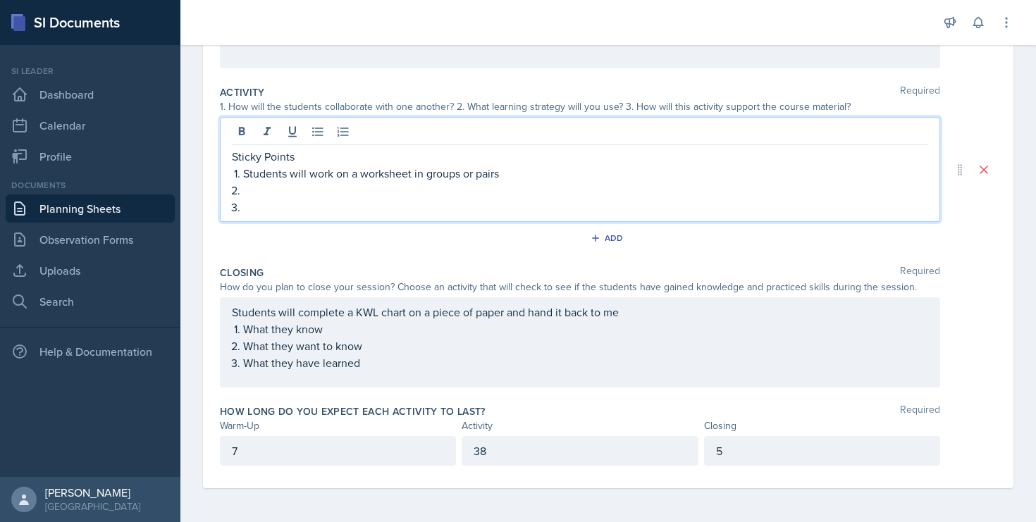
click at [259, 154] on p "Sticky Points" at bounding box center [580, 156] width 696 height 17
click at [276, 190] on p at bounding box center [585, 190] width 685 height 17
click at [270, 213] on p at bounding box center [585, 207] width 685 height 17
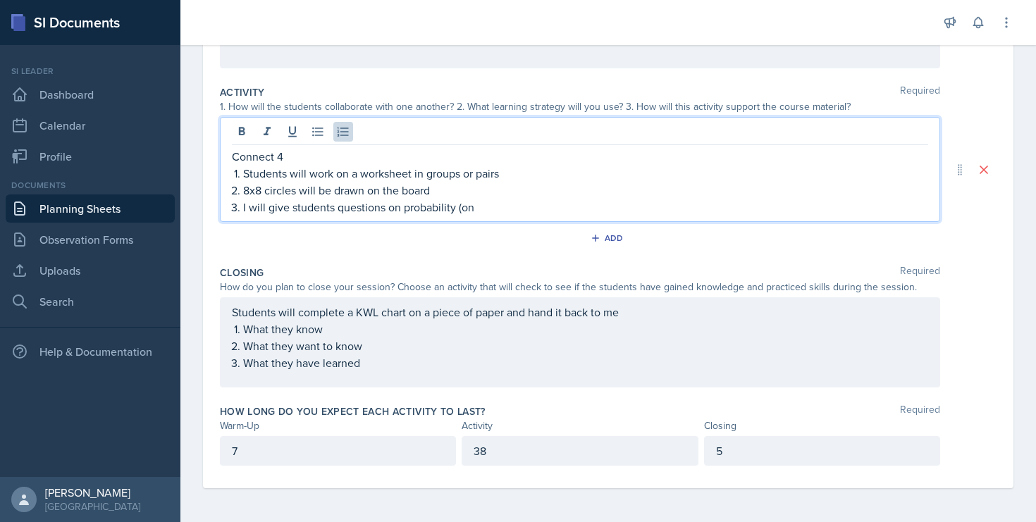
click at [507, 203] on p "I will give students questions on probability (on" at bounding box center [585, 207] width 685 height 17
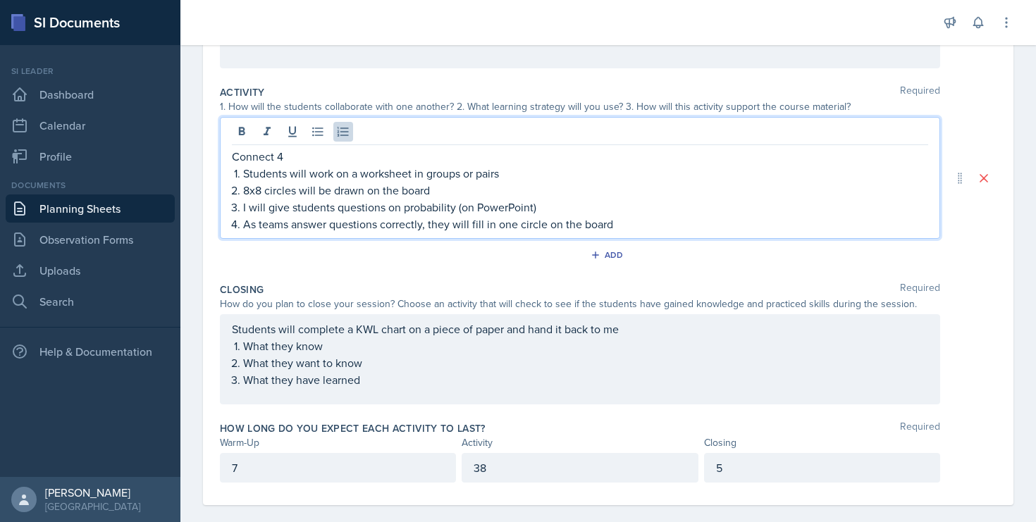
click at [633, 229] on p "As teams answer questions correctly, they will fill in one circle on the board" at bounding box center [585, 224] width 685 height 17
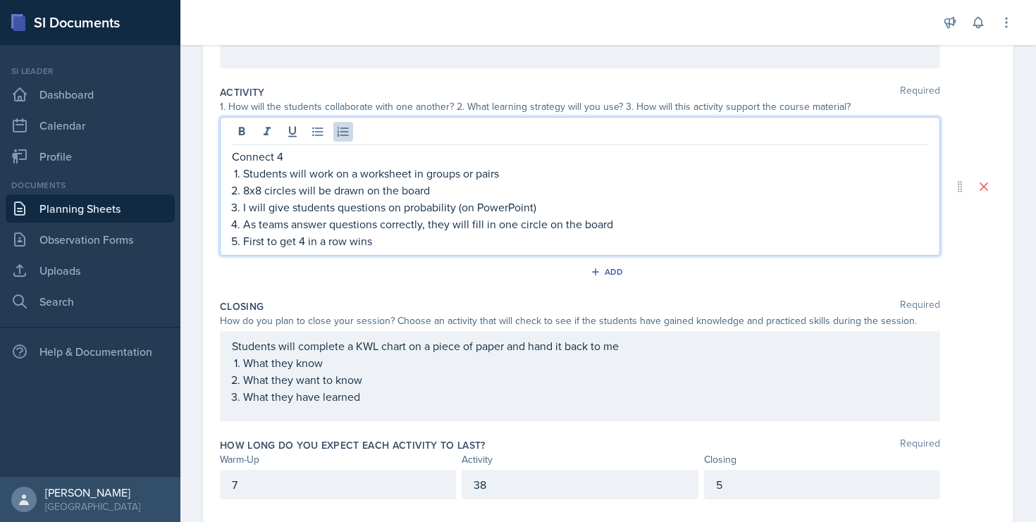
click at [532, 210] on p "I will give students questions on probability (on PowerPoint)" at bounding box center [585, 207] width 685 height 17
click at [468, 209] on p "I will give students questions on probability (on PowerPoint and )" at bounding box center [585, 207] width 685 height 17
click at [572, 211] on p "I will give students questions on probability (using PowerPoint and )" at bounding box center [585, 207] width 685 height 17
click at [491, 209] on p "I will give students questions on probability (using PowerPoint and )" at bounding box center [585, 207] width 685 height 17
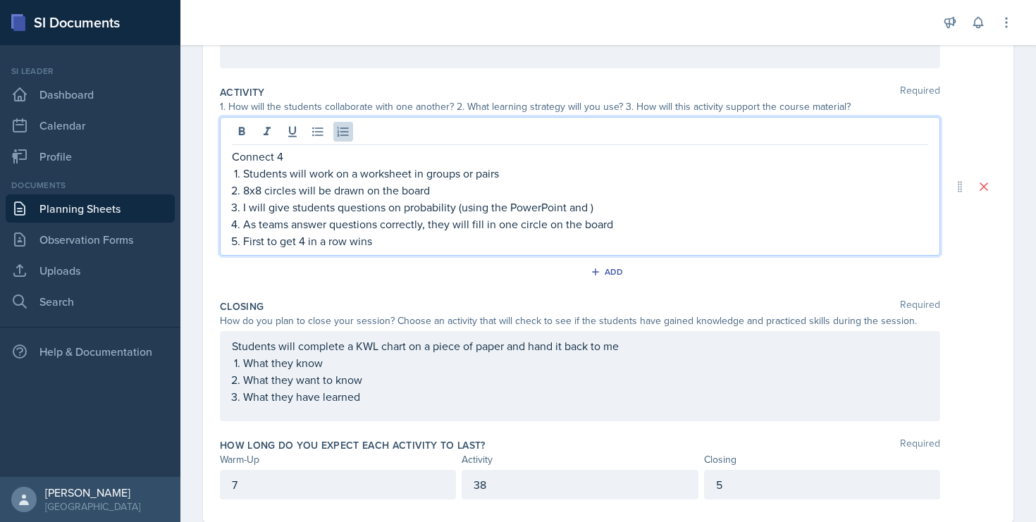
click at [589, 210] on p "I will give students questions on probability (using the PowerPoint and )" at bounding box center [585, 207] width 685 height 17
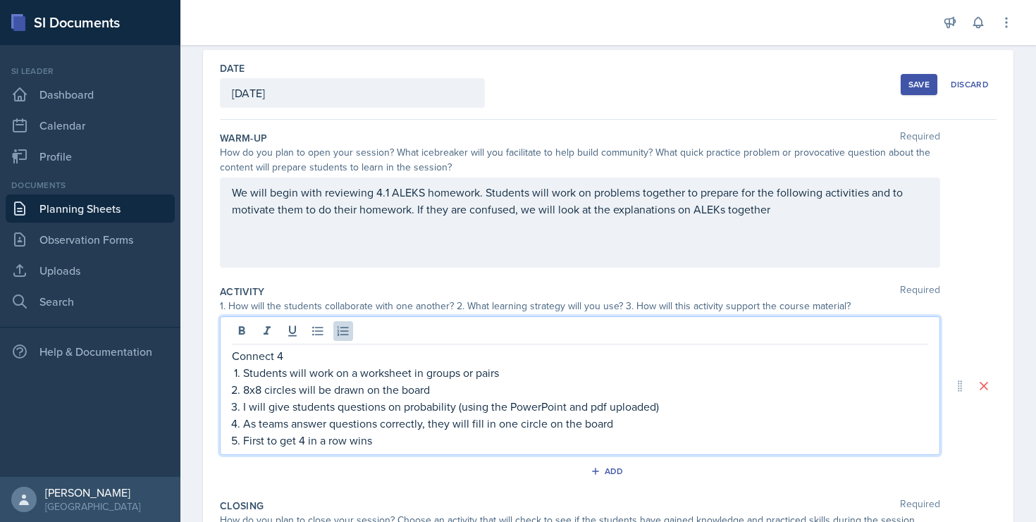
scroll to position [63, 0]
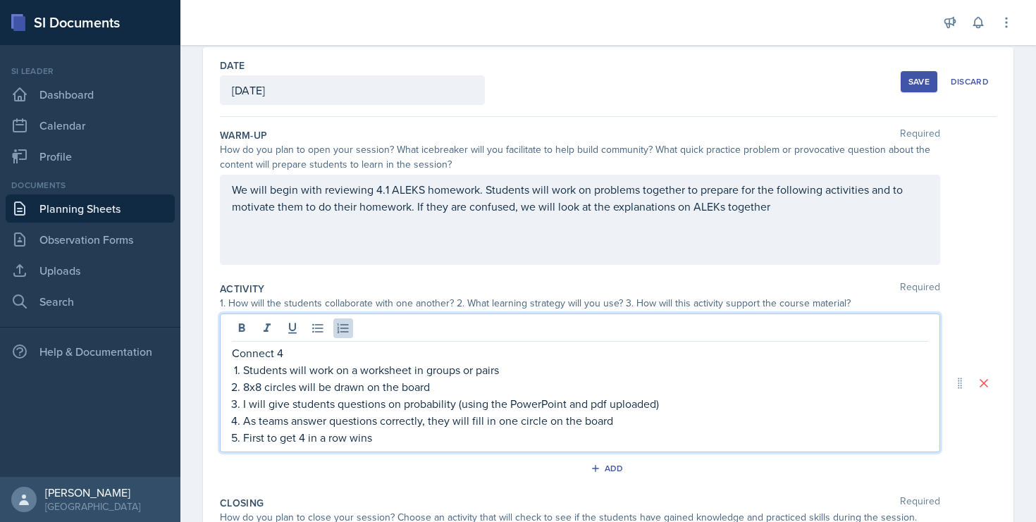
click at [909, 86] on div "Save" at bounding box center [919, 81] width 21 height 11
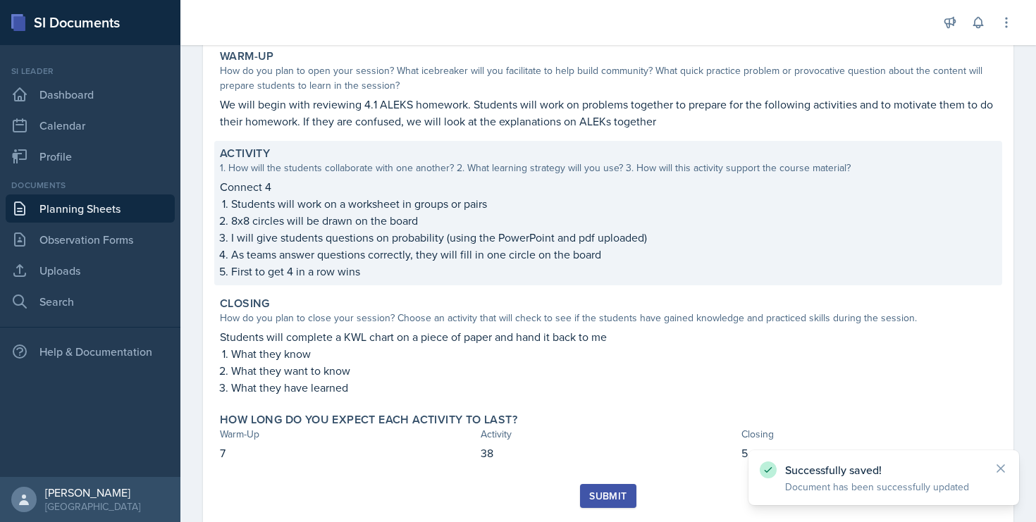
scroll to position [155, 0]
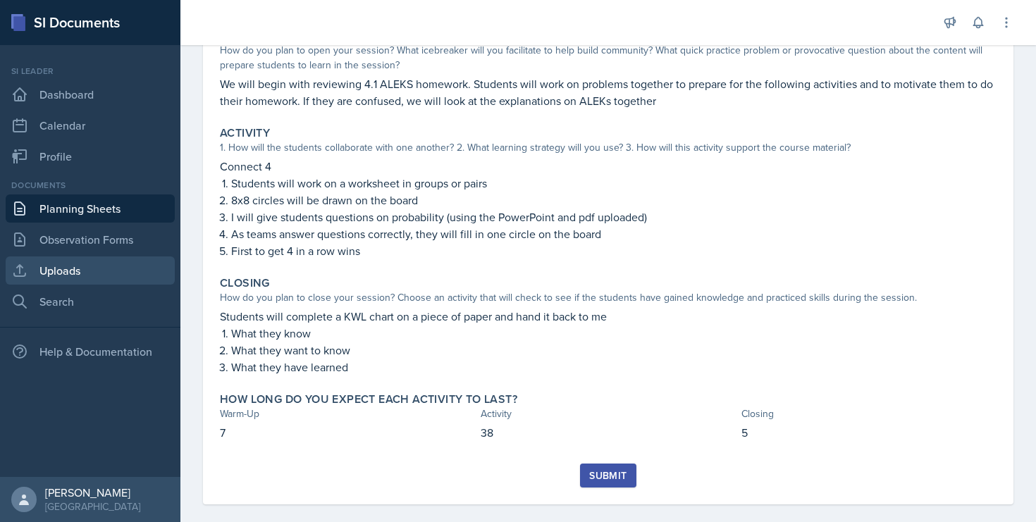
click at [111, 271] on link "Uploads" at bounding box center [90, 271] width 169 height 28
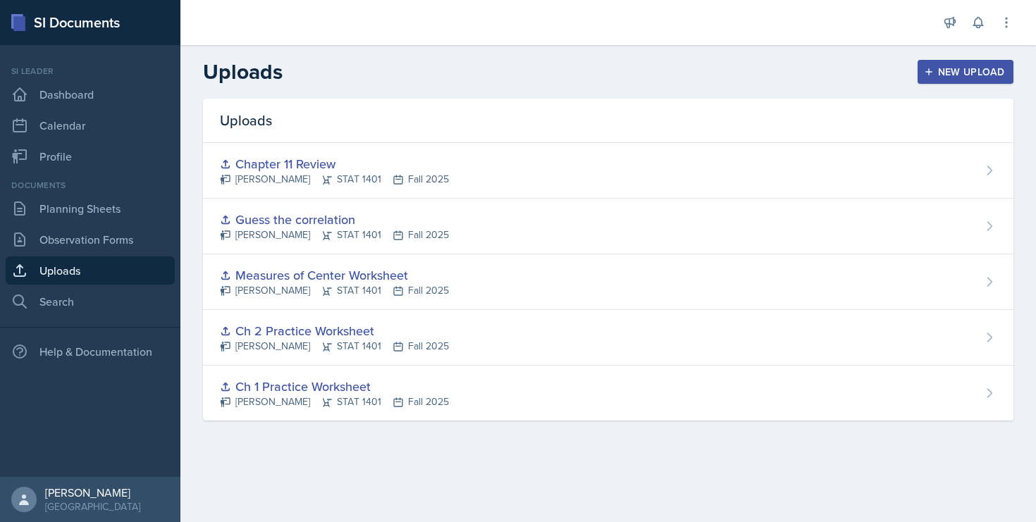
click at [947, 73] on div "New Upload" at bounding box center [966, 71] width 78 height 11
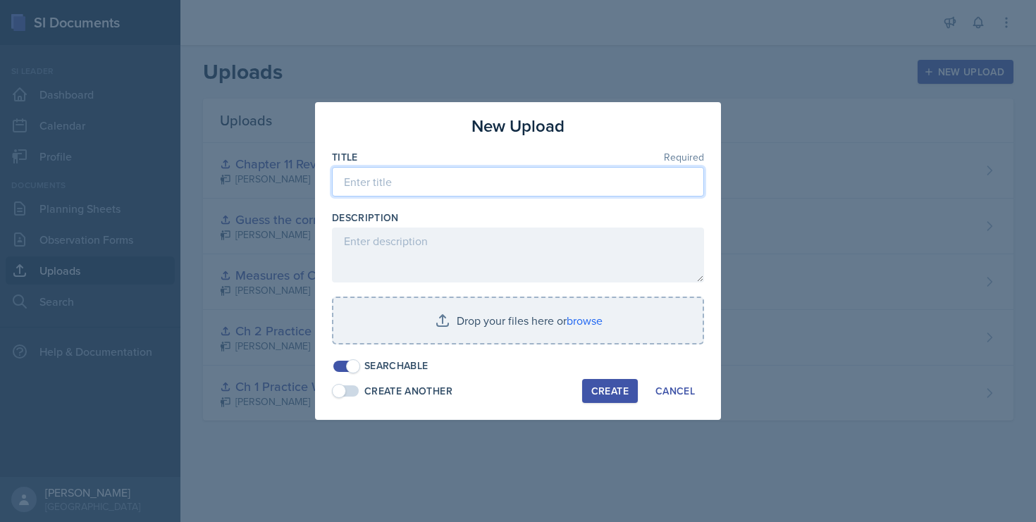
click at [567, 179] on input at bounding box center [518, 182] width 372 height 30
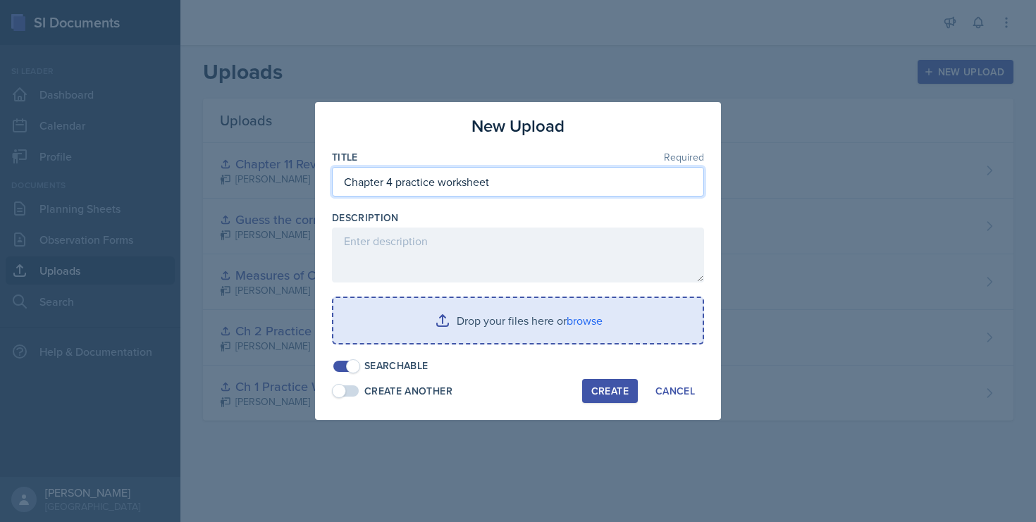
type input "Chapter 4 practice worksheet"
click at [563, 319] on input "file" at bounding box center [517, 320] width 369 height 45
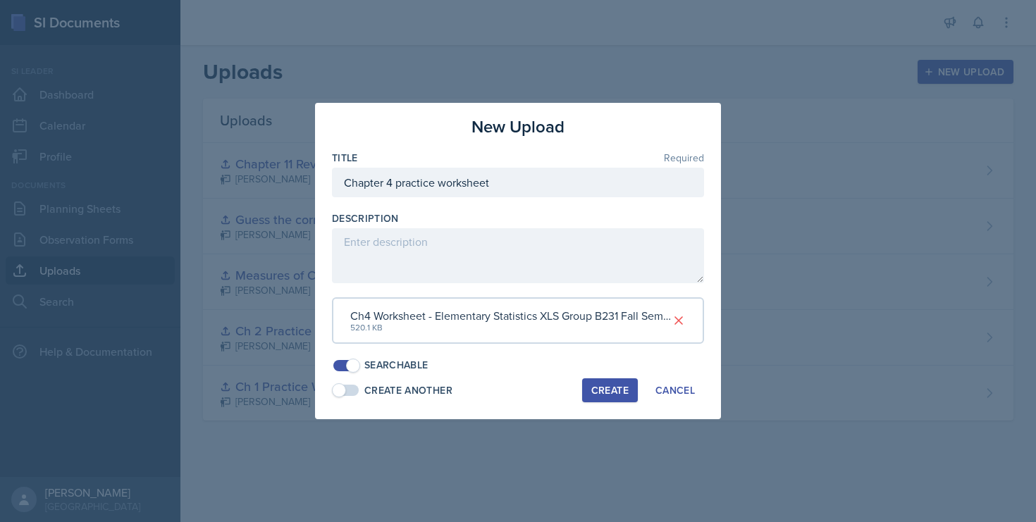
click at [618, 386] on div "Create" at bounding box center [609, 390] width 37 height 11
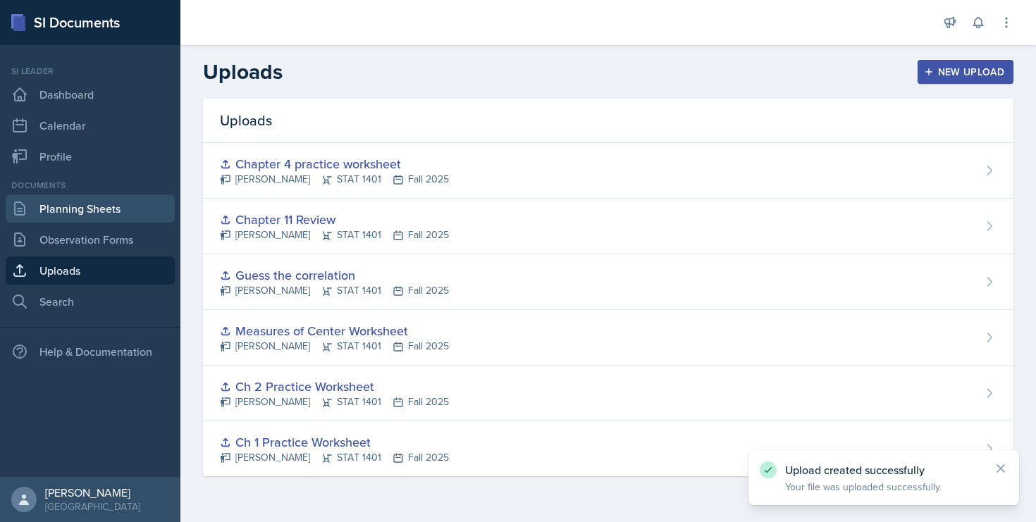
click at [109, 216] on link "Planning Sheets" at bounding box center [90, 209] width 169 height 28
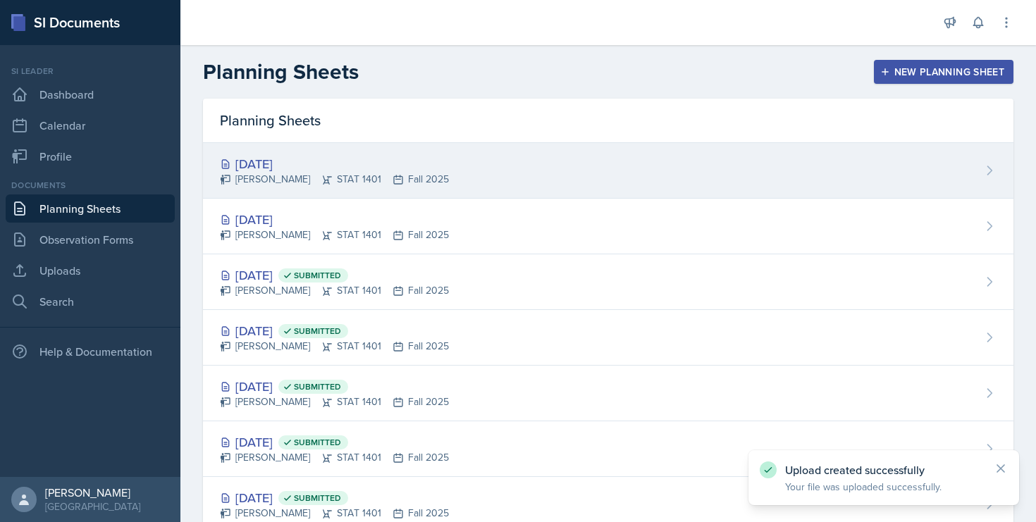
click at [331, 164] on div "[DATE]" at bounding box center [334, 163] width 229 height 19
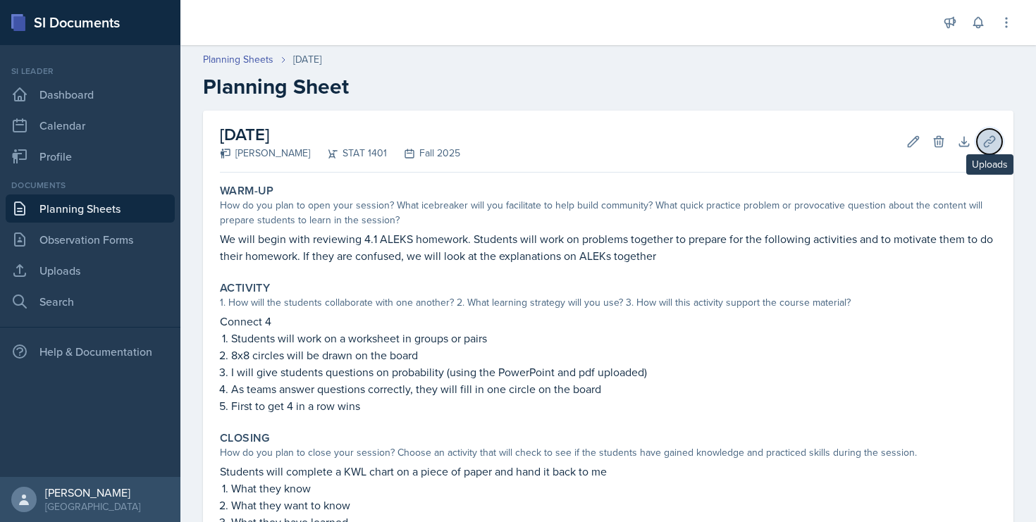
click at [983, 139] on icon at bounding box center [990, 142] width 14 height 14
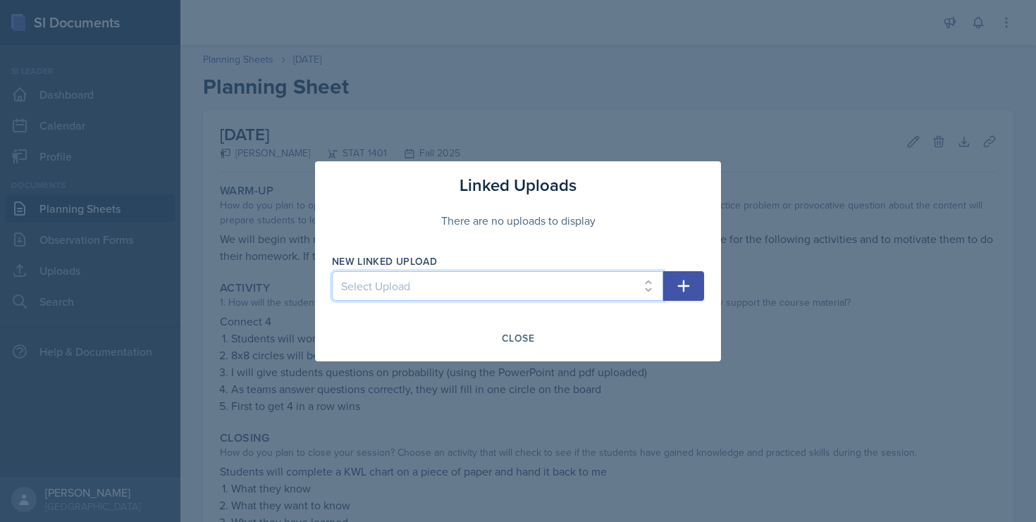
click at [546, 282] on select "Select Upload Chapter 11 Review Ch 1 Practice Worksheet Ch 2 Practice Worksheet…" at bounding box center [497, 286] width 331 height 30
select select "b82b8435-6f15-47da-a2b5-a1650724f1ad"
click at [332, 271] on select "Select Upload Chapter 11 Review Ch 1 Practice Worksheet Ch 2 Practice Worksheet…" at bounding box center [497, 286] width 331 height 30
click at [677, 290] on icon "button" at bounding box center [683, 286] width 17 height 17
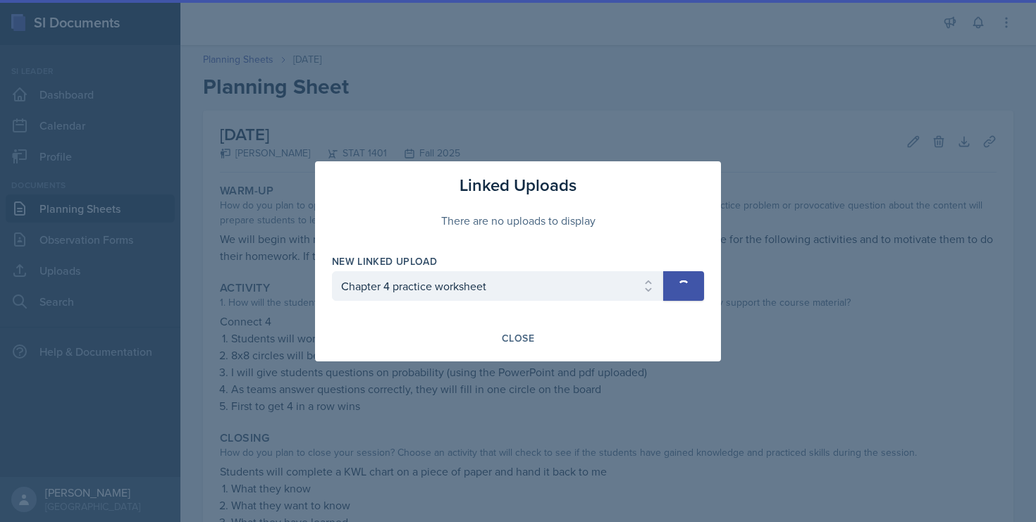
select select
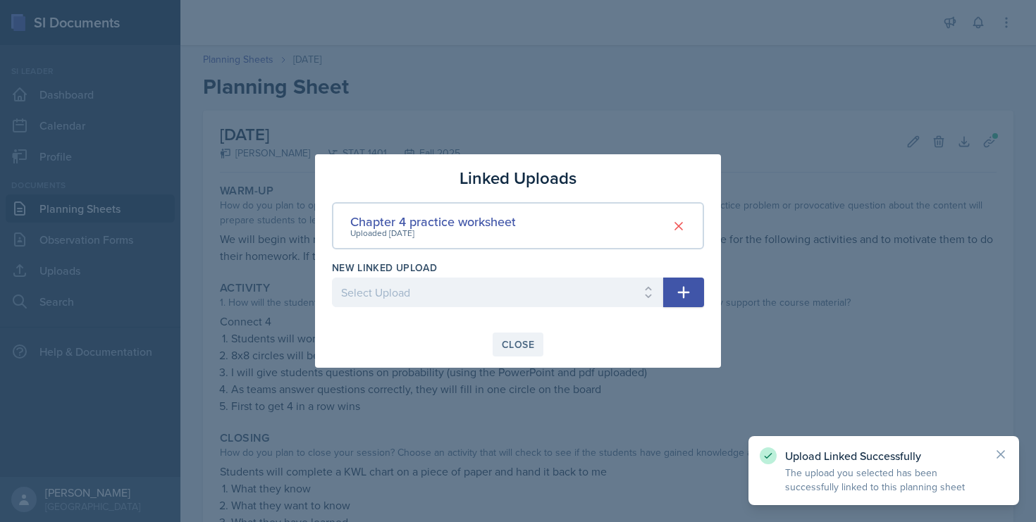
click at [527, 341] on div "Close" at bounding box center [518, 344] width 32 height 11
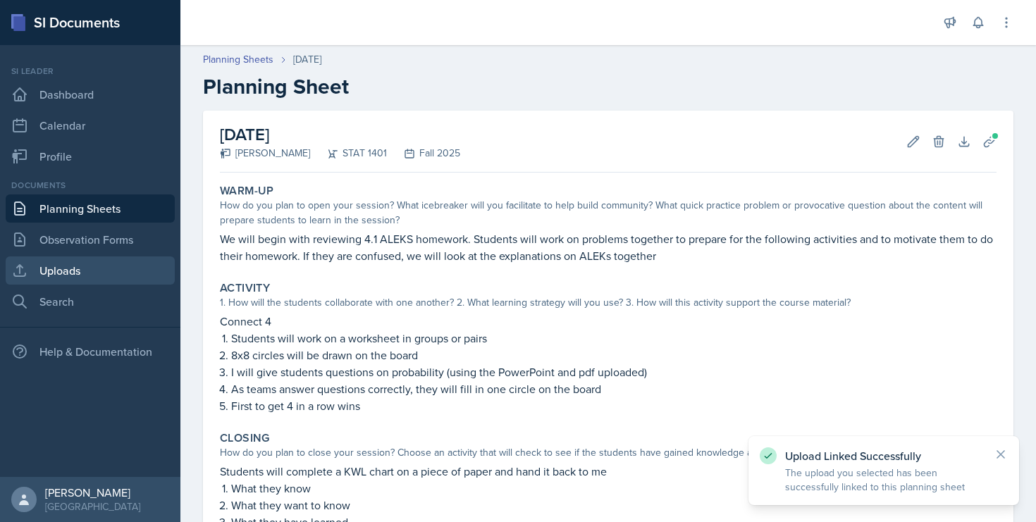
click at [108, 274] on link "Uploads" at bounding box center [90, 271] width 169 height 28
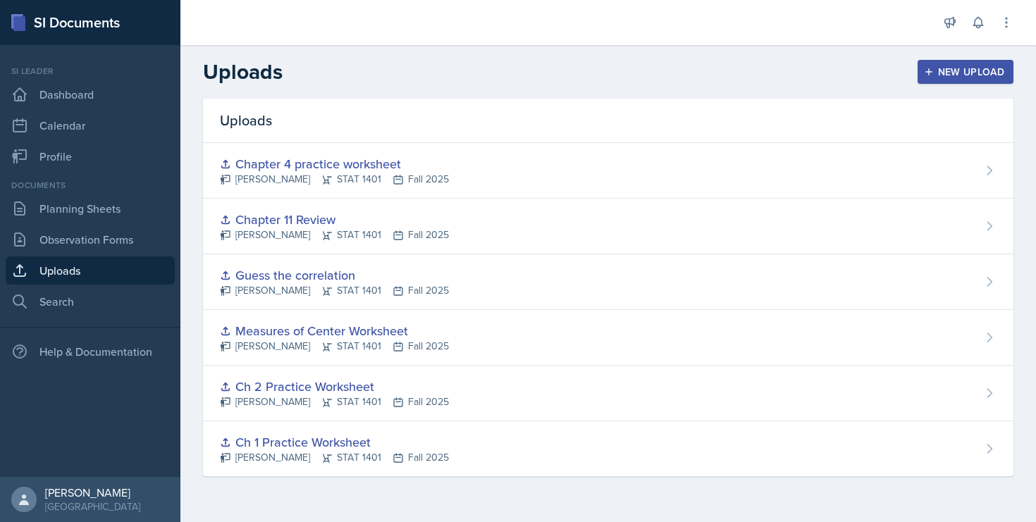
click at [994, 73] on div "New Upload" at bounding box center [966, 71] width 78 height 11
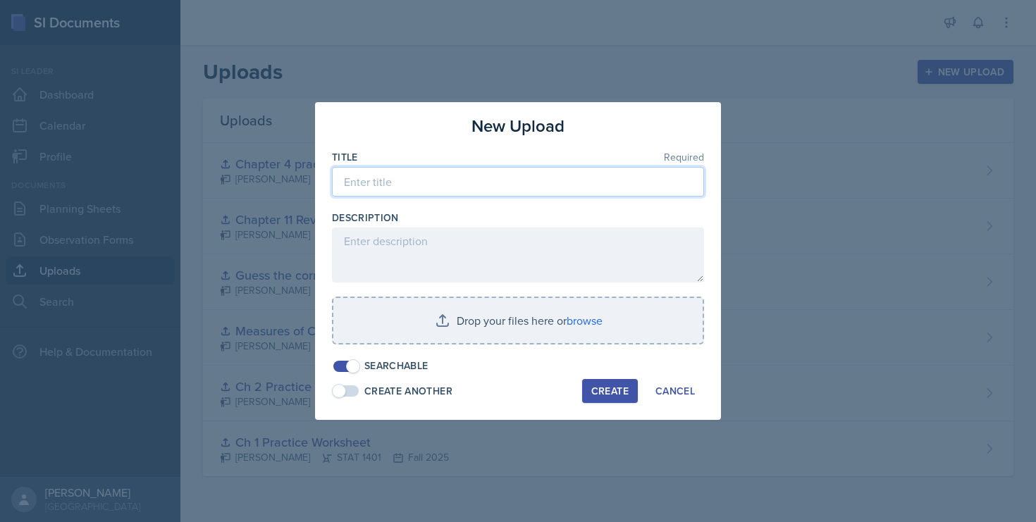
click at [440, 183] on input at bounding box center [518, 182] width 372 height 30
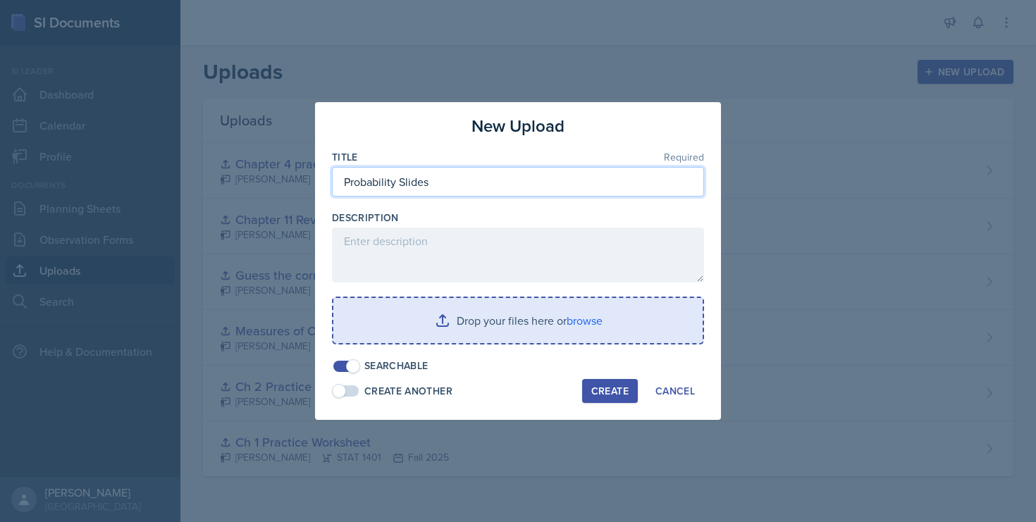
type input "Probability Slides"
click at [487, 331] on input "file" at bounding box center [517, 320] width 369 height 45
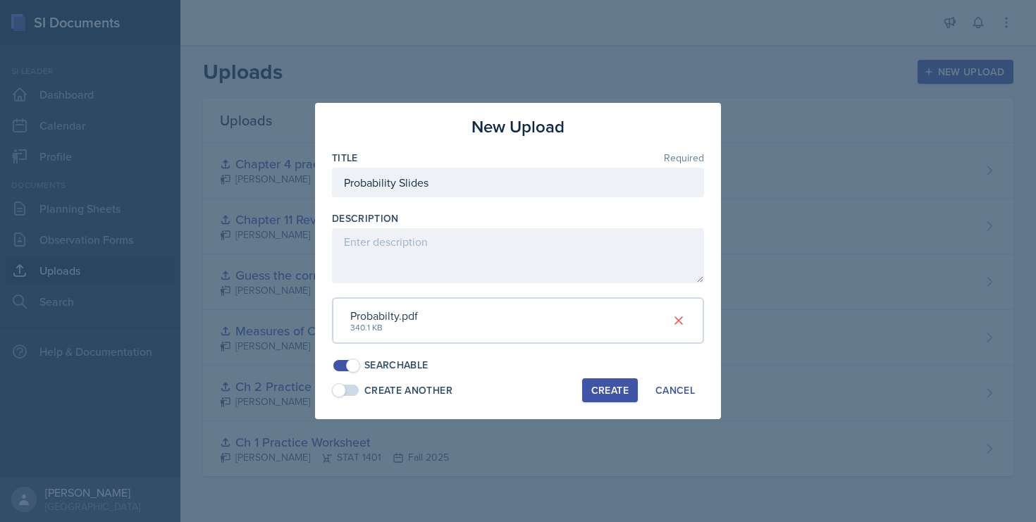
click at [607, 387] on div "Create" at bounding box center [609, 390] width 37 height 11
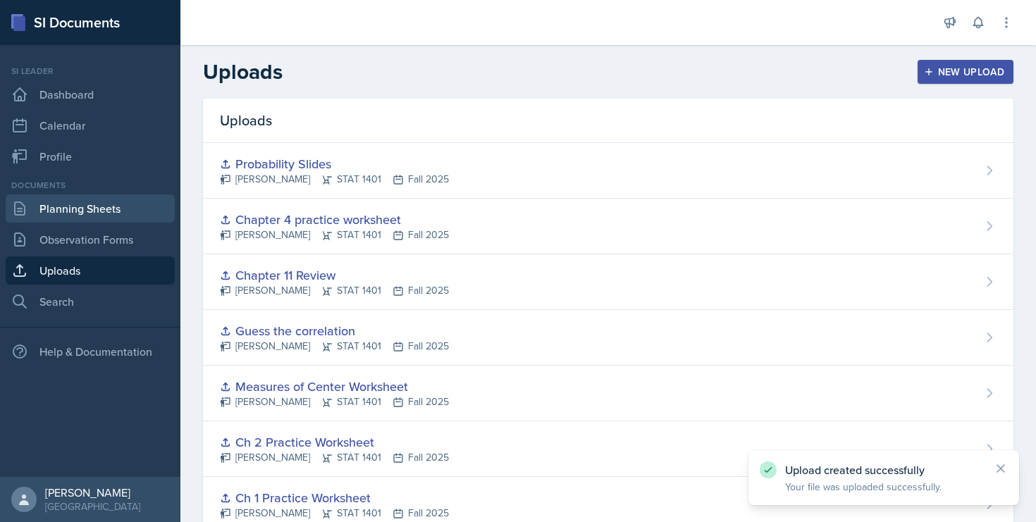
click at [105, 209] on link "Planning Sheets" at bounding box center [90, 209] width 169 height 28
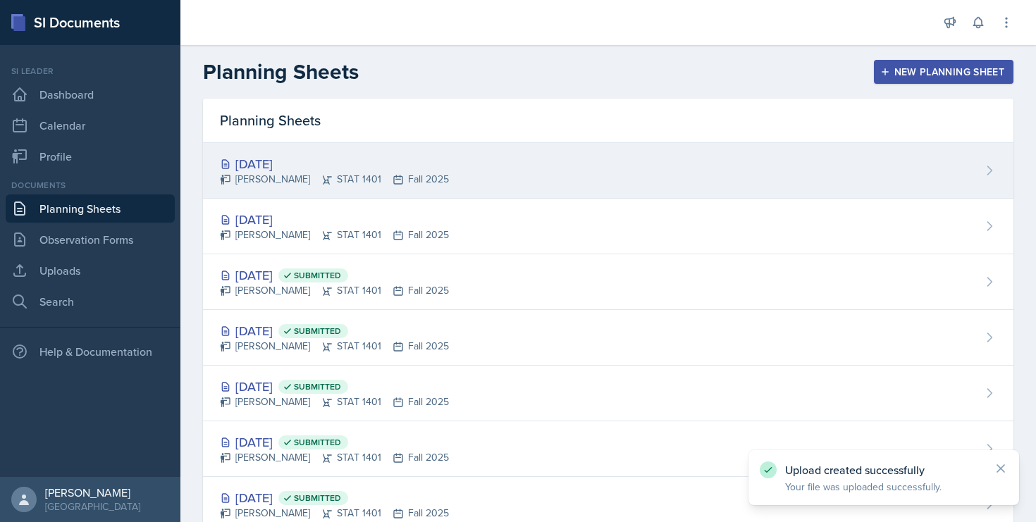
click at [331, 170] on div "[DATE]" at bounding box center [334, 163] width 229 height 19
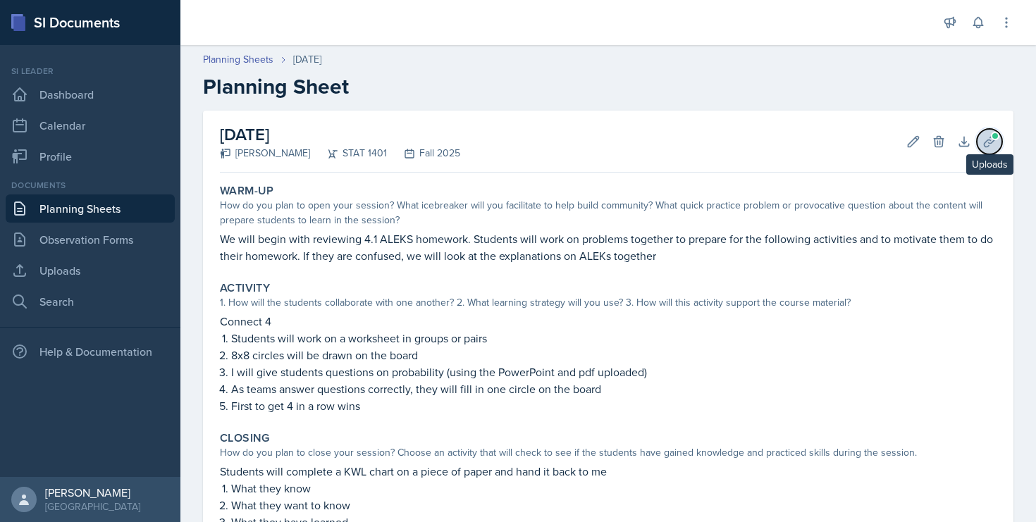
click at [991, 140] on icon at bounding box center [990, 142] width 14 height 14
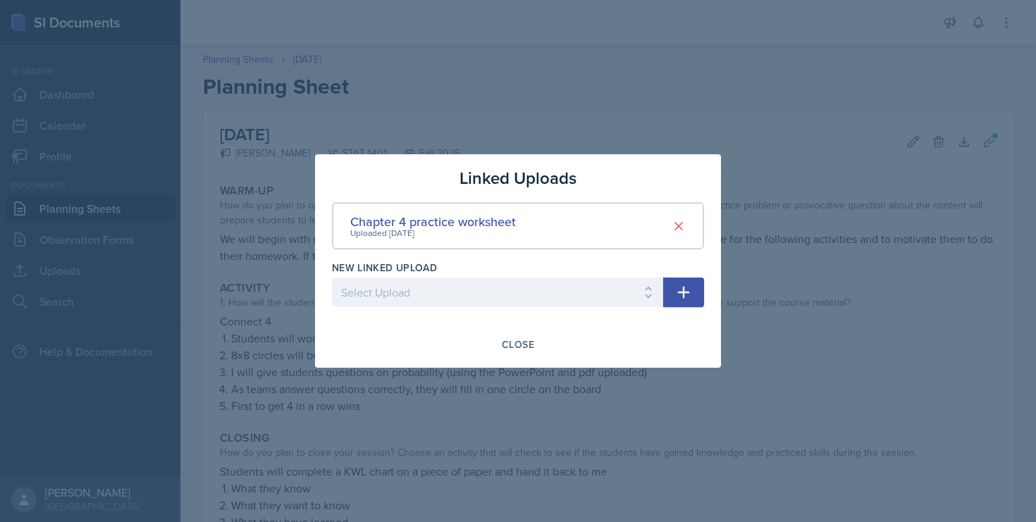
click at [687, 285] on icon "button" at bounding box center [683, 292] width 17 height 17
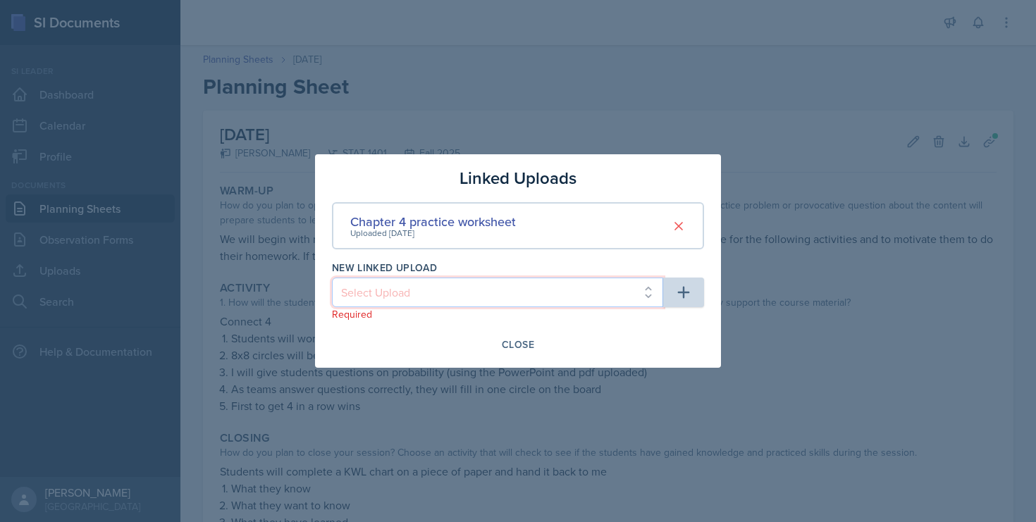
click at [584, 302] on select "Select Upload Chapter 11 Review Ch 1 Practice Worksheet Ch 2 Practice Worksheet…" at bounding box center [497, 293] width 331 height 30
select select "b3f2ca4c-8333-4e6e-875d-1f415e947d9f"
click at [332, 278] on select "Select Upload Chapter 11 Review Ch 1 Practice Worksheet Ch 2 Practice Worksheet…" at bounding box center [497, 293] width 331 height 30
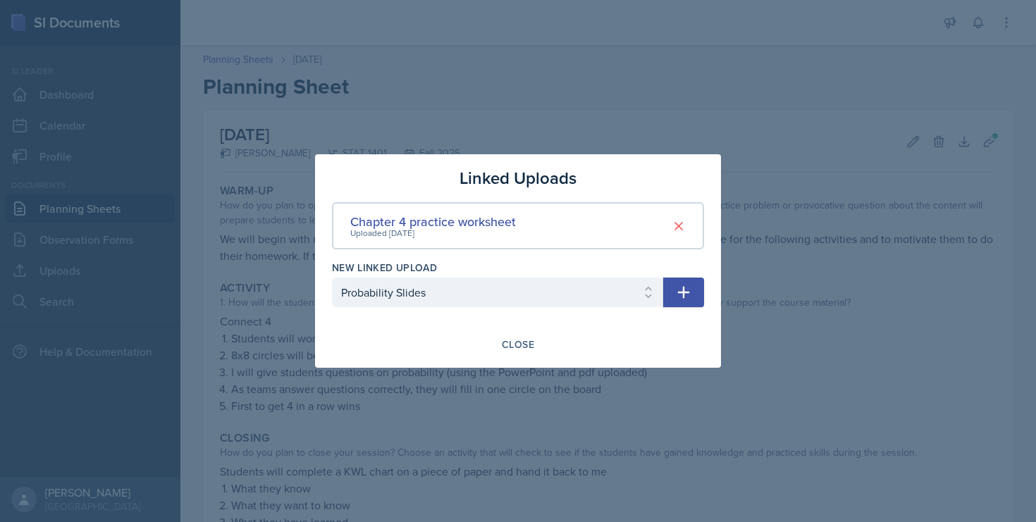
click at [681, 305] on button "button" at bounding box center [683, 293] width 41 height 30
select select
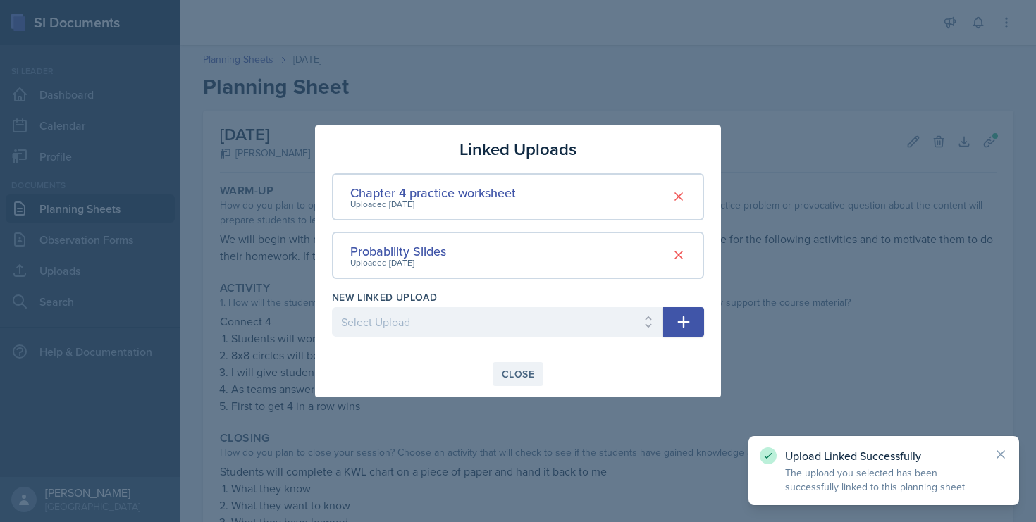
click at [524, 377] on div "Close" at bounding box center [518, 374] width 32 height 11
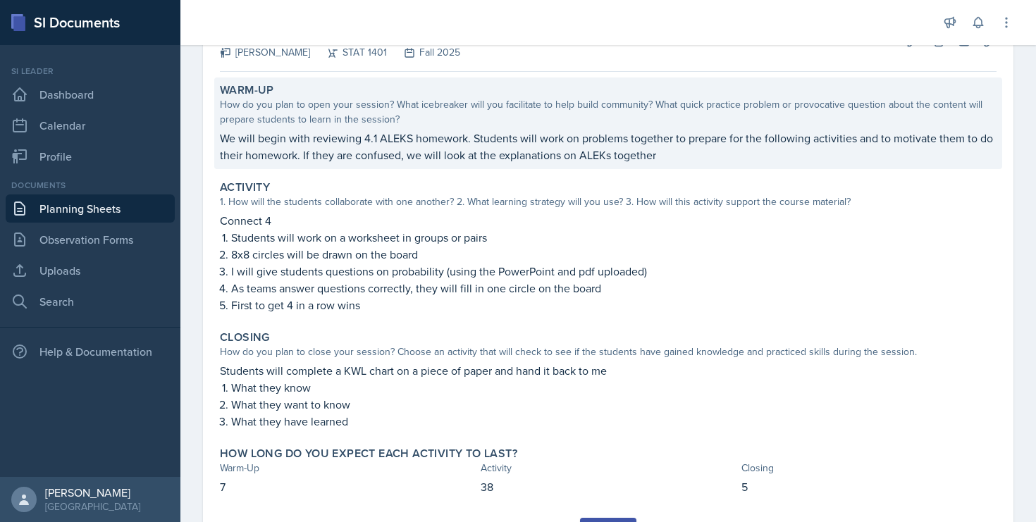
scroll to position [171, 0]
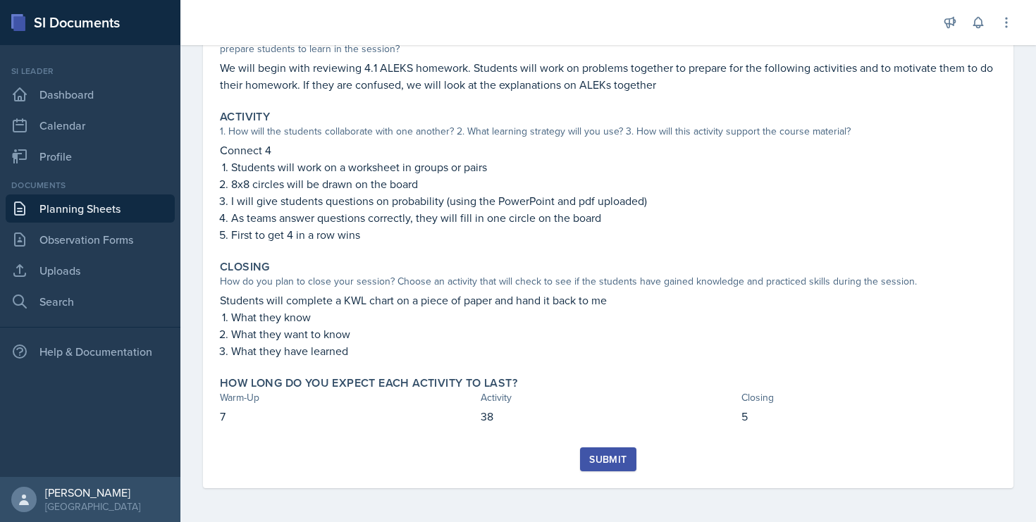
click at [606, 459] on div "Submit" at bounding box center [607, 459] width 37 height 11
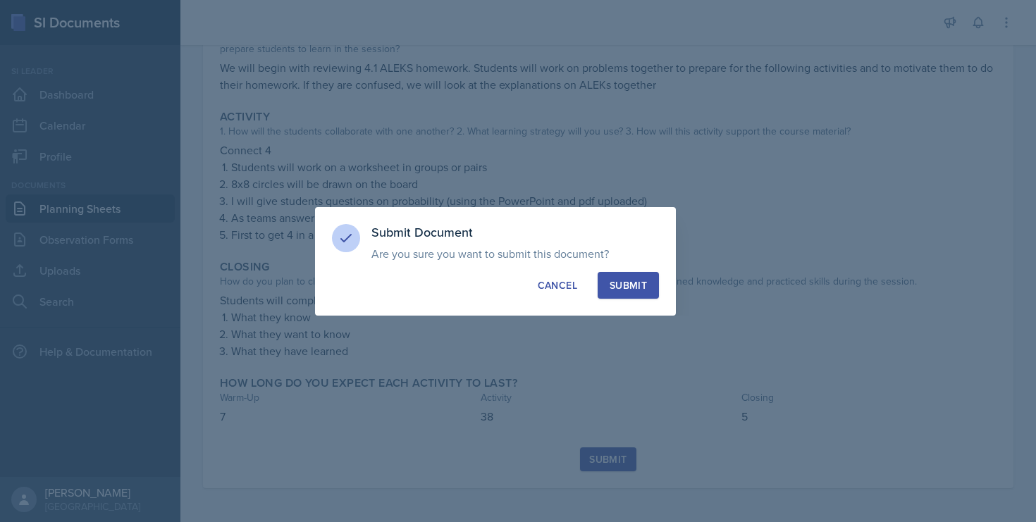
click at [640, 287] on div "Submit" at bounding box center [628, 285] width 37 height 14
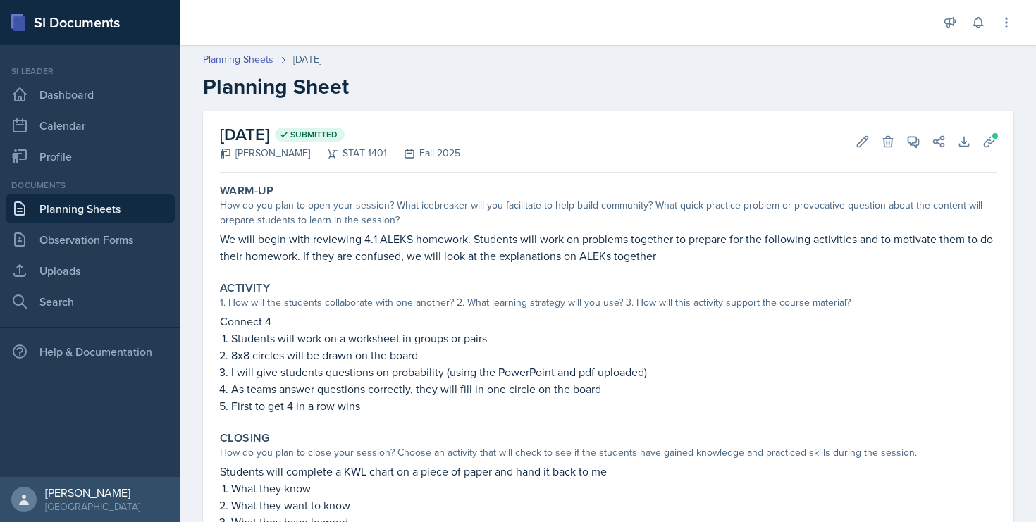
scroll to position [130, 0]
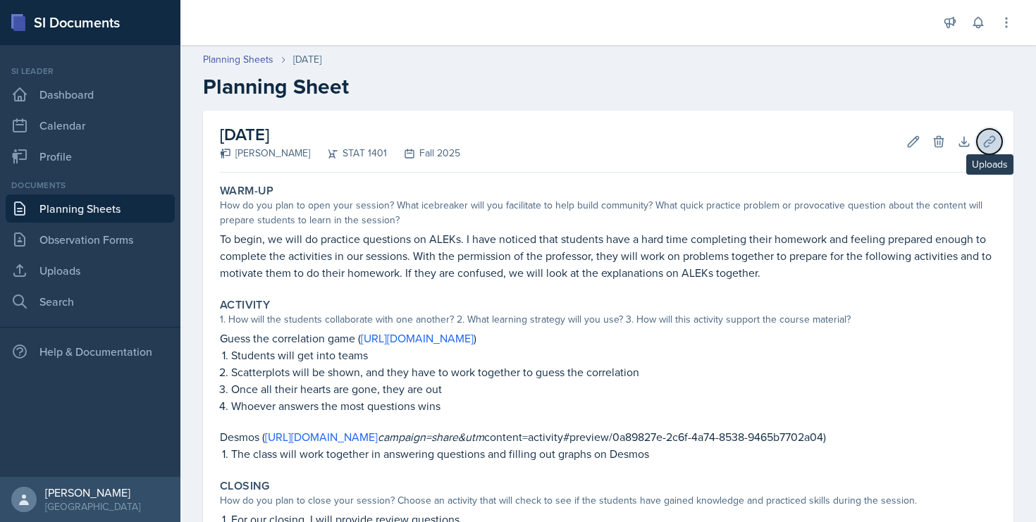
click at [983, 135] on icon at bounding box center [990, 142] width 14 height 14
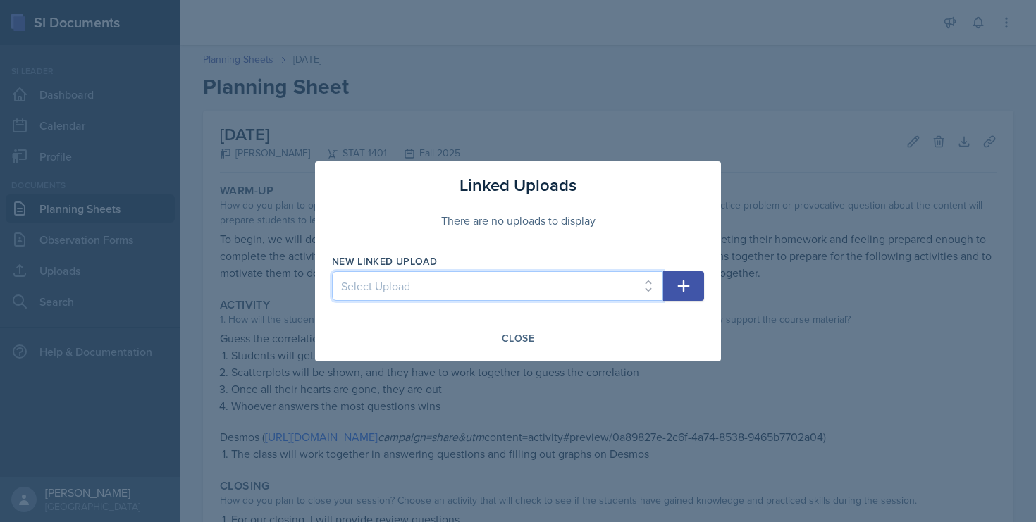
click at [573, 295] on select "Select Upload Chapter 11 Review Ch 1 Practice Worksheet Ch 2 Practice Worksheet…" at bounding box center [497, 286] width 331 height 30
click at [332, 271] on select "Select Upload Chapter 11 Review Ch 1 Practice Worksheet Ch 2 Practice Worksheet…" at bounding box center [497, 286] width 331 height 30
click at [498, 291] on select "Select Upload Chapter 11 Review Ch 1 Practice Worksheet Ch 2 Practice Worksheet…" at bounding box center [497, 286] width 331 height 30
select select "2cc5e789-d84e-40a2-a1fb-bdfbea0c8be2"
click at [332, 271] on select "Select Upload Chapter 11 Review Ch 1 Practice Worksheet Ch 2 Practice Worksheet…" at bounding box center [497, 286] width 331 height 30
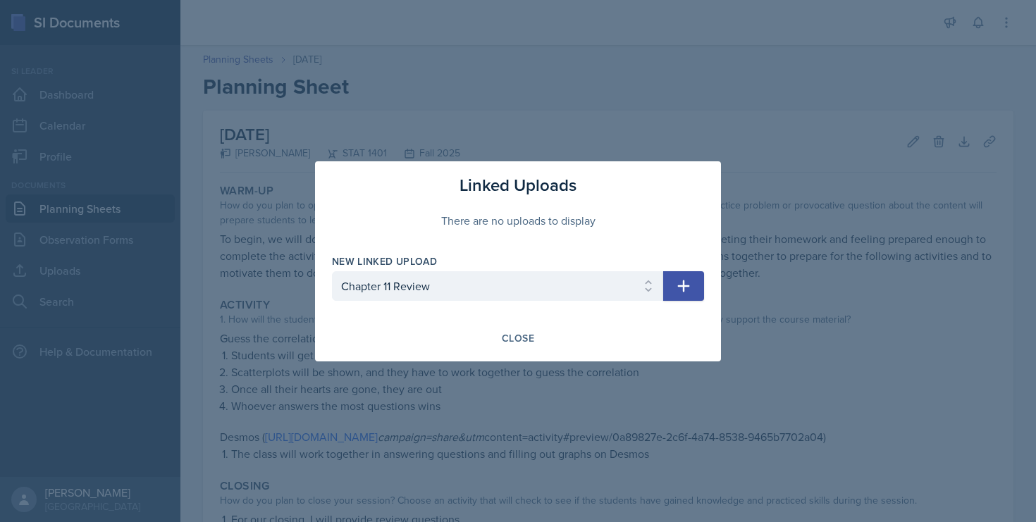
click at [702, 290] on button "button" at bounding box center [683, 286] width 41 height 30
select select
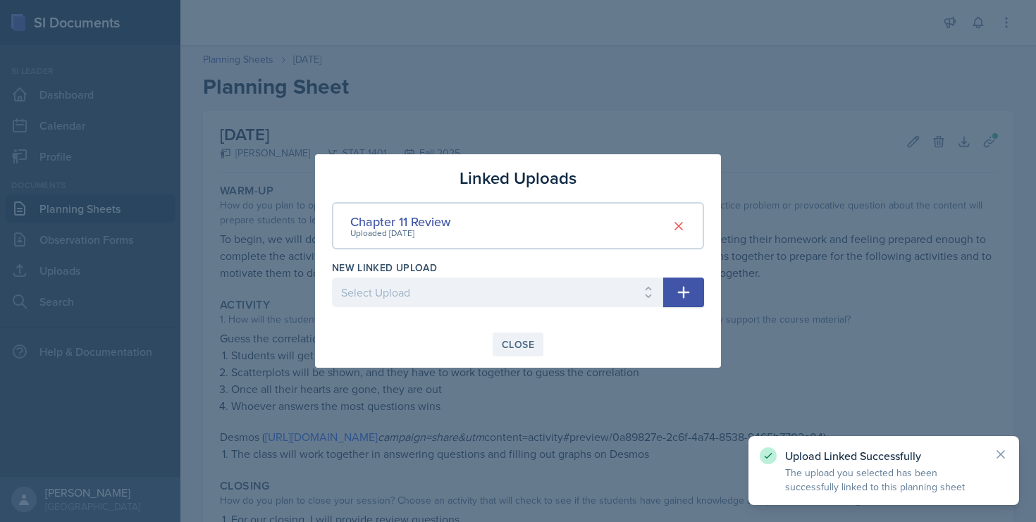
click at [529, 348] on div "Close" at bounding box center [518, 344] width 32 height 11
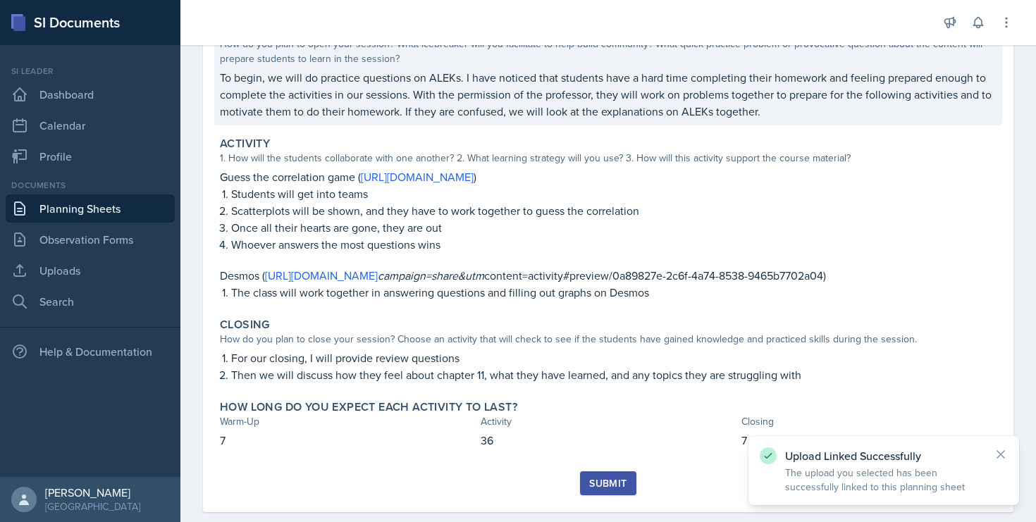
scroll to position [190, 0]
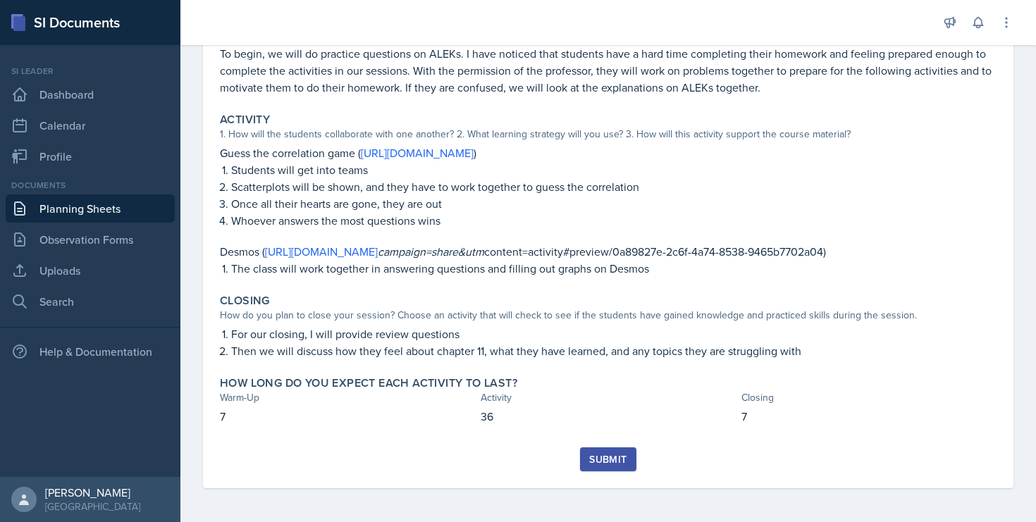
click at [617, 465] on div "Submit" at bounding box center [607, 459] width 37 height 11
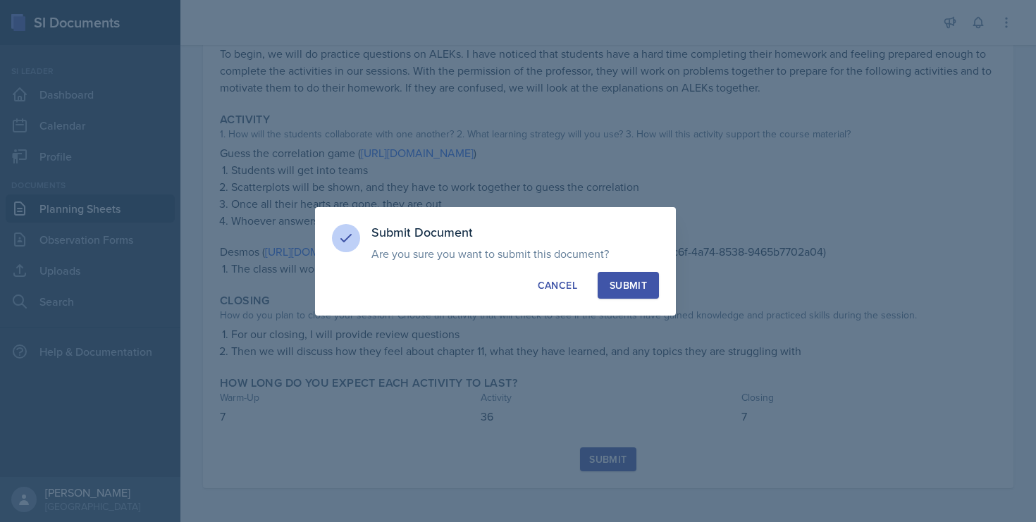
click at [628, 282] on div "Submit" at bounding box center [628, 285] width 37 height 14
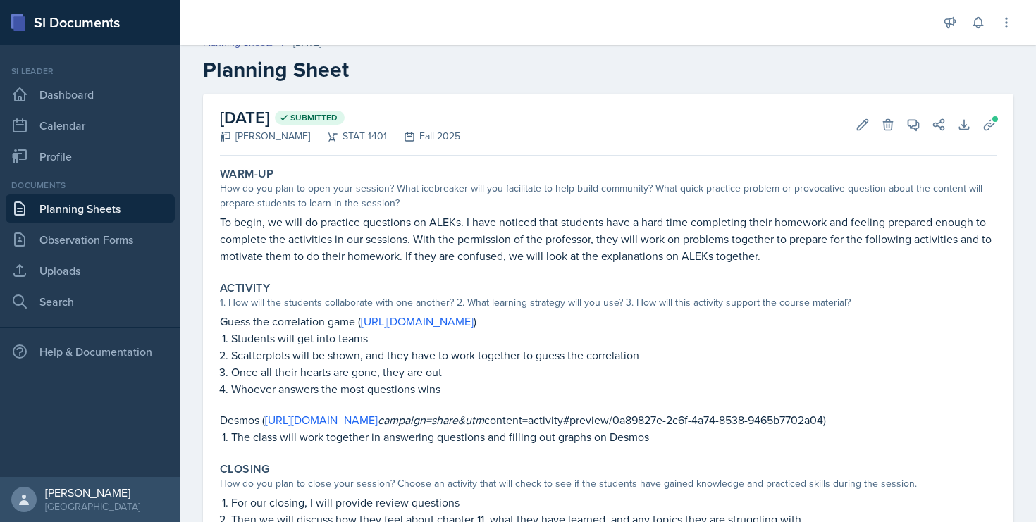
scroll to position [0, 0]
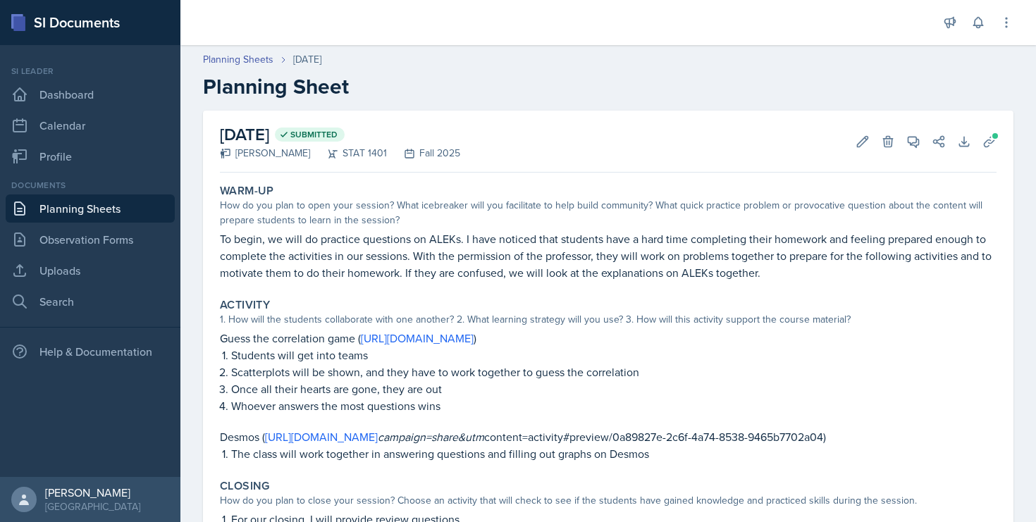
click at [84, 196] on link "Planning Sheets" at bounding box center [90, 209] width 169 height 28
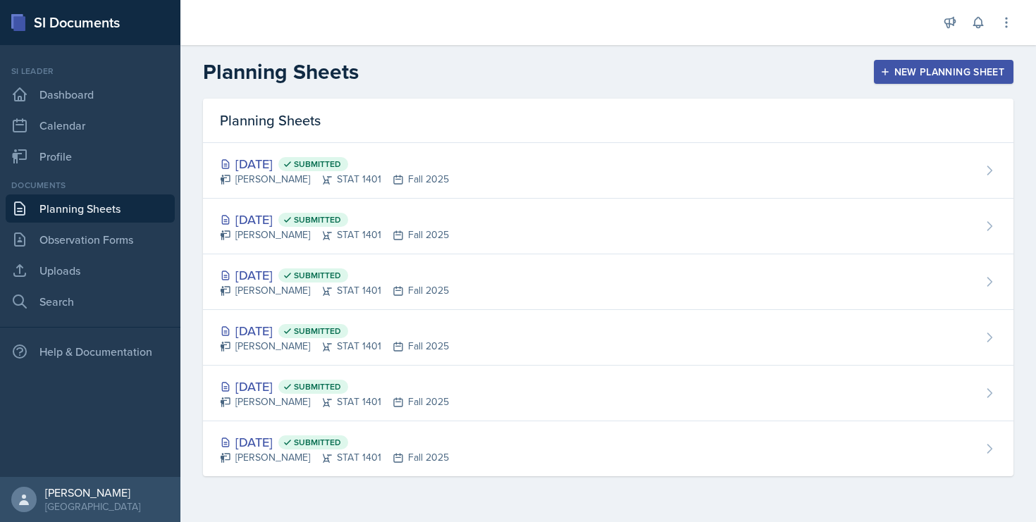
click at [889, 70] on icon "button" at bounding box center [885, 72] width 10 height 10
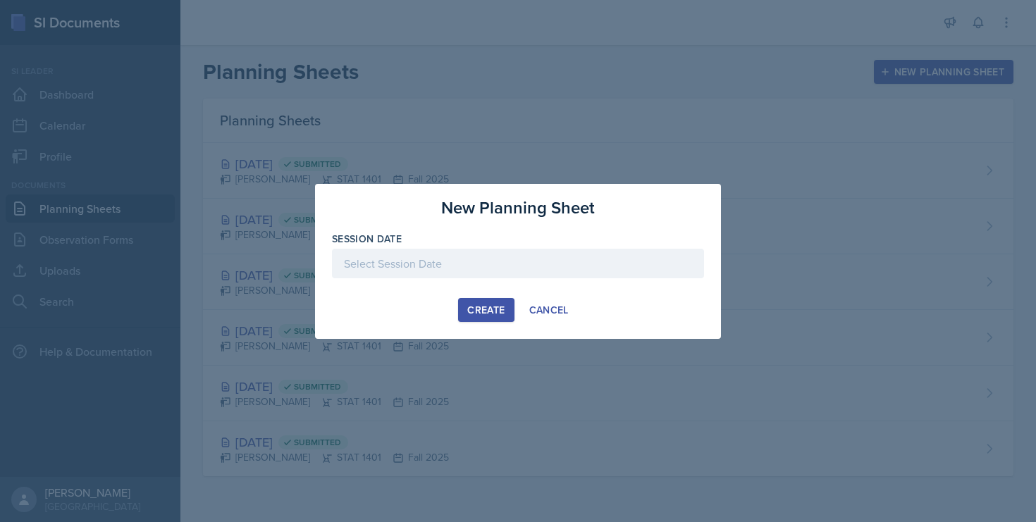
click at [535, 259] on div at bounding box center [518, 264] width 372 height 30
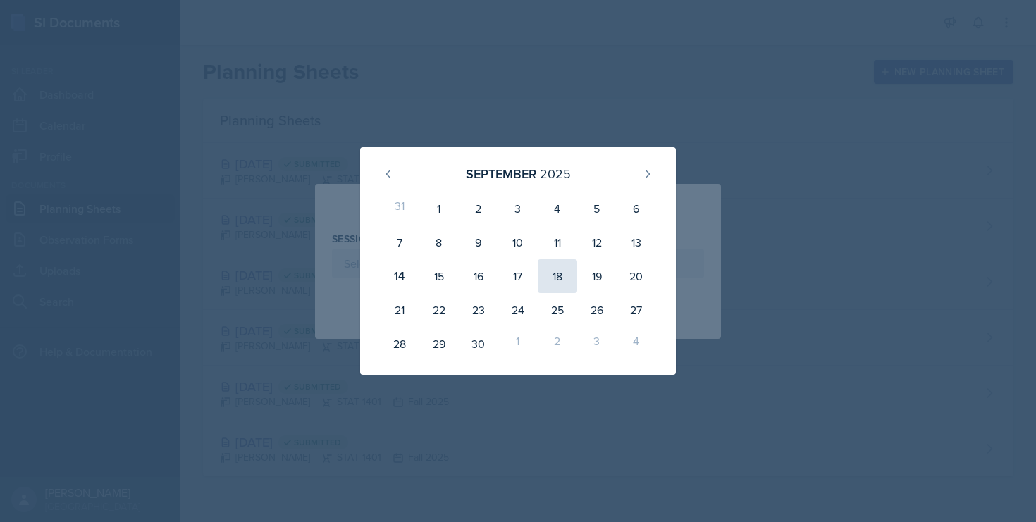
click at [566, 277] on div "18" at bounding box center [557, 276] width 39 height 34
type input "[DATE]"
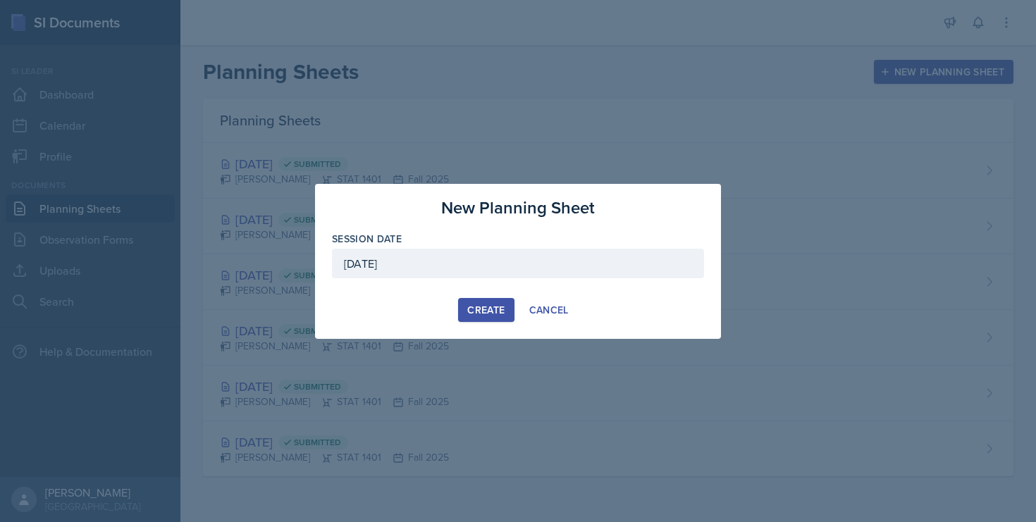
click at [483, 328] on div "New Planning Sheet Session Date September 18th, 2025 September 2025 31 1 2 3 4 …" at bounding box center [518, 261] width 406 height 155
click at [483, 313] on div "Create" at bounding box center [485, 309] width 37 height 11
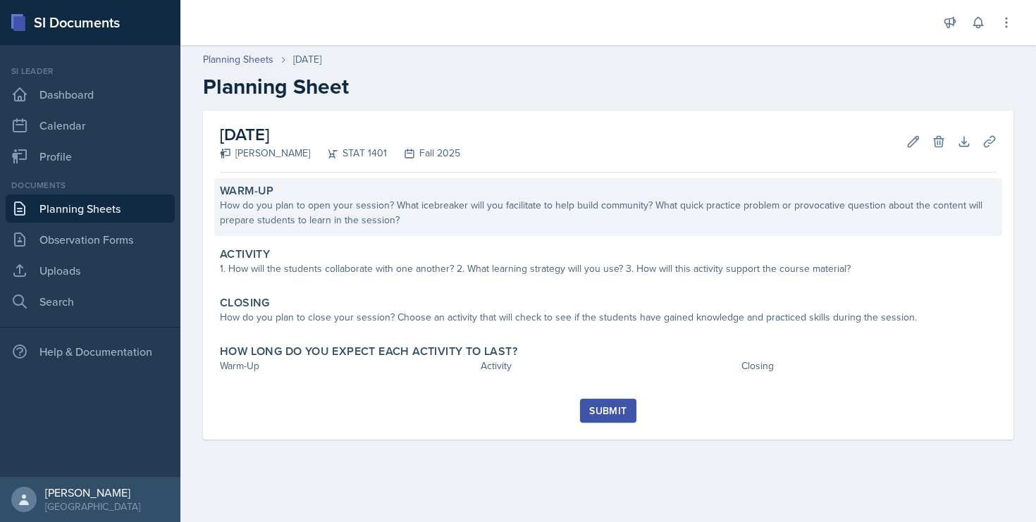
click at [342, 202] on div "How do you plan to open your session? What icebreaker will you facilitate to he…" at bounding box center [608, 213] width 777 height 30
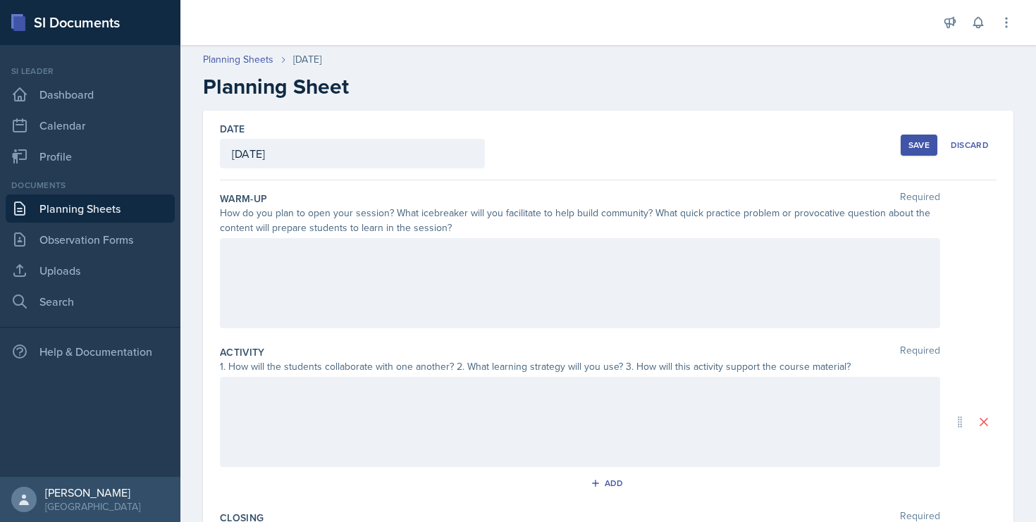
click at [297, 278] on div at bounding box center [580, 283] width 720 height 90
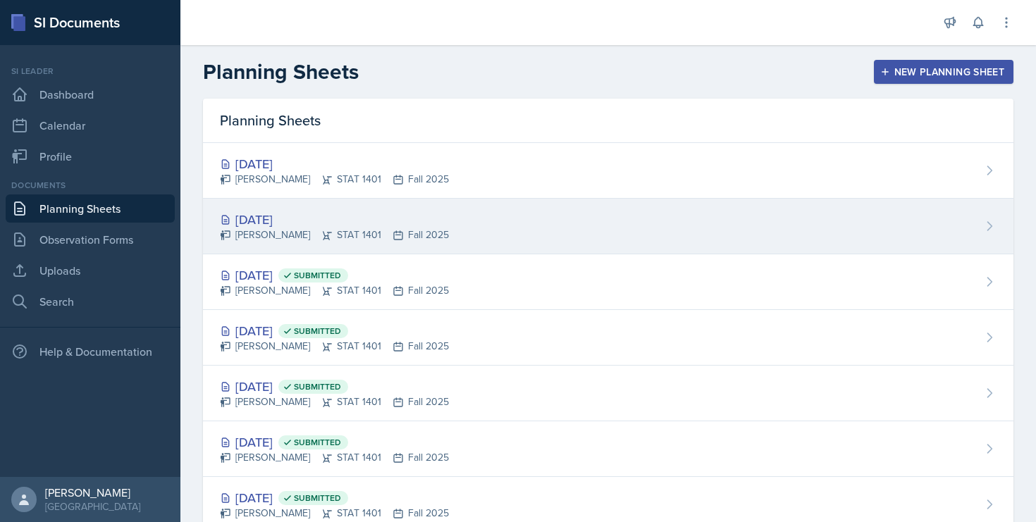
click at [335, 234] on div "[PERSON_NAME] STAT 1401 Fall 2025" at bounding box center [334, 235] width 229 height 15
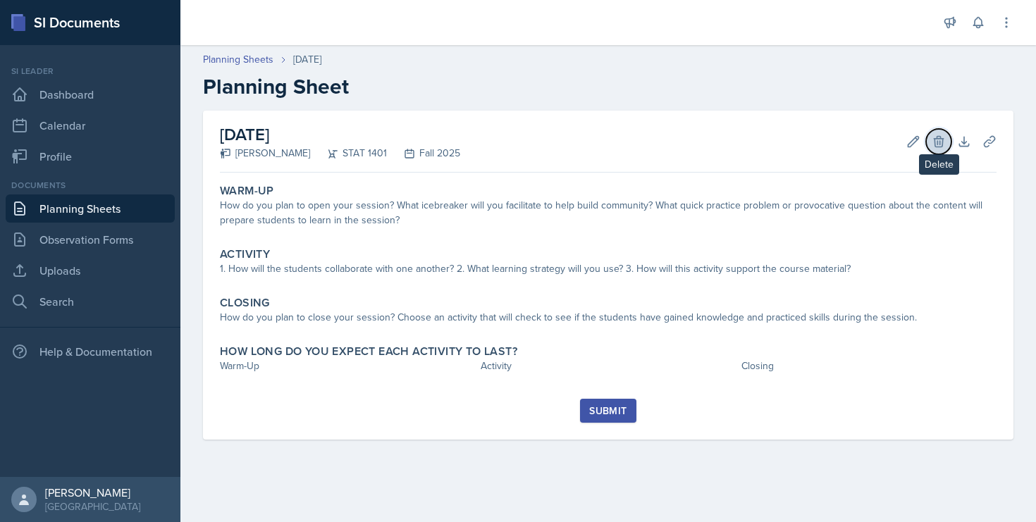
click at [942, 133] on button "Delete" at bounding box center [938, 141] width 25 height 25
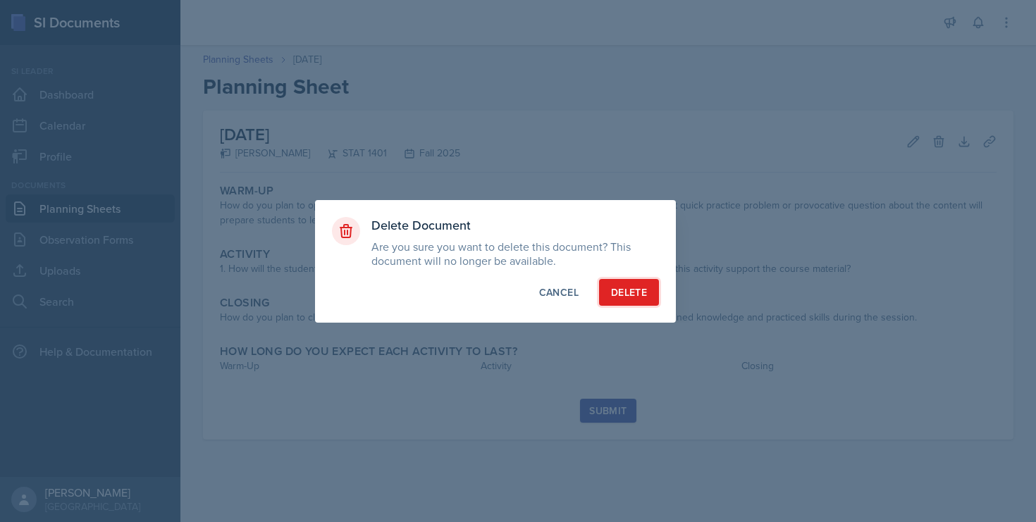
click at [643, 298] on div "Delete" at bounding box center [629, 292] width 36 height 14
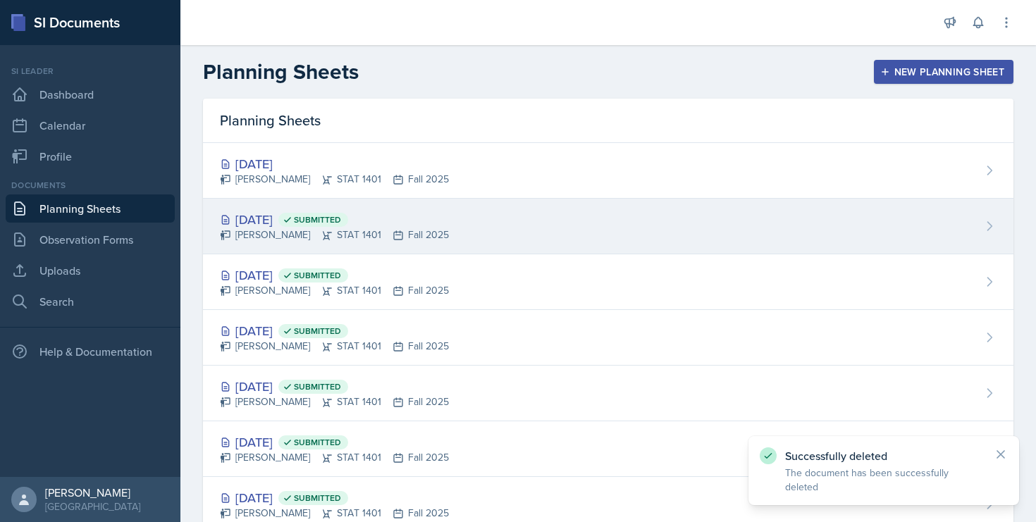
click at [274, 226] on div "[DATE] Submitted" at bounding box center [334, 219] width 229 height 19
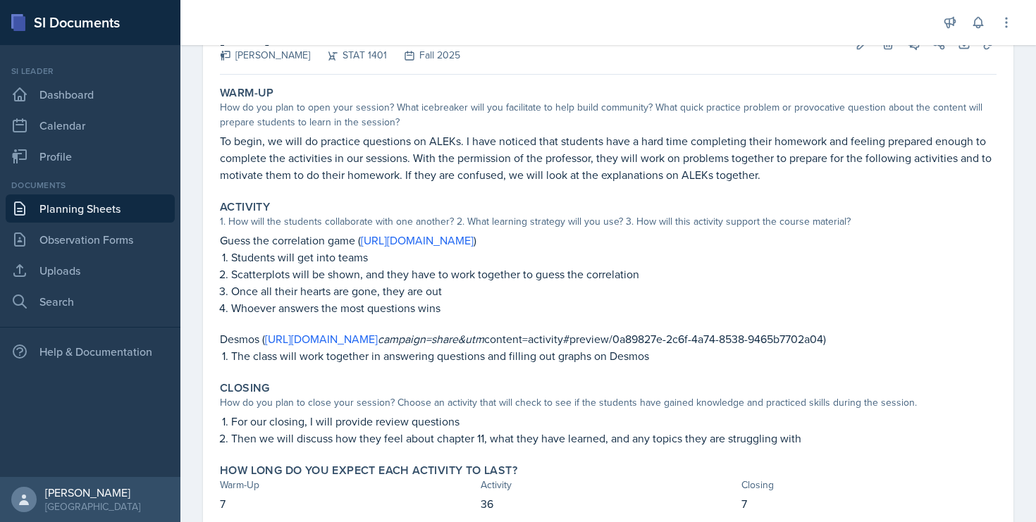
scroll to position [90, 0]
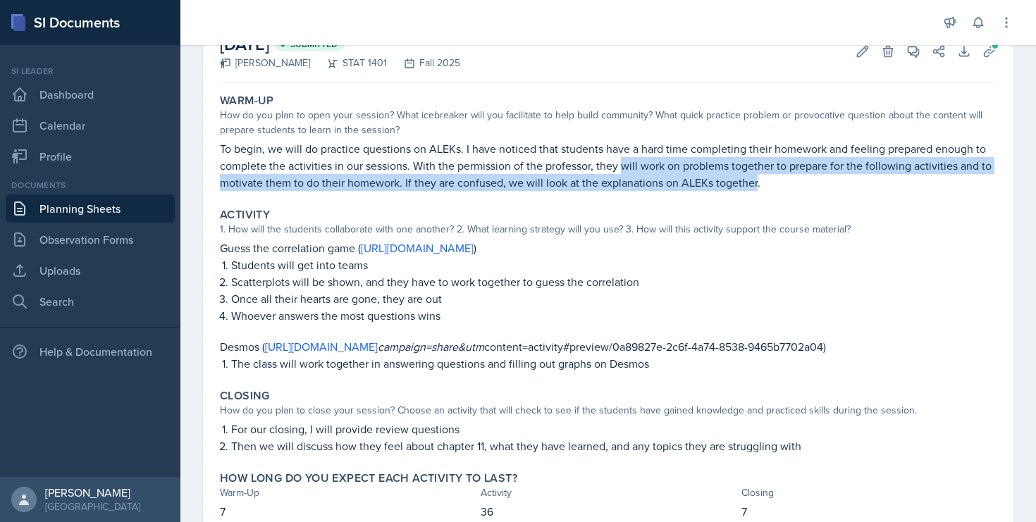
drag, startPoint x: 621, startPoint y: 168, endPoint x: 756, endPoint y: 187, distance: 136.7
click at [756, 187] on p "To begin, we will do practice questions on ALEKs. I have noticed that students …" at bounding box center [608, 165] width 777 height 51
copy p "will work on problems together to prepare for the following activities and to m…"
